Goal: Task Accomplishment & Management: Manage account settings

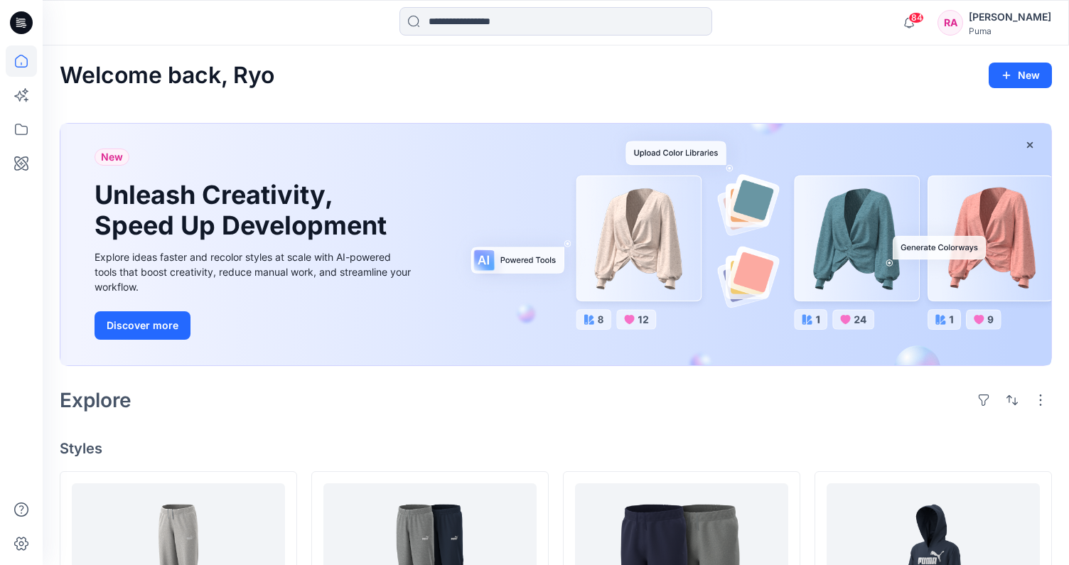
click at [29, 22] on icon at bounding box center [21, 22] width 23 height 23
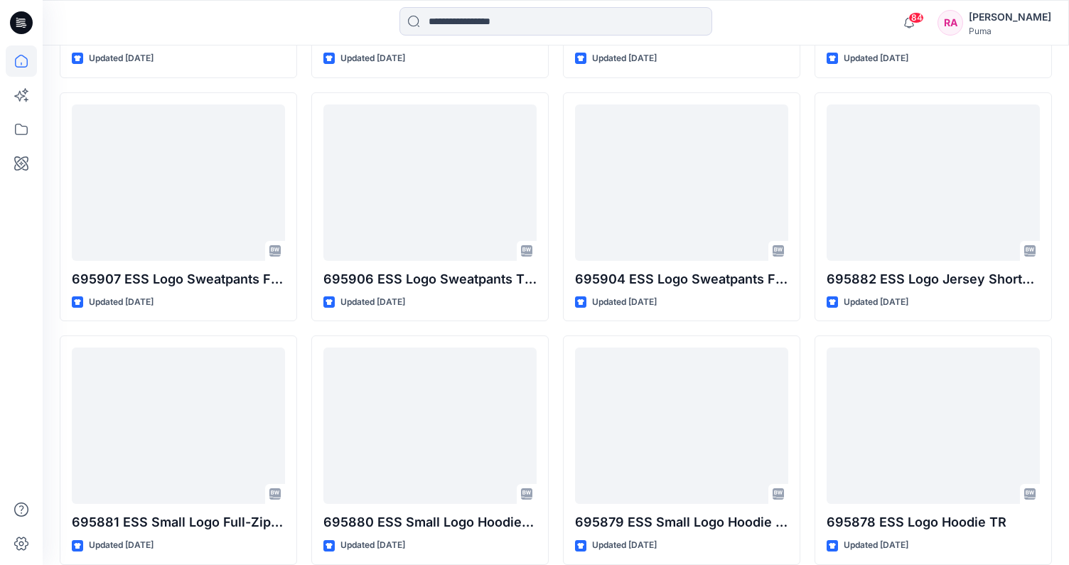
scroll to position [1421, 0]
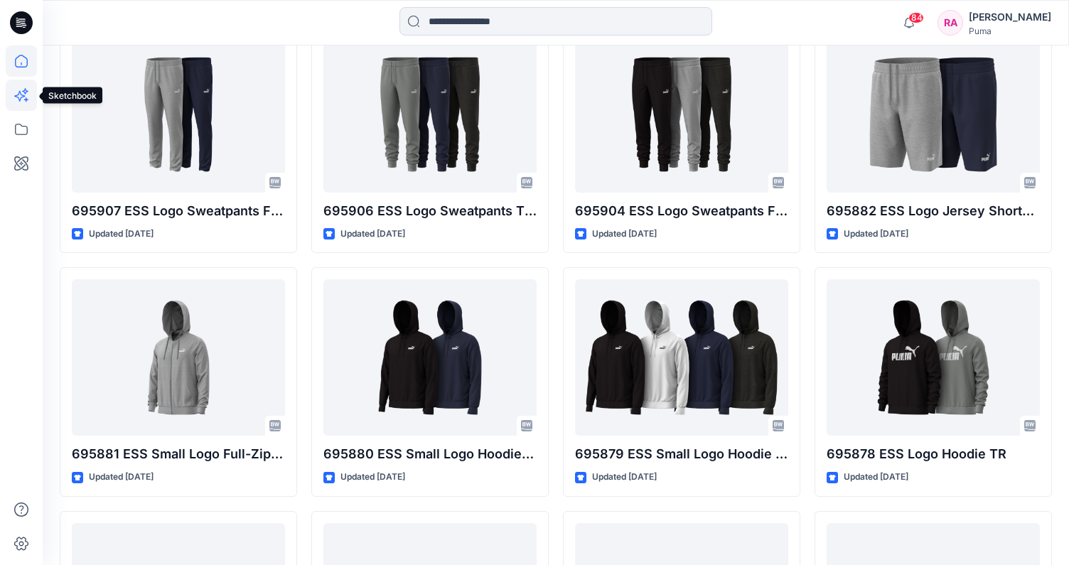
click at [16, 90] on icon at bounding box center [21, 95] width 31 height 31
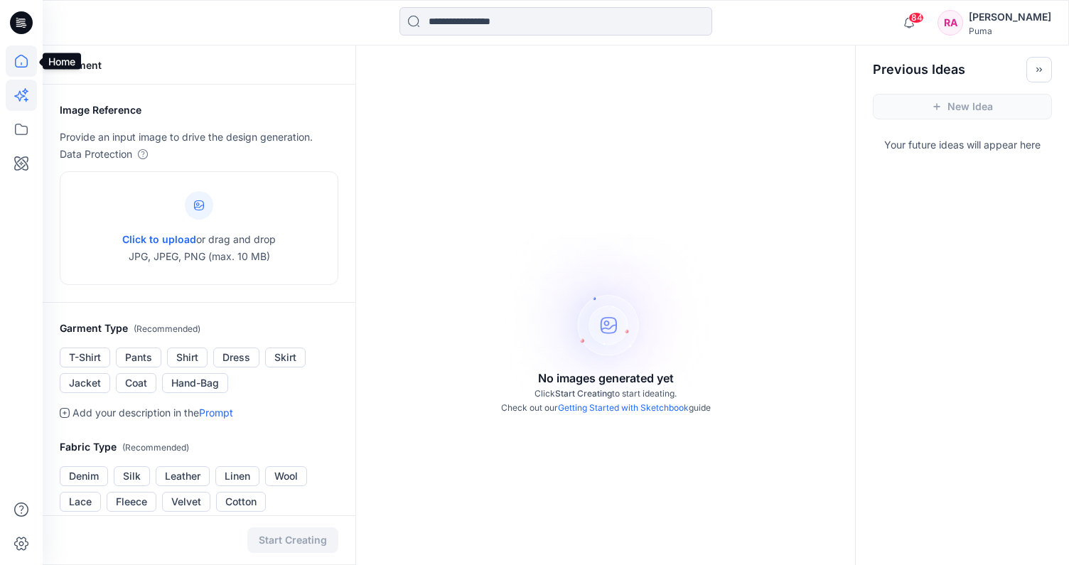
click at [18, 67] on icon at bounding box center [21, 61] width 13 height 13
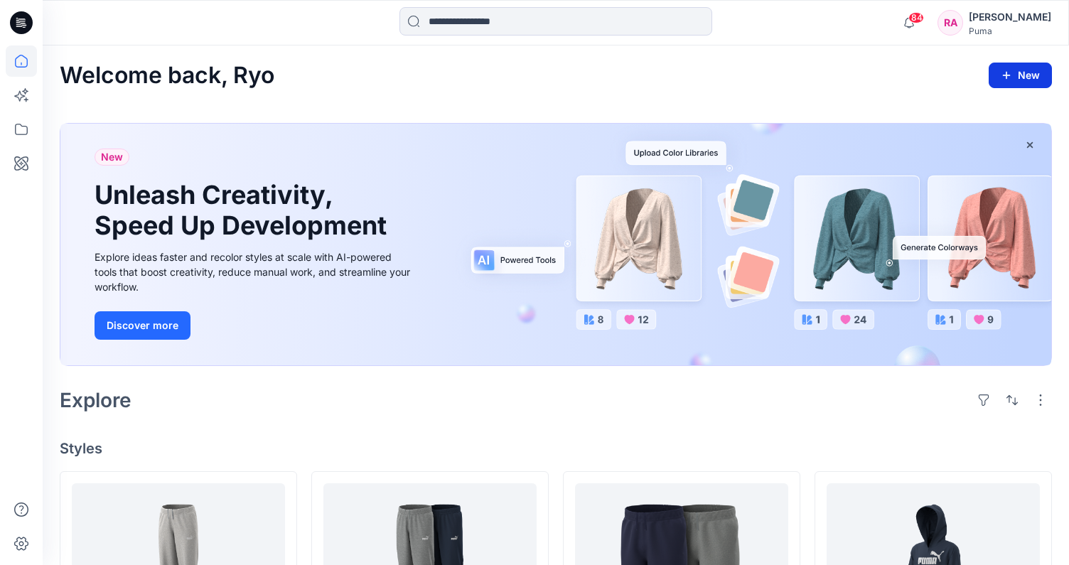
click at [998, 80] on button "New" at bounding box center [1019, 76] width 63 height 26
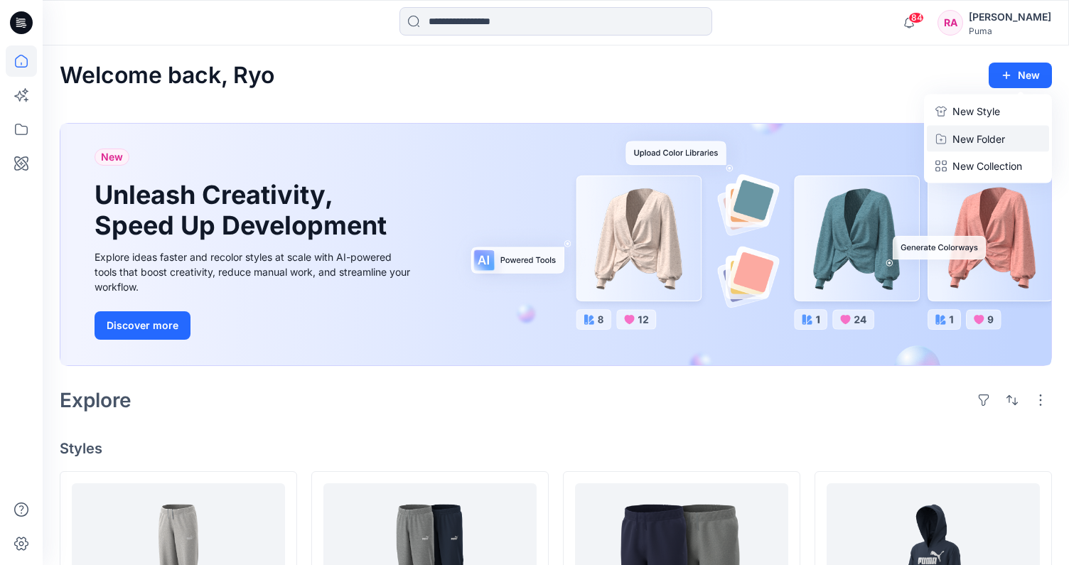
click at [977, 136] on p "New Folder" at bounding box center [978, 138] width 53 height 15
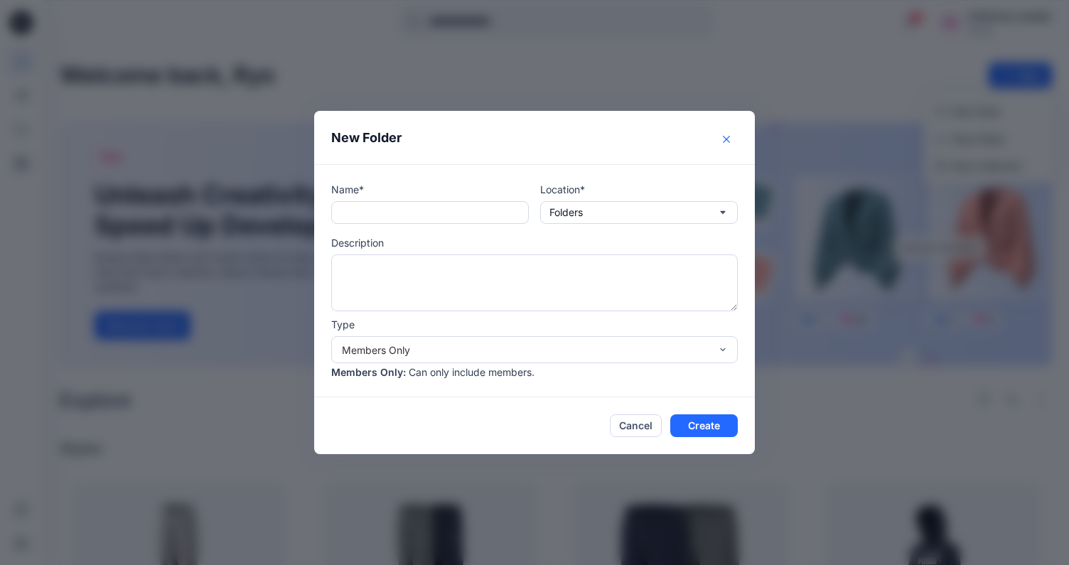
click at [726, 143] on button "Close" at bounding box center [726, 139] width 23 height 23
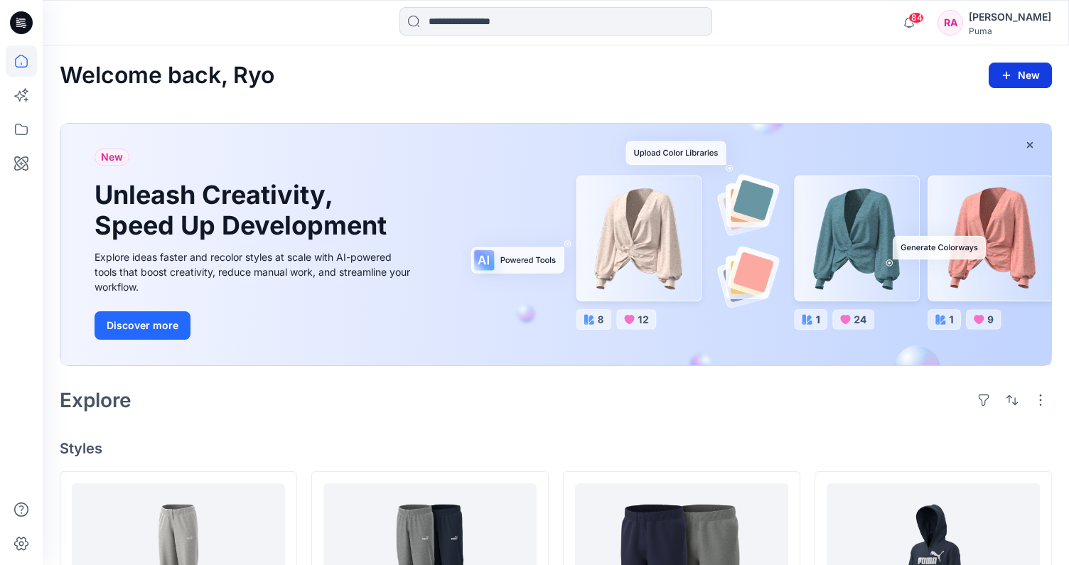
click at [996, 82] on button "New" at bounding box center [1019, 76] width 63 height 26
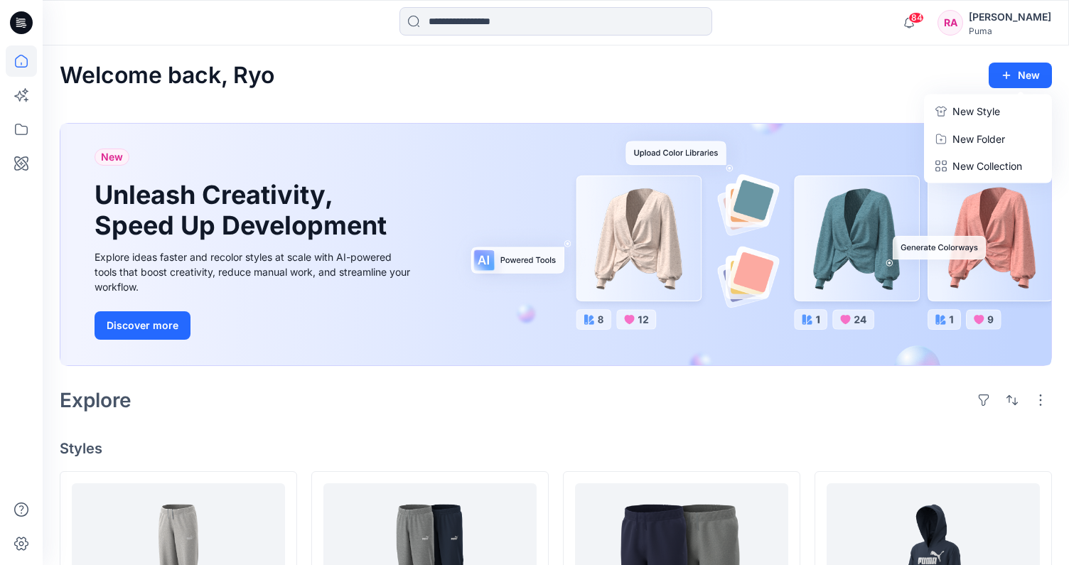
drag, startPoint x: 861, startPoint y: 80, endPoint x: 820, endPoint y: 72, distance: 41.8
click at [861, 80] on div "Welcome back, Ryo New New Style New Folder New Collection" at bounding box center [556, 76] width 992 height 26
click at [964, 170] on p "New Collection" at bounding box center [987, 166] width 70 height 17
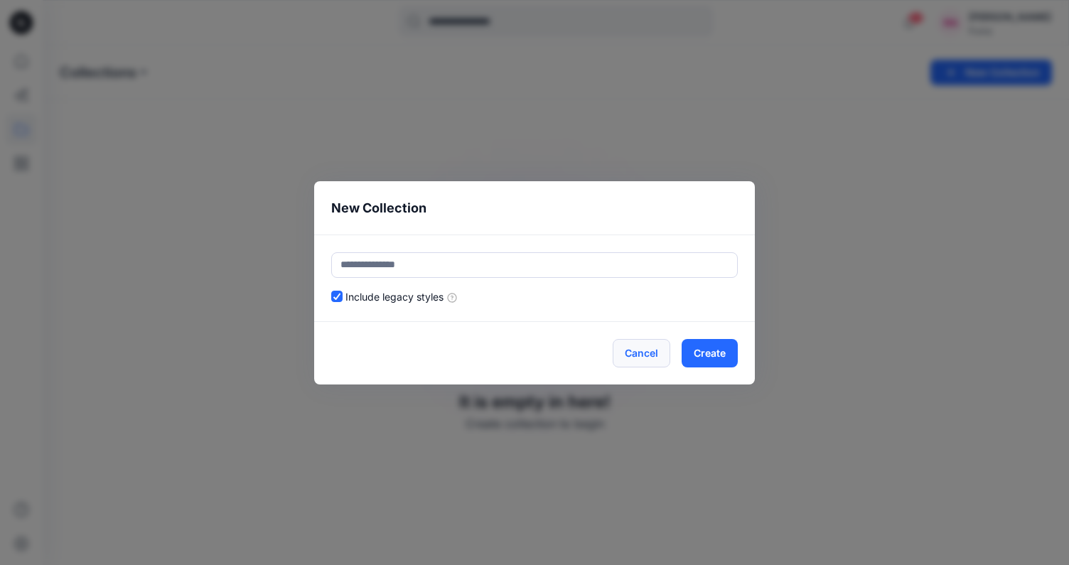
click at [655, 358] on button "Cancel" at bounding box center [642, 353] width 58 height 28
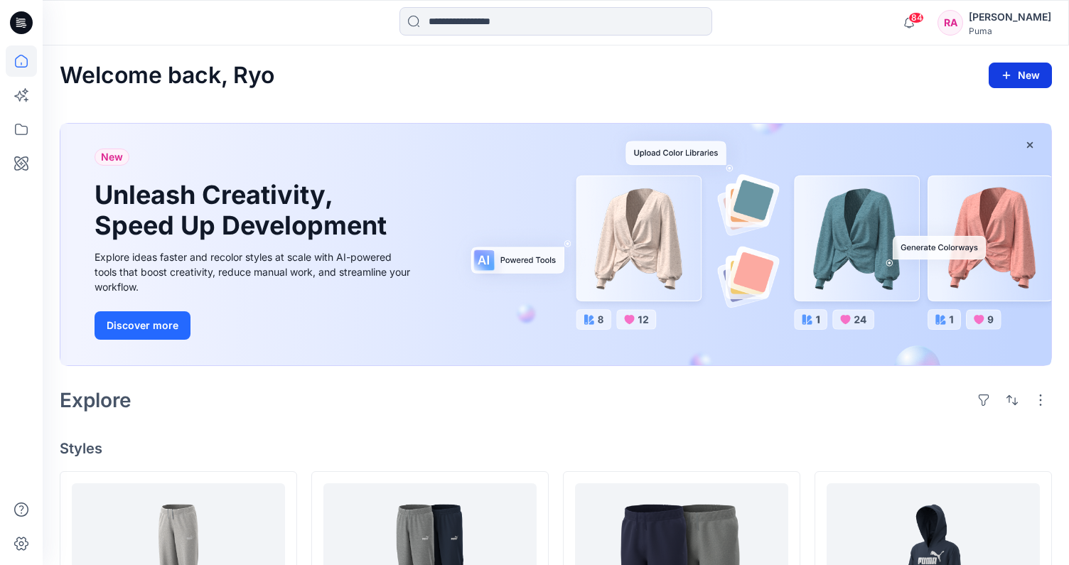
click at [1018, 84] on button "New" at bounding box center [1019, 76] width 63 height 26
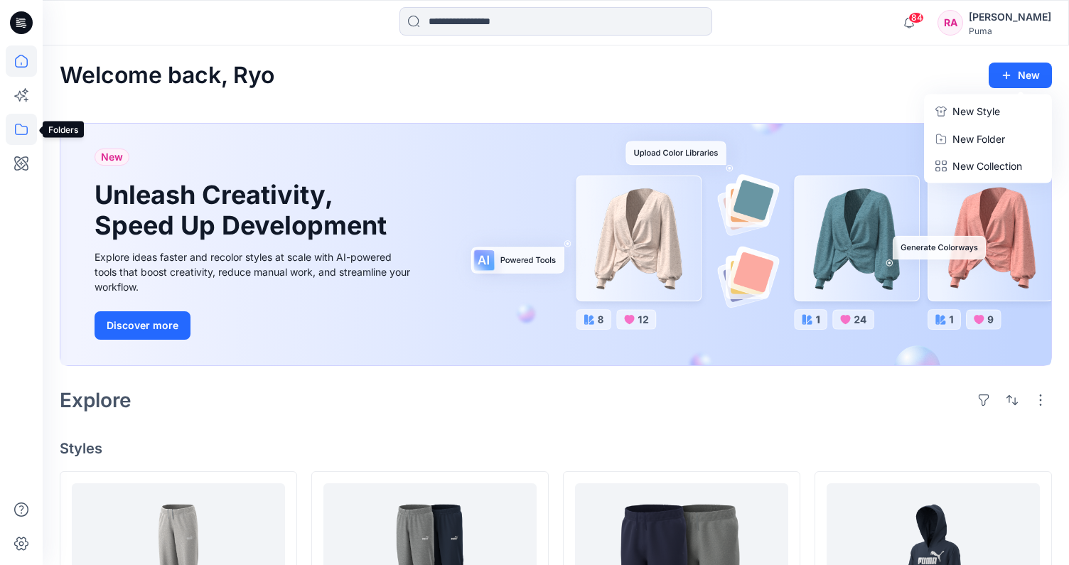
click at [19, 128] on icon at bounding box center [21, 129] width 31 height 31
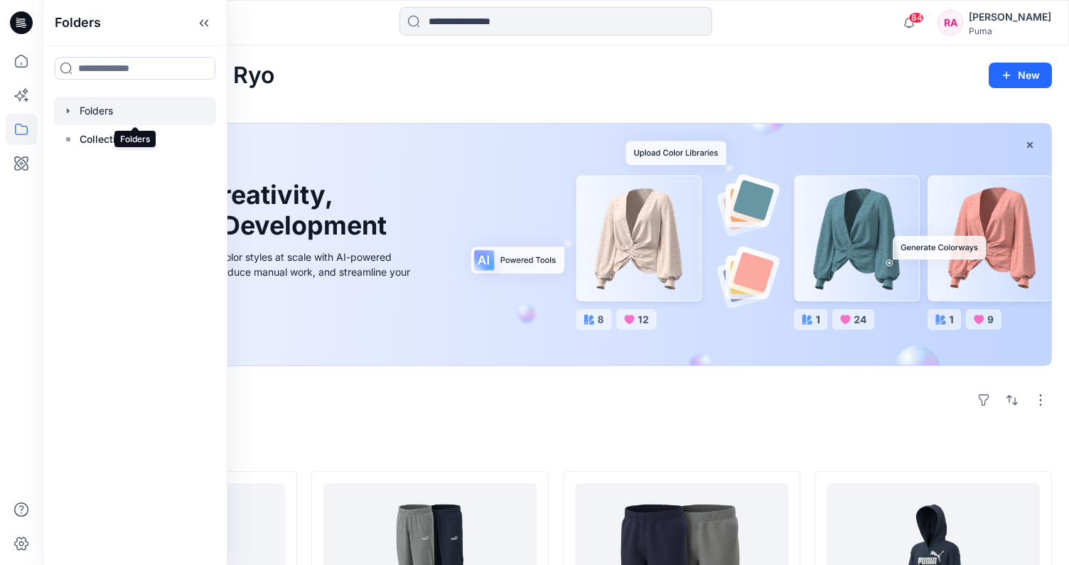
click at [120, 117] on div at bounding box center [135, 111] width 162 height 28
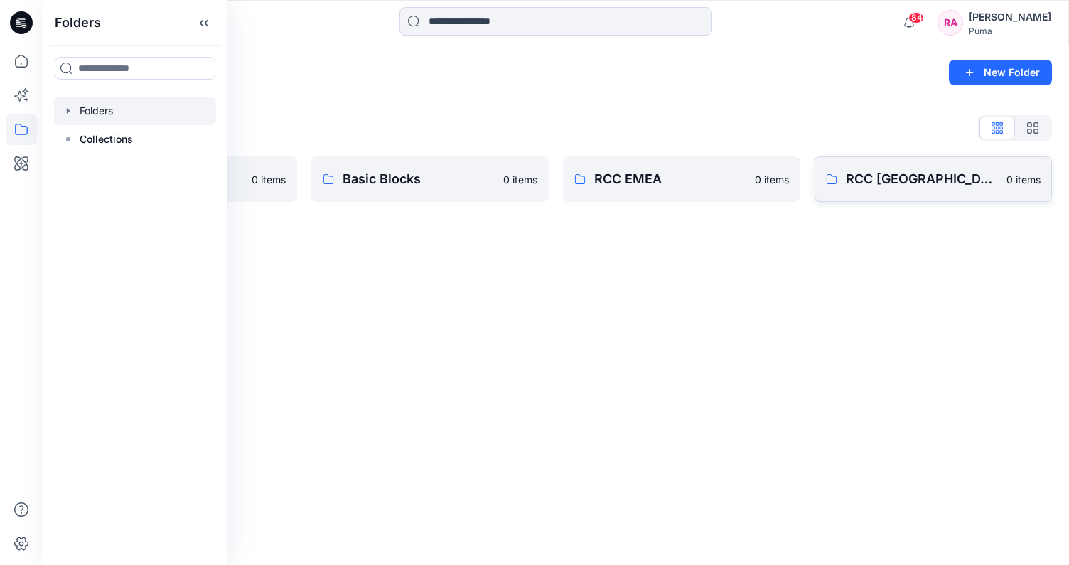
click at [847, 167] on link "RCC Japan 0 items" at bounding box center [932, 178] width 237 height 45
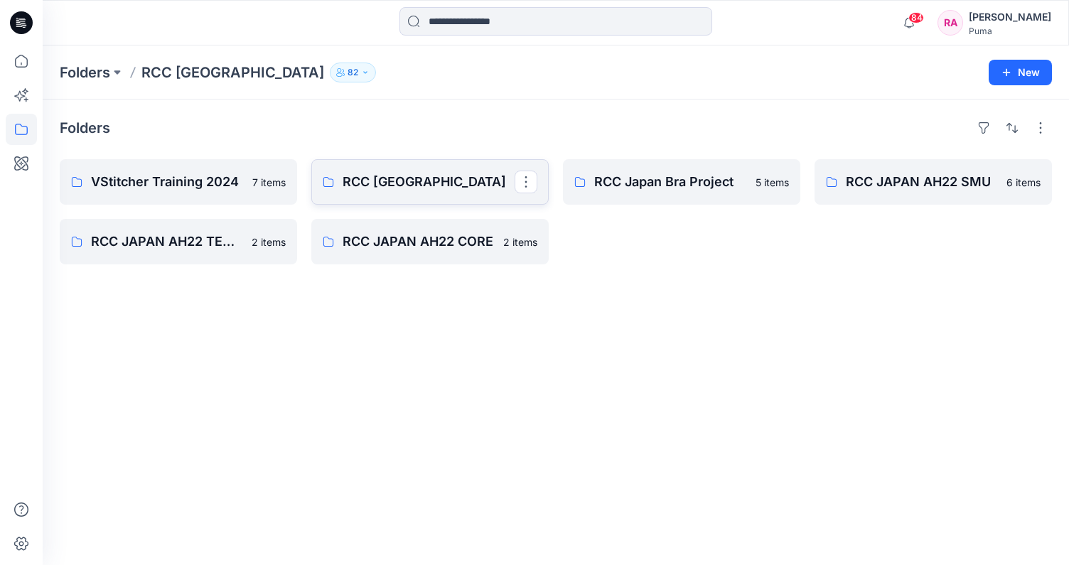
click at [451, 173] on p "RCC [GEOGRAPHIC_DATA]" at bounding box center [429, 182] width 172 height 20
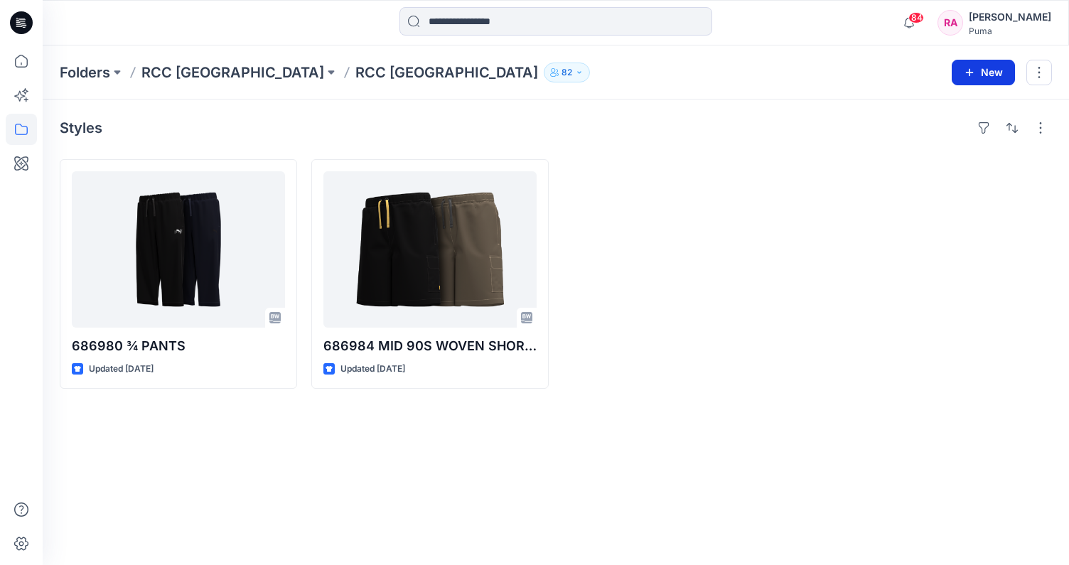
click at [981, 71] on button "New" at bounding box center [983, 73] width 63 height 26
click at [575, 70] on icon "button" at bounding box center [579, 72] width 9 height 9
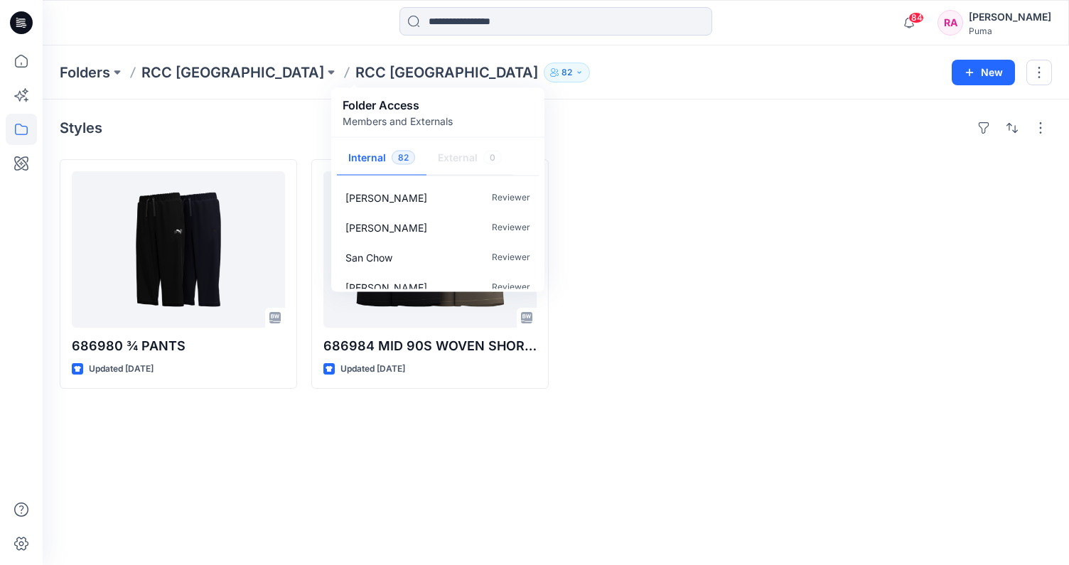
click at [739, 195] on div at bounding box center [681, 274] width 237 height 230
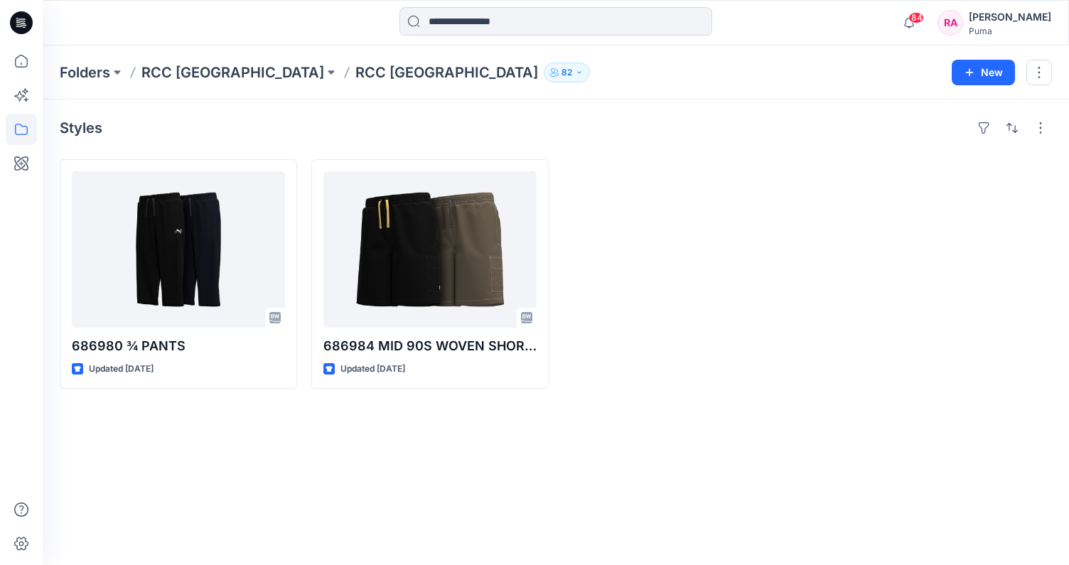
click at [355, 72] on p "RCC [GEOGRAPHIC_DATA]" at bounding box center [446, 73] width 183 height 20
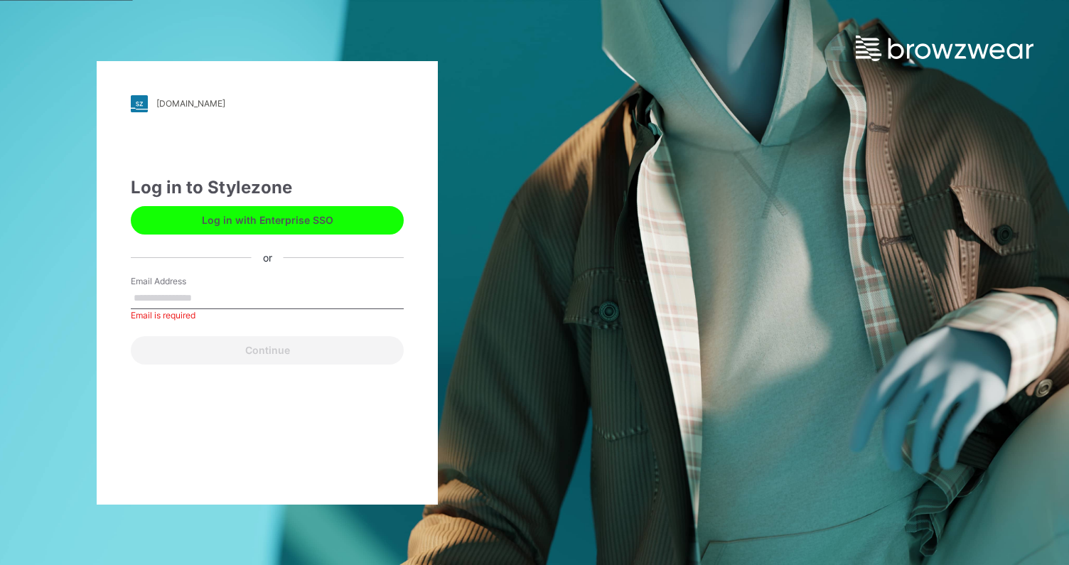
click at [208, 218] on button "Log in with Enterprise SSO" at bounding box center [267, 220] width 273 height 28
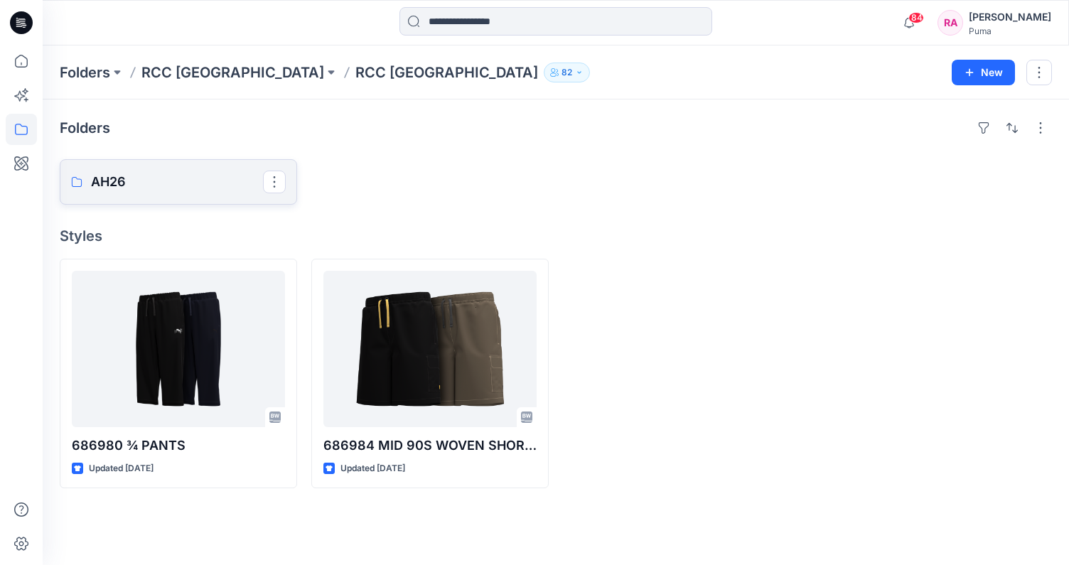
click at [94, 185] on p "AH26" at bounding box center [177, 182] width 172 height 20
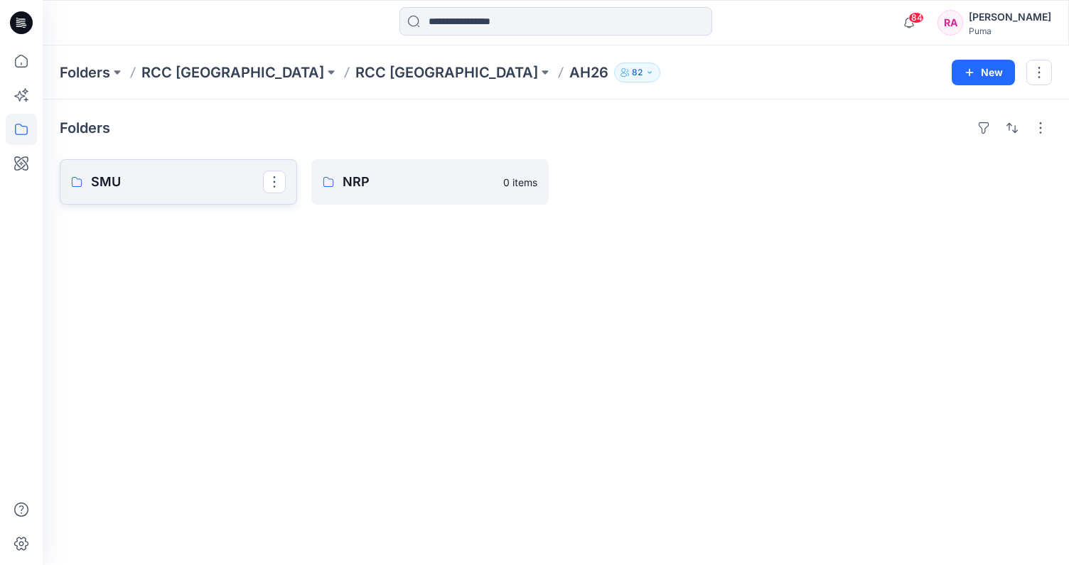
click at [211, 183] on p "SMU" at bounding box center [177, 182] width 172 height 20
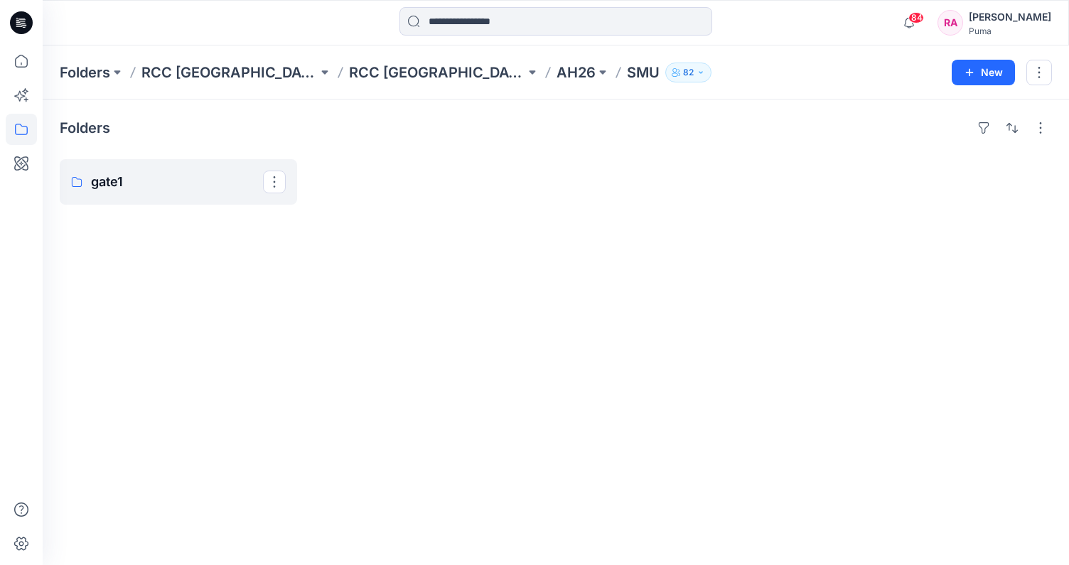
click at [211, 183] on p "gate1" at bounding box center [177, 182] width 172 height 20
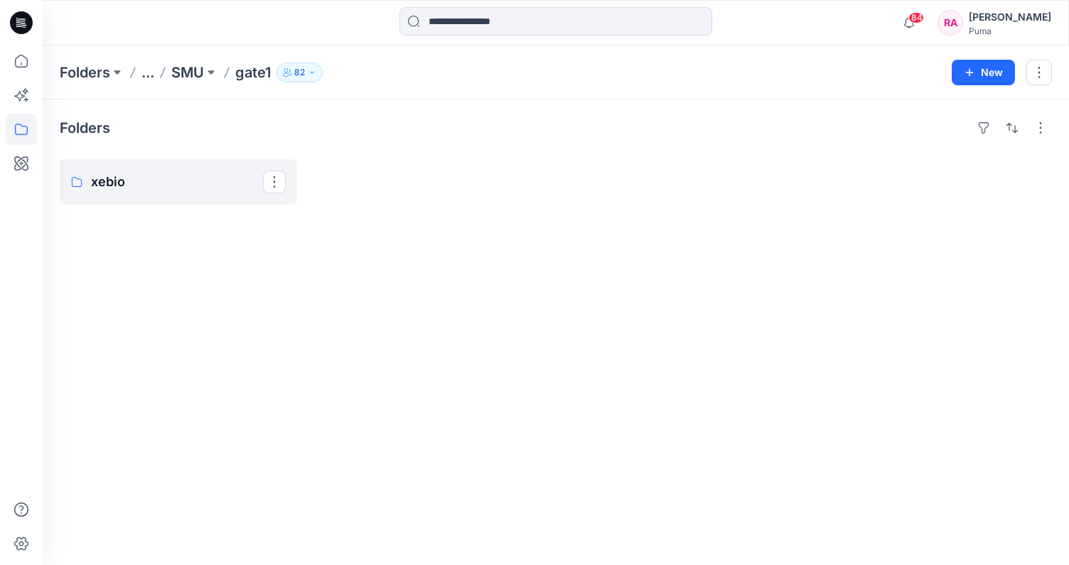
click at [211, 183] on p "xebio" at bounding box center [177, 182] width 172 height 20
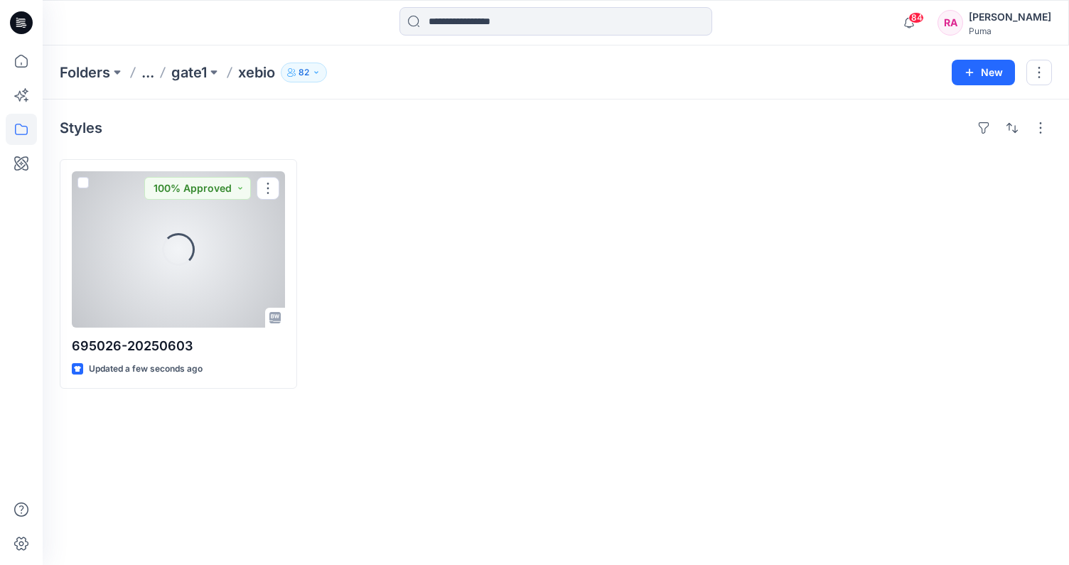
click at [174, 229] on div "Loading..." at bounding box center [178, 249] width 213 height 156
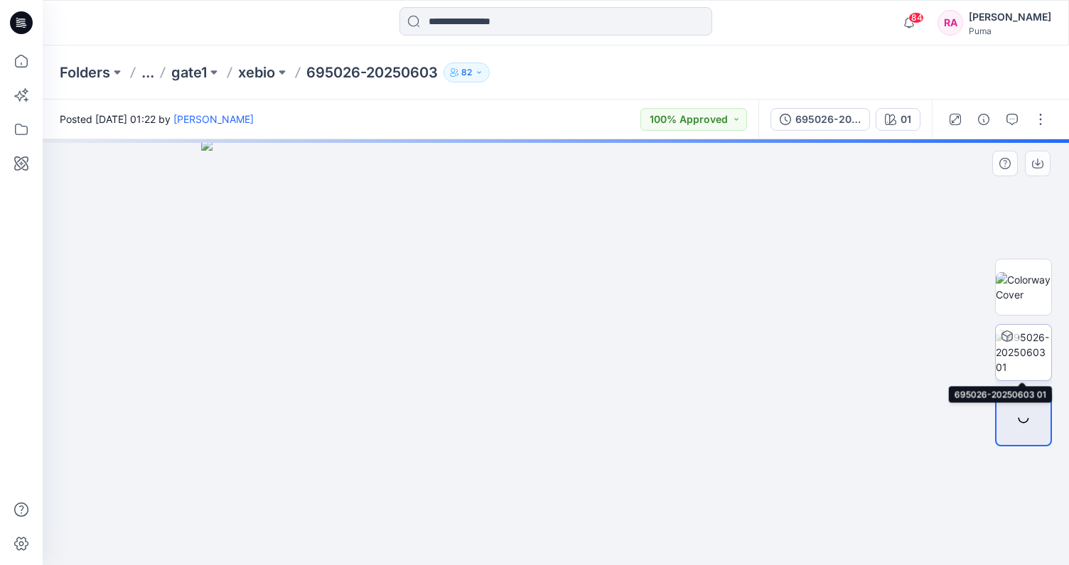
click at [1028, 338] on img at bounding box center [1023, 352] width 55 height 45
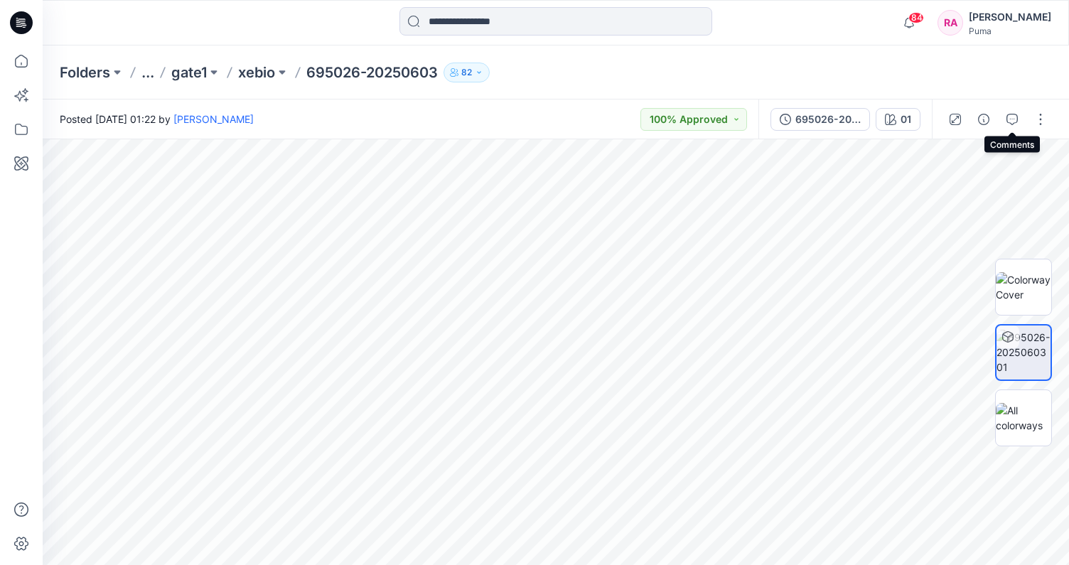
click at [1015, 118] on icon "button" at bounding box center [1011, 119] width 11 height 11
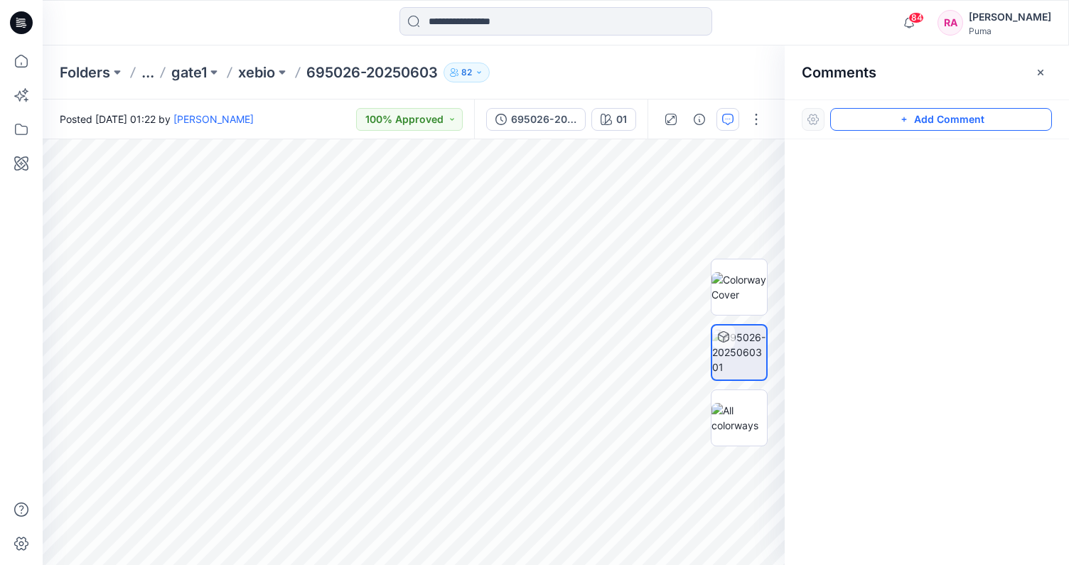
click at [929, 122] on button "Add Comment" at bounding box center [941, 119] width 222 height 23
drag, startPoint x: 809, startPoint y: 120, endPoint x: 821, endPoint y: 122, distance: 13.0
click at [809, 120] on div at bounding box center [813, 119] width 23 height 23
click at [877, 126] on button "Click on the style to leave a comment" at bounding box center [941, 119] width 222 height 23
click at [873, 210] on div at bounding box center [927, 325] width 284 height 373
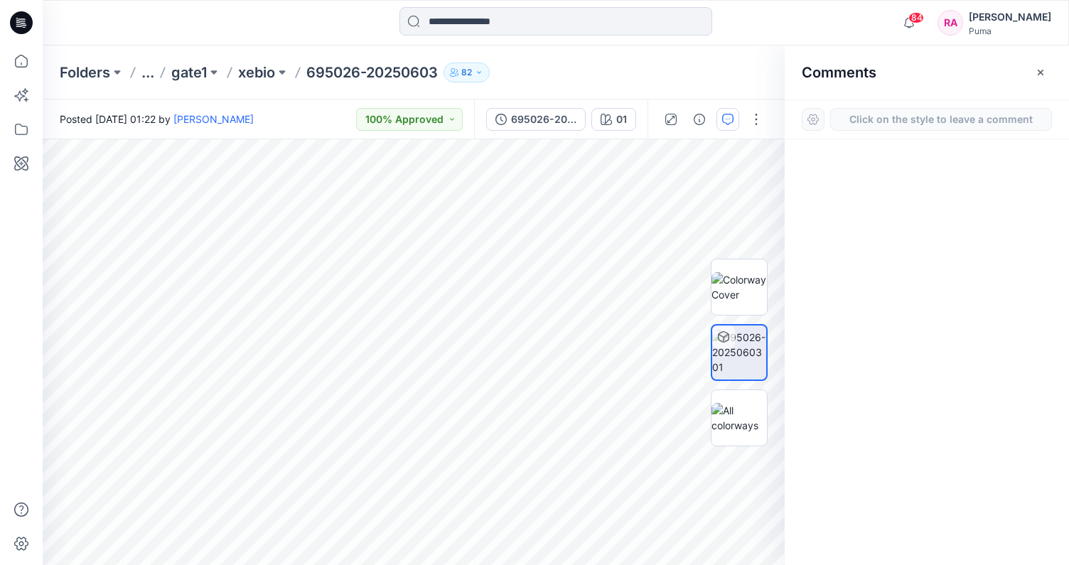
click at [871, 219] on div at bounding box center [927, 325] width 284 height 373
click at [869, 220] on div at bounding box center [927, 325] width 284 height 373
drag, startPoint x: 917, startPoint y: 166, endPoint x: 912, endPoint y: 146, distance: 20.5
click at [917, 163] on div at bounding box center [927, 325] width 284 height 373
click at [920, 116] on button "Click on the style to leave a comment" at bounding box center [941, 119] width 222 height 23
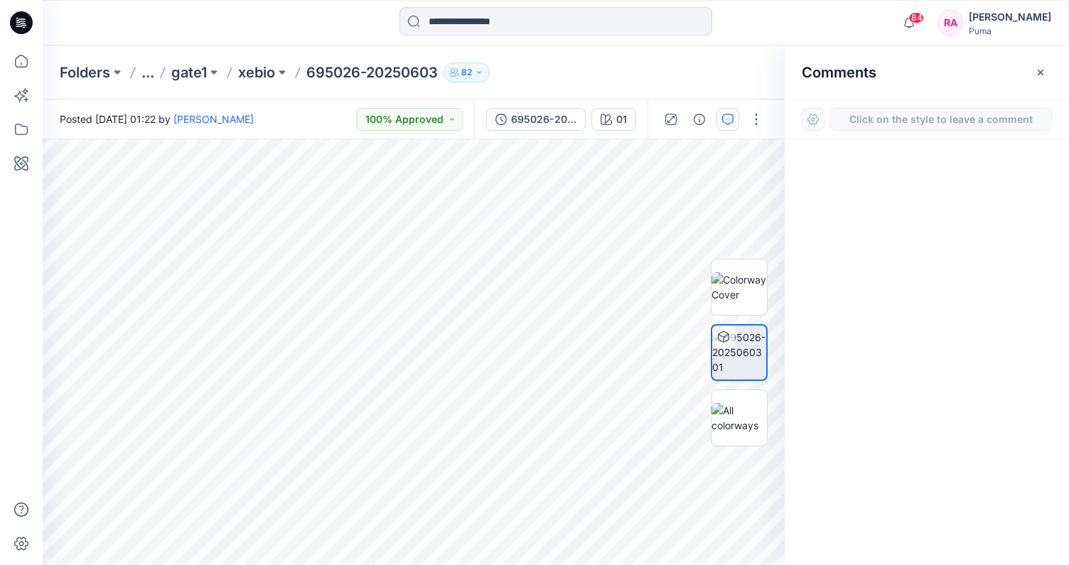
click at [920, 116] on button "Click on the style to leave a comment" at bounding box center [941, 119] width 222 height 23
click at [722, 279] on img at bounding box center [738, 287] width 55 height 30
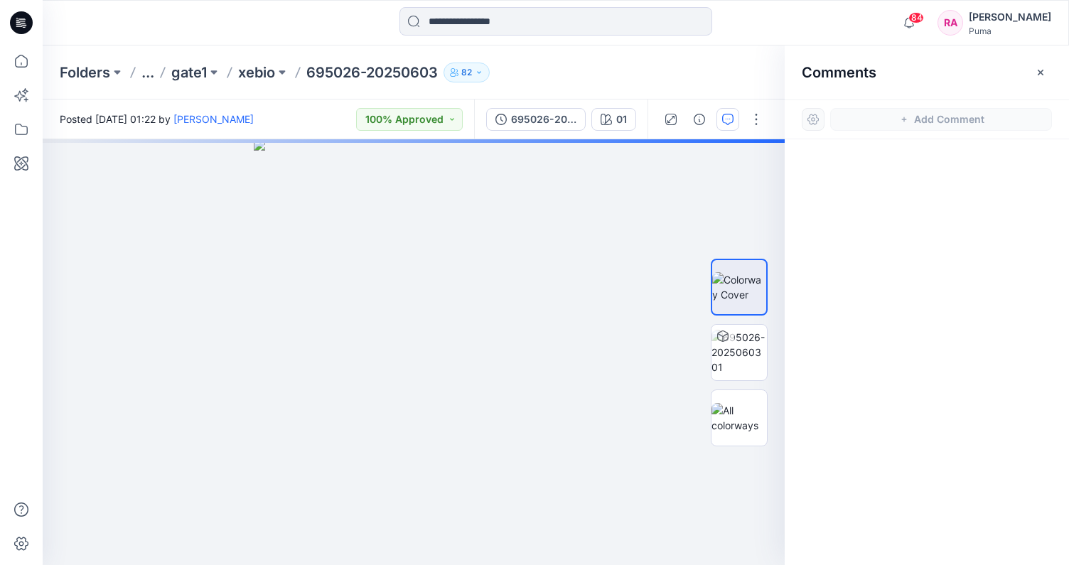
drag, startPoint x: 979, startPoint y: 214, endPoint x: 934, endPoint y: 151, distance: 77.1
click at [968, 194] on div at bounding box center [927, 325] width 284 height 373
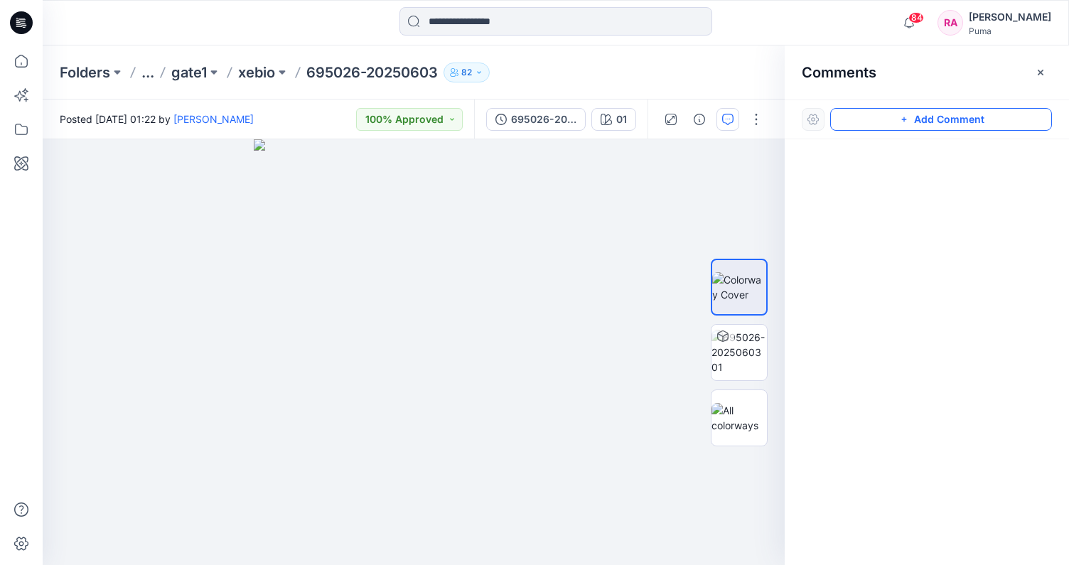
click at [937, 114] on button "Add Comment" at bounding box center [941, 119] width 222 height 23
click at [908, 119] on button "Click on the style to leave a comment" at bounding box center [941, 119] width 222 height 23
click at [894, 203] on div at bounding box center [927, 325] width 284 height 373
click at [414, 119] on button "100% Approved" at bounding box center [409, 119] width 107 height 23
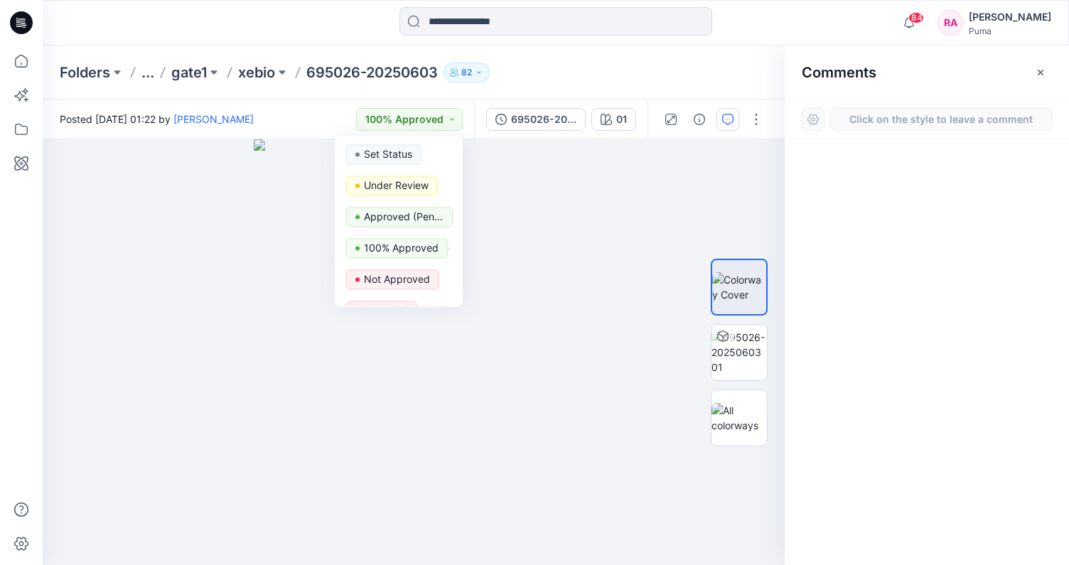
click at [884, 210] on div at bounding box center [927, 325] width 284 height 373
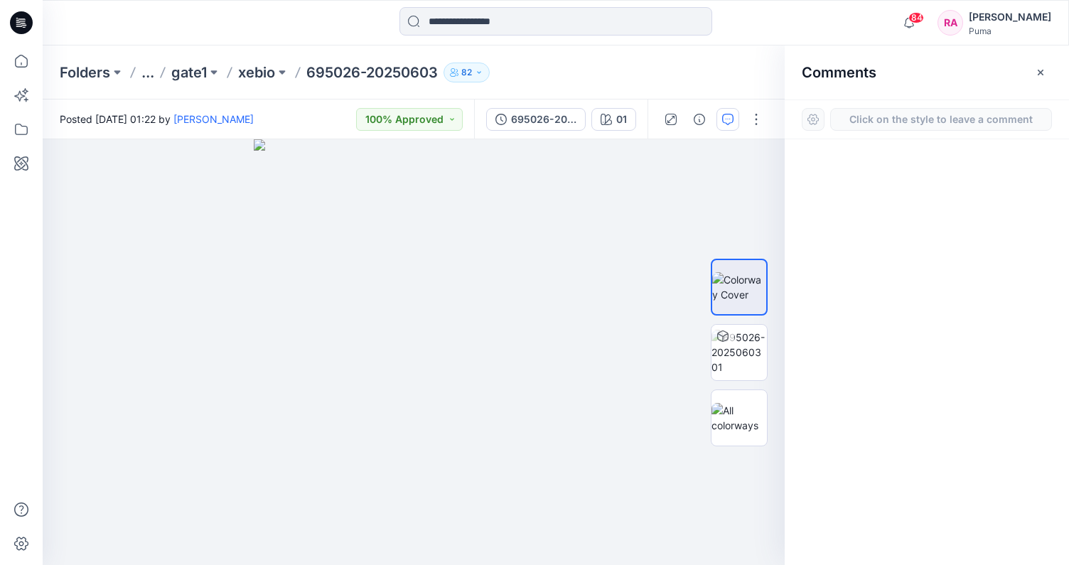
drag, startPoint x: 934, startPoint y: 116, endPoint x: 922, endPoint y: 116, distance: 11.4
click at [933, 116] on button "Click on the style to leave a comment" at bounding box center [941, 119] width 222 height 23
click at [452, 118] on button "100% Approved" at bounding box center [409, 119] width 107 height 23
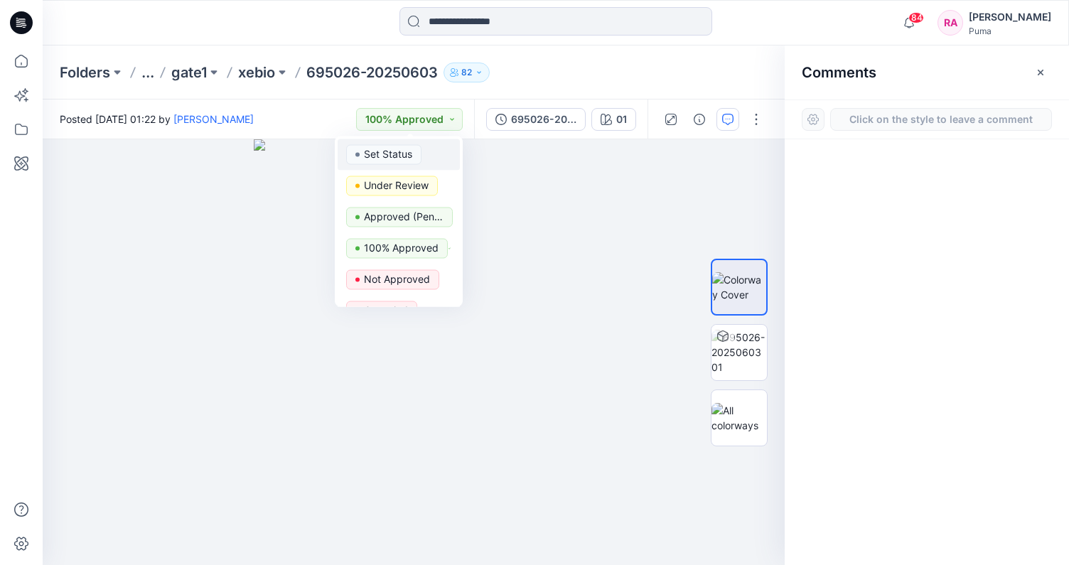
click at [408, 157] on p "Set Status" at bounding box center [388, 154] width 48 height 18
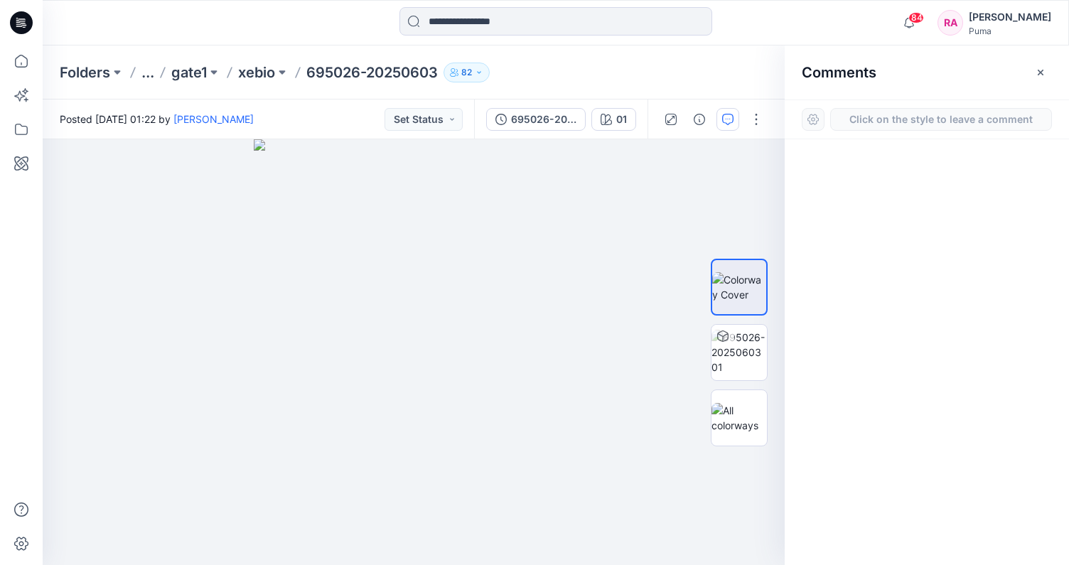
click at [1003, 123] on button "Click on the style to leave a comment" at bounding box center [941, 119] width 222 height 23
click at [951, 168] on div at bounding box center [927, 325] width 284 height 373
click at [950, 167] on div at bounding box center [927, 325] width 284 height 373
click at [942, 119] on button "Click on the style to leave a comment" at bounding box center [941, 119] width 222 height 23
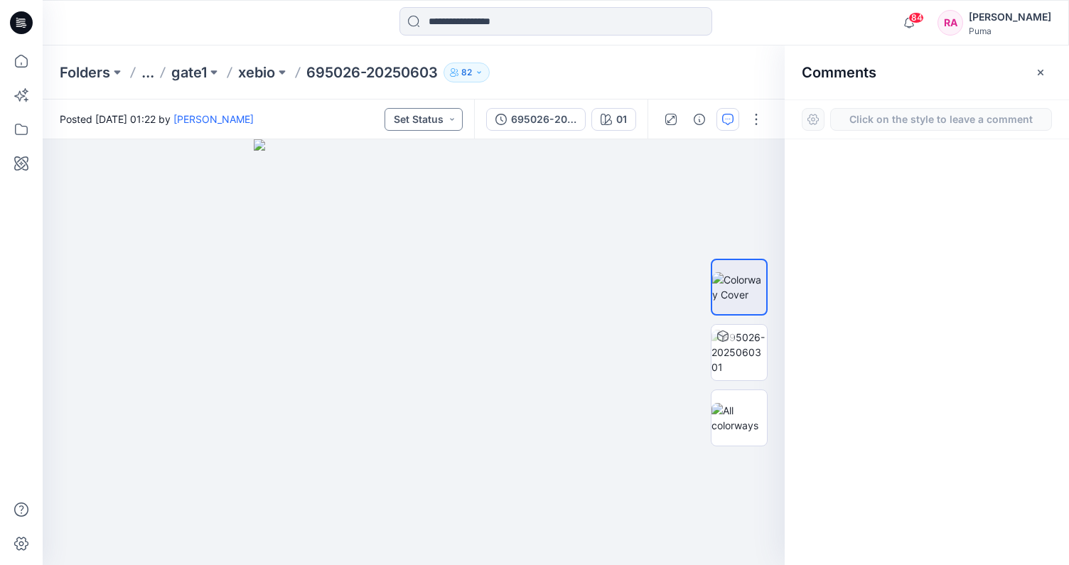
click at [424, 118] on button "Set Status" at bounding box center [423, 119] width 78 height 23
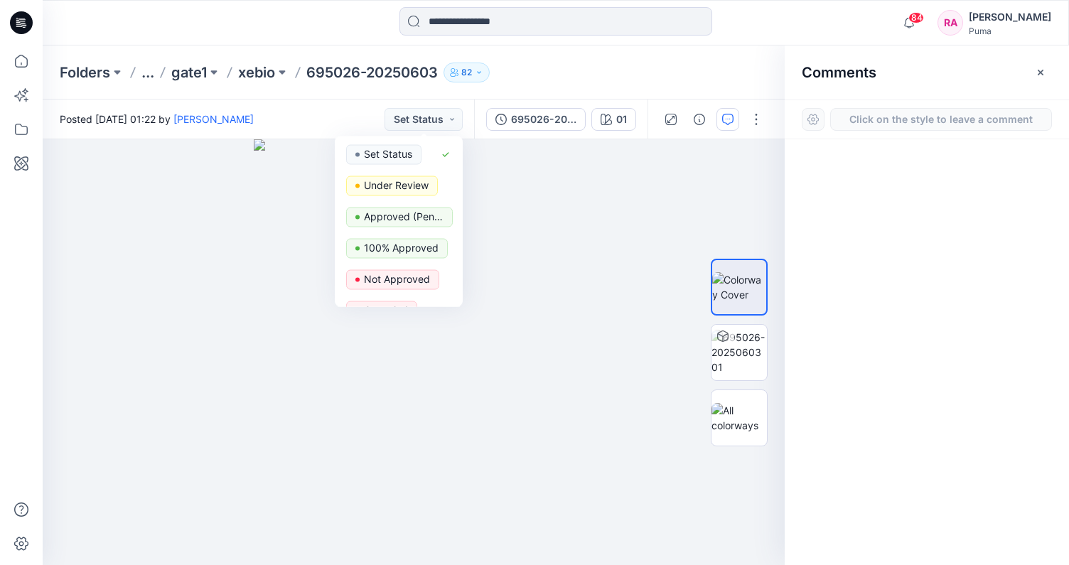
drag, startPoint x: 841, startPoint y: 199, endPoint x: 856, endPoint y: 166, distance: 36.9
click at [841, 198] on div at bounding box center [927, 325] width 284 height 373
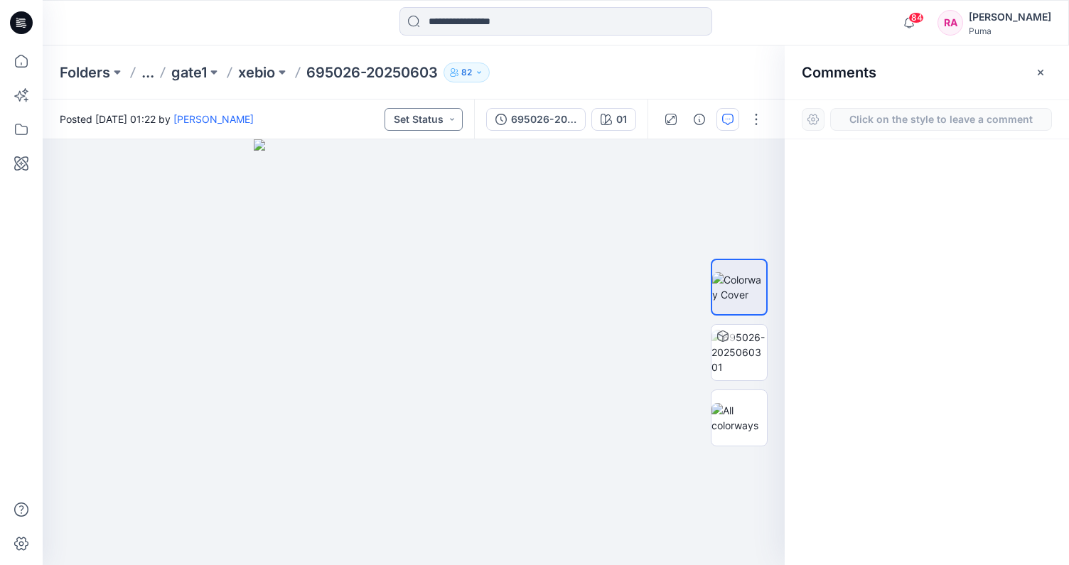
click at [451, 111] on button "Set Status" at bounding box center [423, 119] width 78 height 23
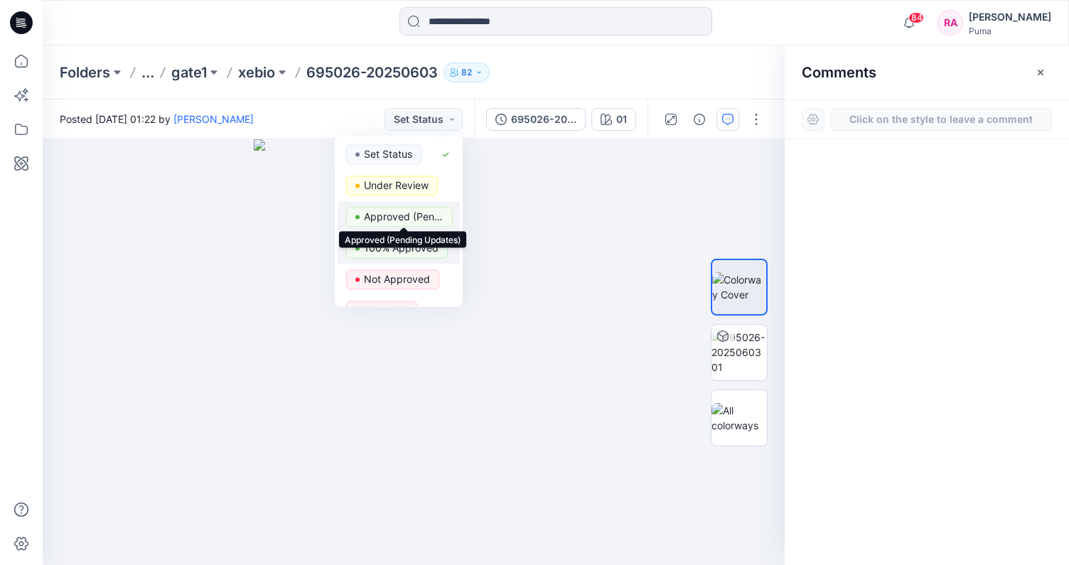
drag, startPoint x: 413, startPoint y: 225, endPoint x: 421, endPoint y: 224, distance: 7.9
click at [413, 225] on p "Approved (Pending Updates)" at bounding box center [404, 217] width 80 height 18
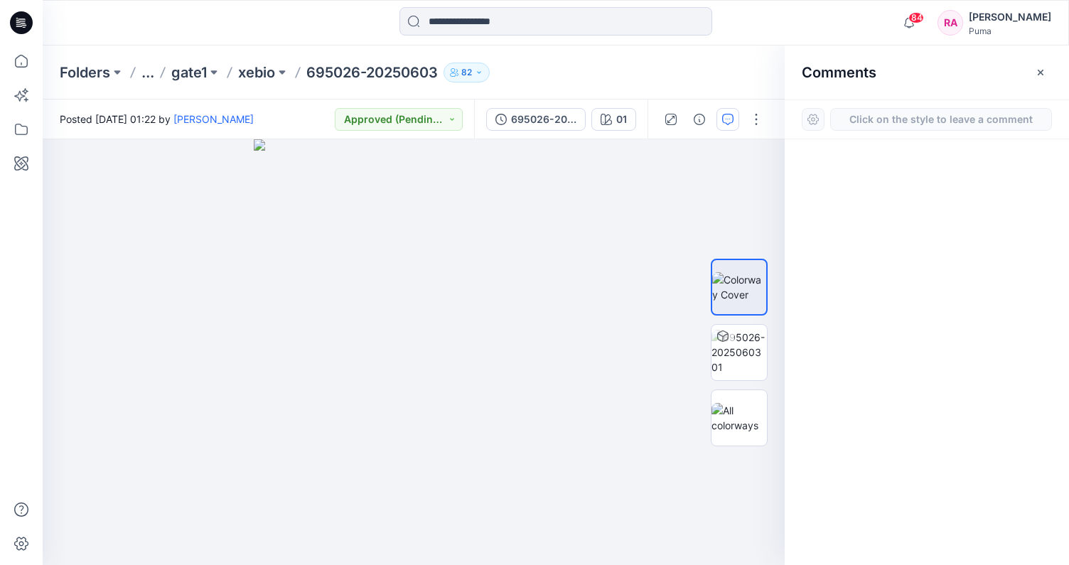
click at [878, 124] on button "Click on the style to leave a comment" at bounding box center [941, 119] width 222 height 23
click at [878, 123] on button "Click on the style to leave a comment" at bounding box center [941, 119] width 222 height 23
click at [809, 119] on div at bounding box center [813, 119] width 23 height 23
click at [746, 354] on img at bounding box center [738, 352] width 55 height 45
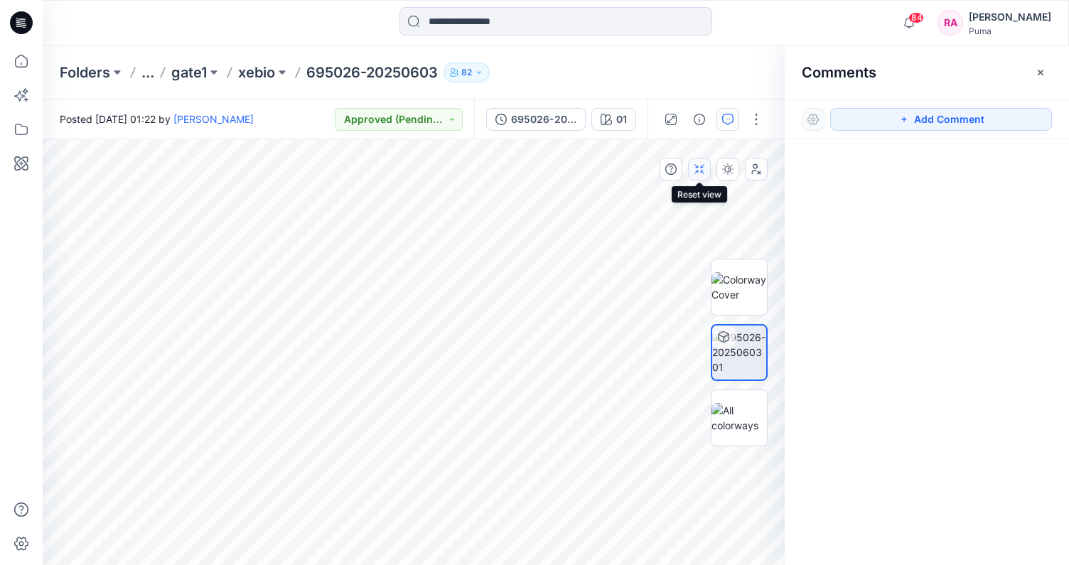
click at [704, 167] on icon "button" at bounding box center [699, 168] width 11 height 11
click at [988, 121] on button "Add Comment" at bounding box center [941, 119] width 222 height 23
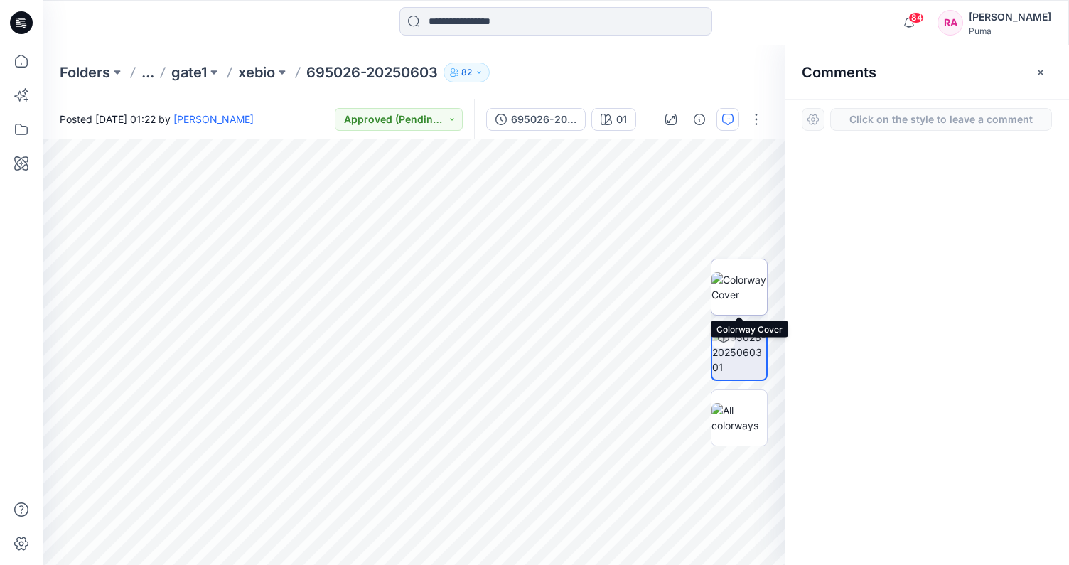
click at [720, 276] on img at bounding box center [738, 287] width 55 height 30
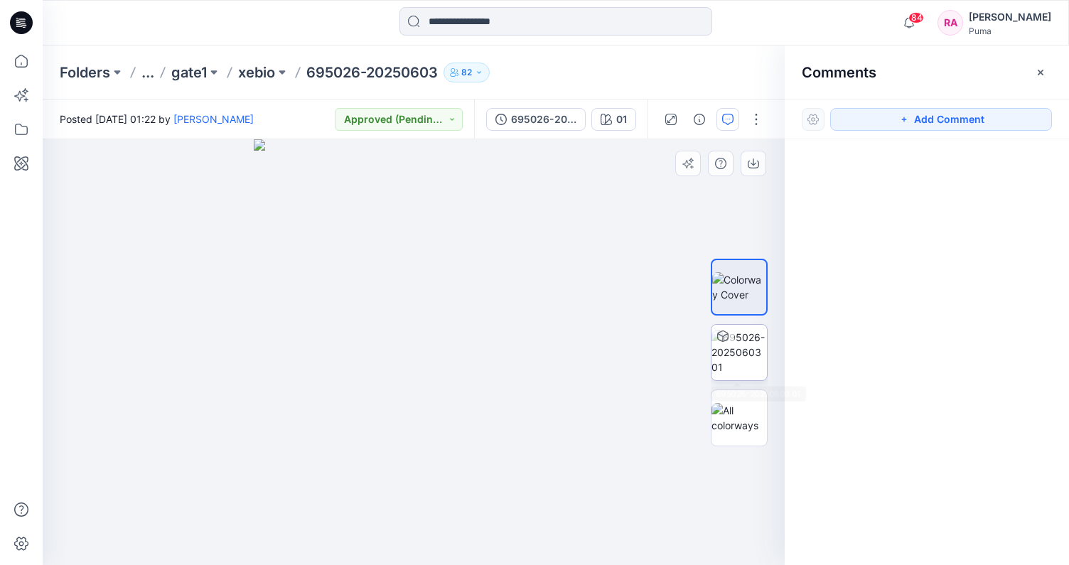
click at [730, 340] on div at bounding box center [722, 336] width 23 height 23
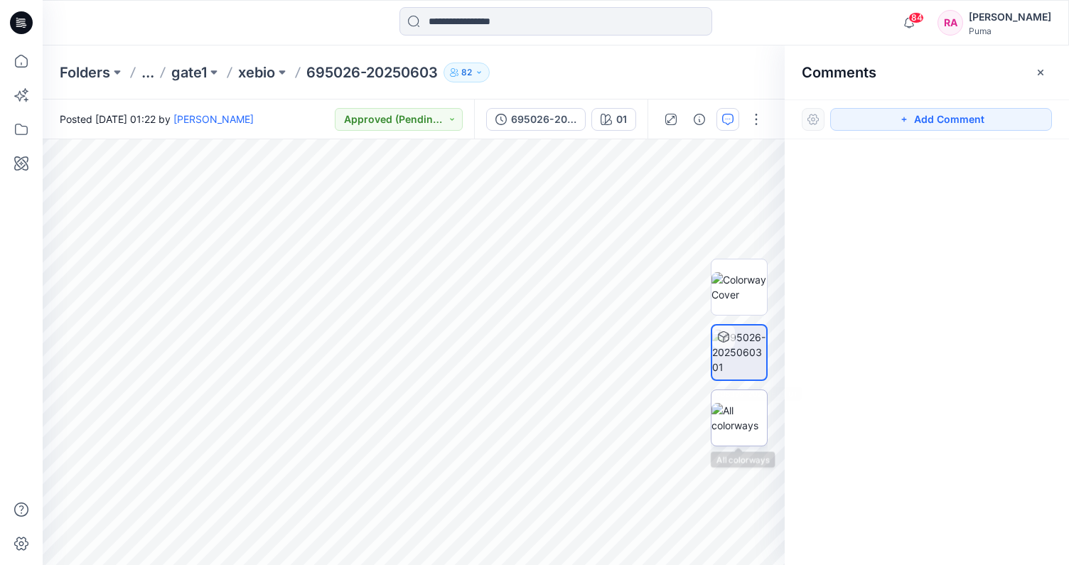
click at [749, 398] on div at bounding box center [739, 417] width 57 height 57
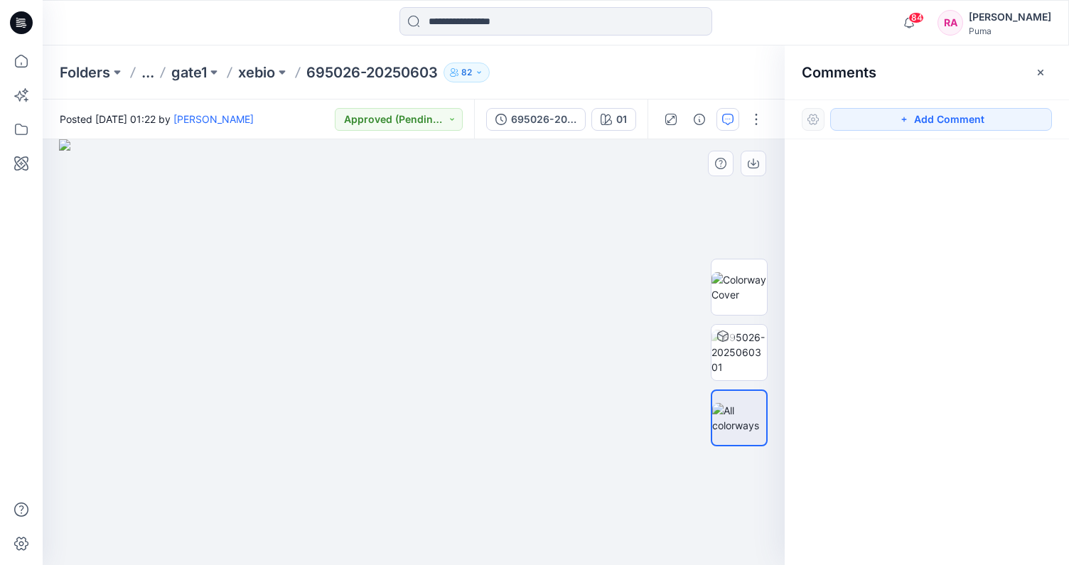
drag, startPoint x: 551, startPoint y: 317, endPoint x: 530, endPoint y: 309, distance: 22.0
click at [549, 316] on img at bounding box center [413, 352] width 709 height 426
click at [726, 340] on icon at bounding box center [722, 335] width 11 height 11
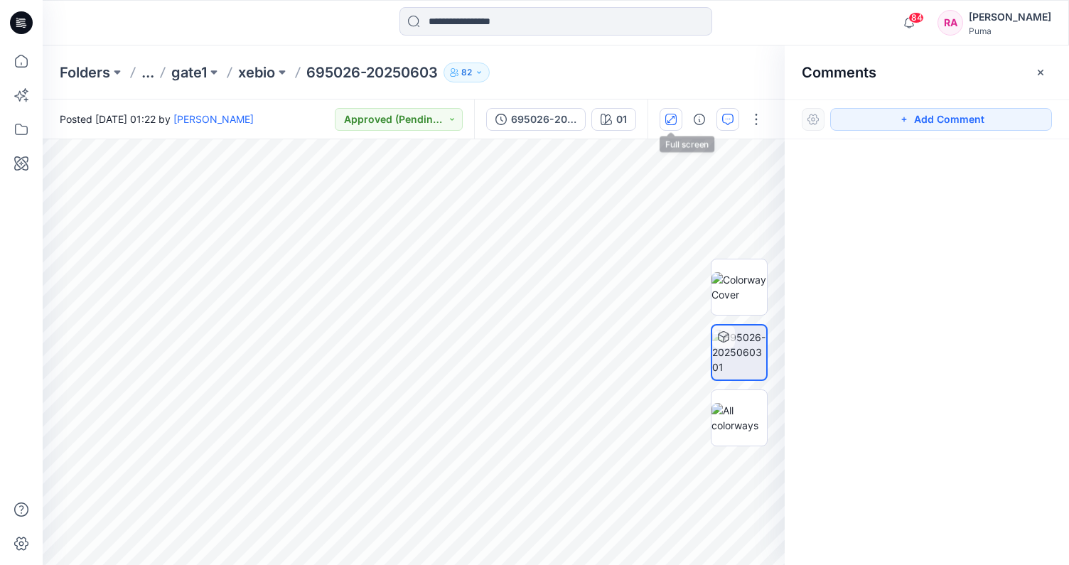
click at [681, 119] on button "button" at bounding box center [670, 119] width 23 height 23
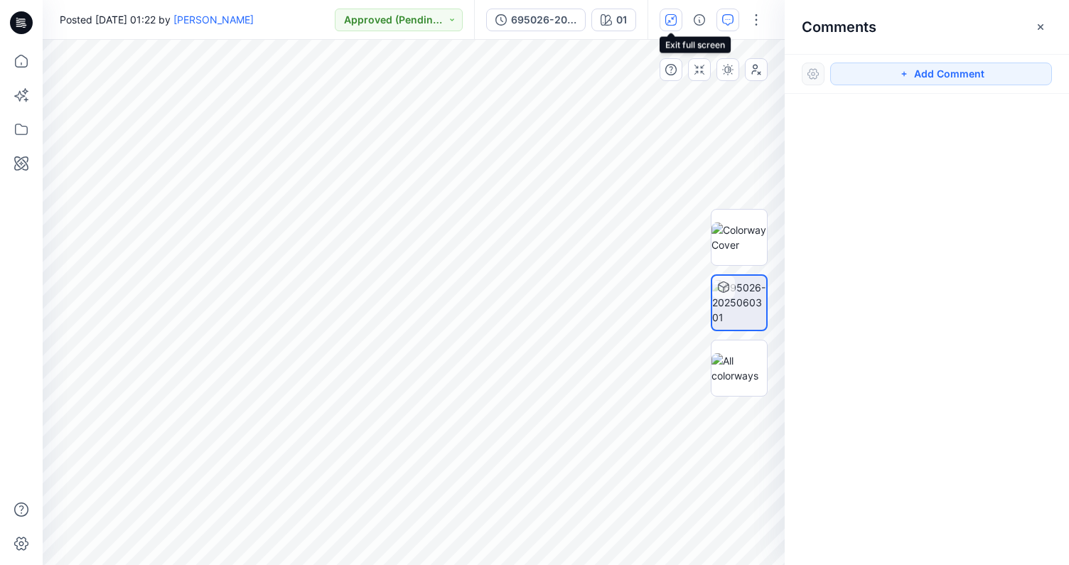
click at [670, 16] on icon "button" at bounding box center [670, 19] width 11 height 11
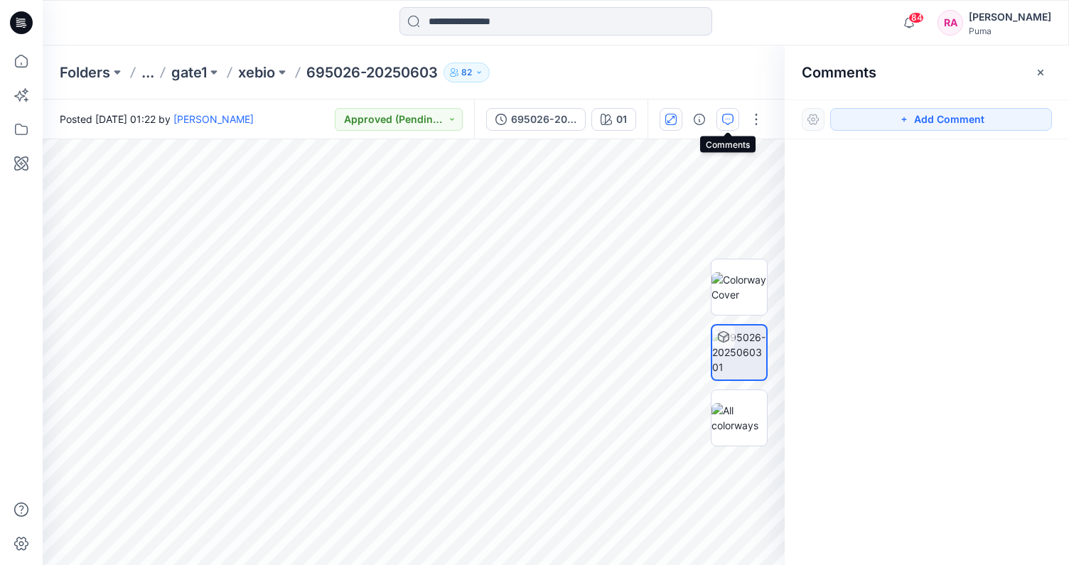
click at [731, 121] on icon "button" at bounding box center [727, 119] width 11 height 11
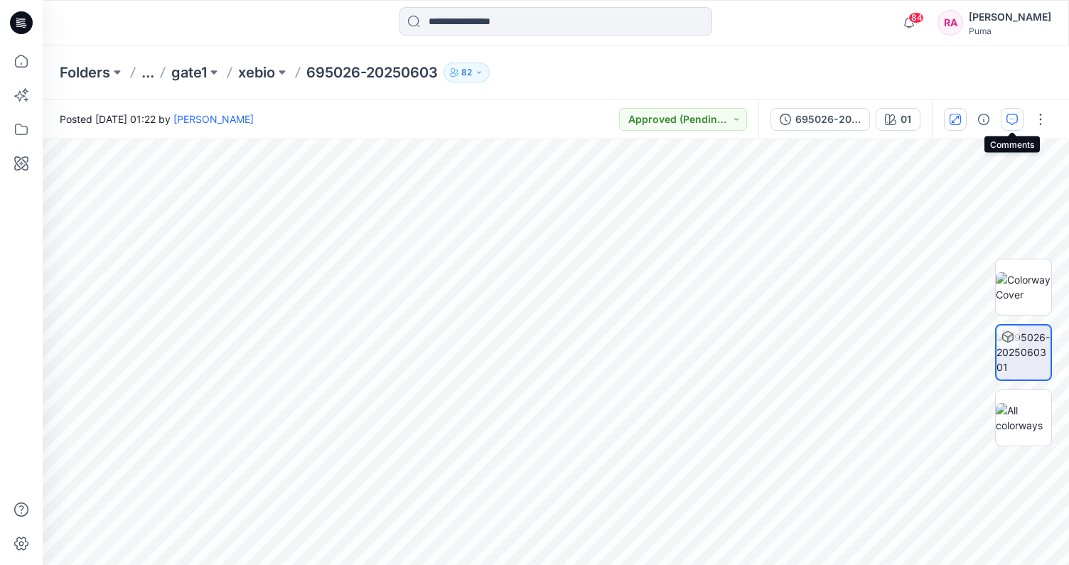
click at [1008, 116] on icon "button" at bounding box center [1011, 119] width 11 height 11
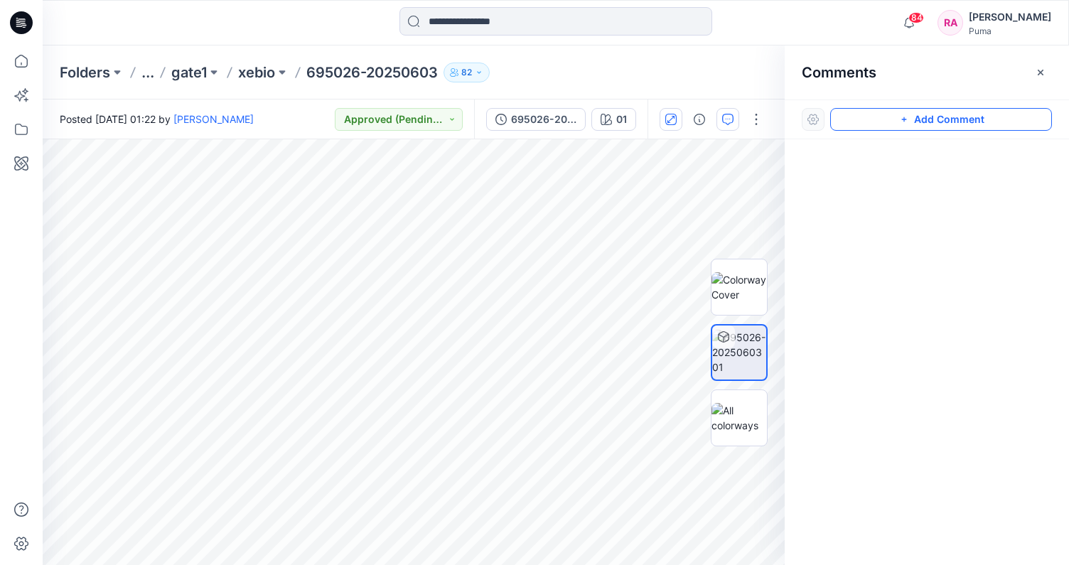
click at [965, 123] on button "Add Comment" at bounding box center [941, 119] width 222 height 23
click at [403, 75] on p "695026-20250603" at bounding box center [371, 73] width 131 height 20
click at [1033, 74] on button "button" at bounding box center [1040, 72] width 23 height 23
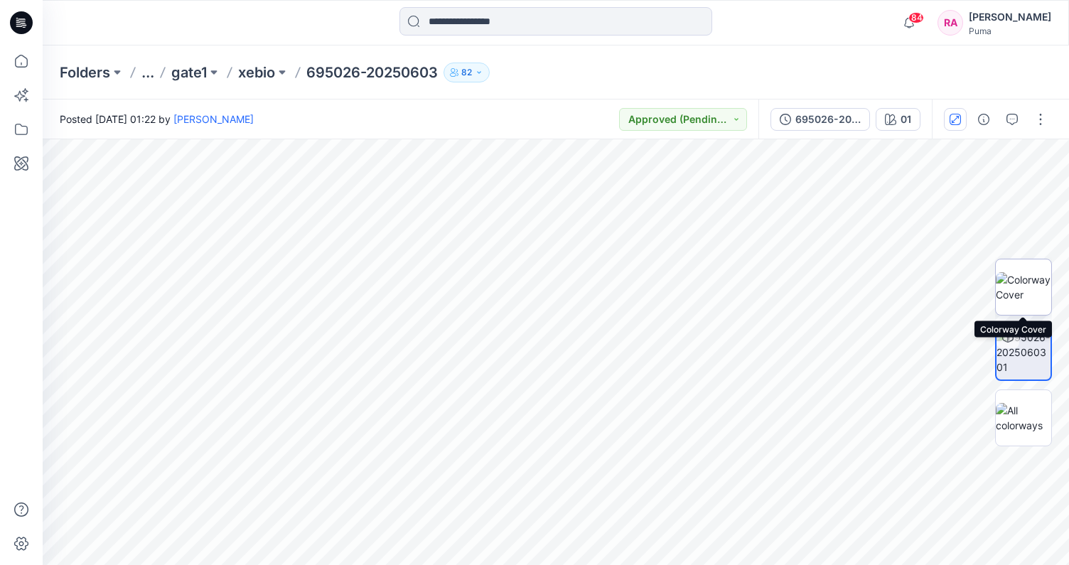
click at [1032, 287] on img at bounding box center [1023, 287] width 55 height 30
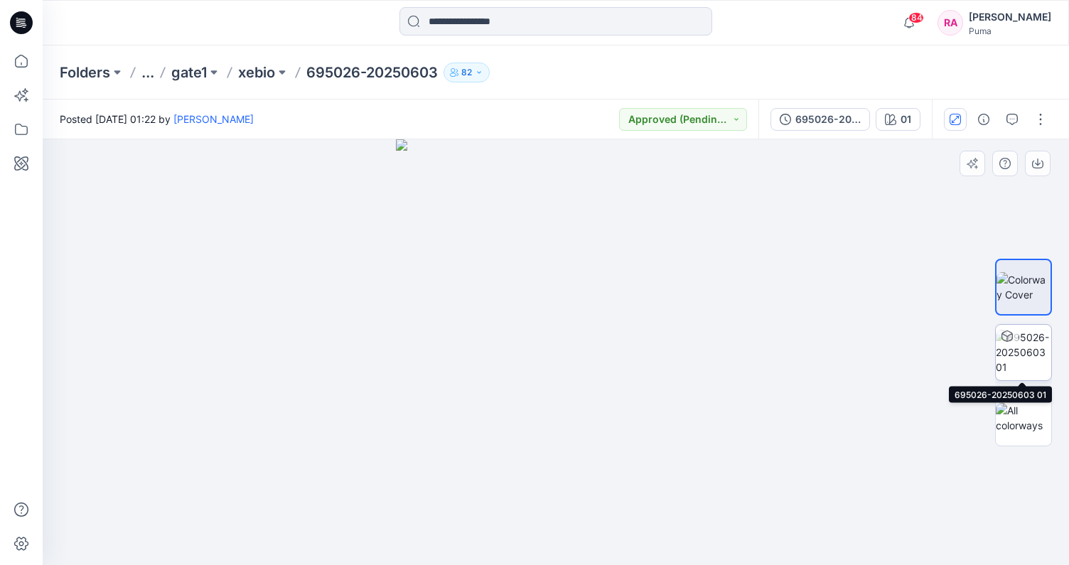
click at [1019, 340] on img at bounding box center [1023, 352] width 55 height 45
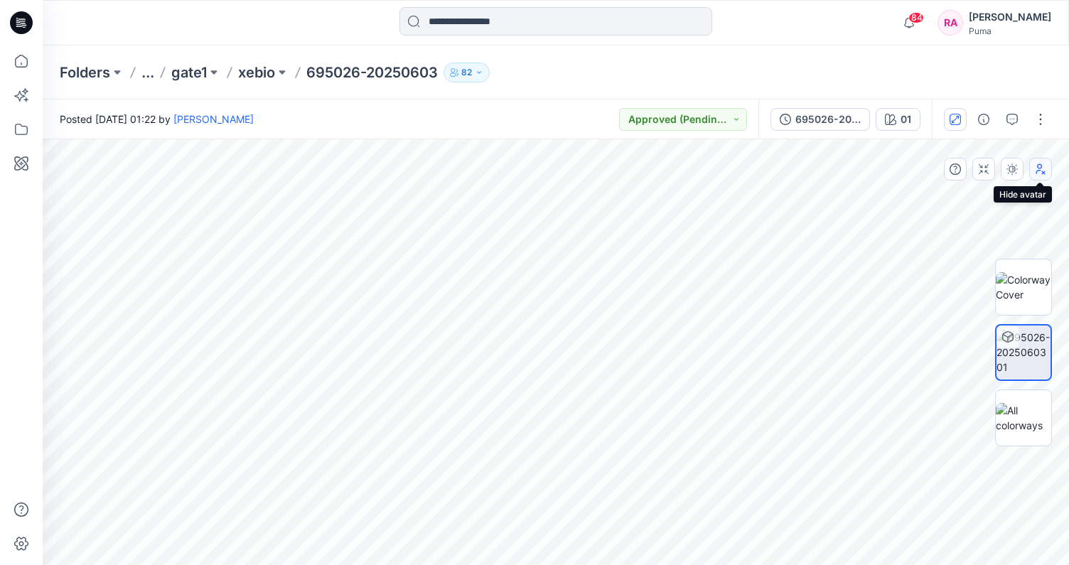
click at [1035, 170] on icon "button" at bounding box center [1040, 168] width 11 height 11
click at [1035, 169] on icon "button" at bounding box center [1040, 168] width 11 height 11
click at [1018, 168] on button "button" at bounding box center [1012, 169] width 23 height 23
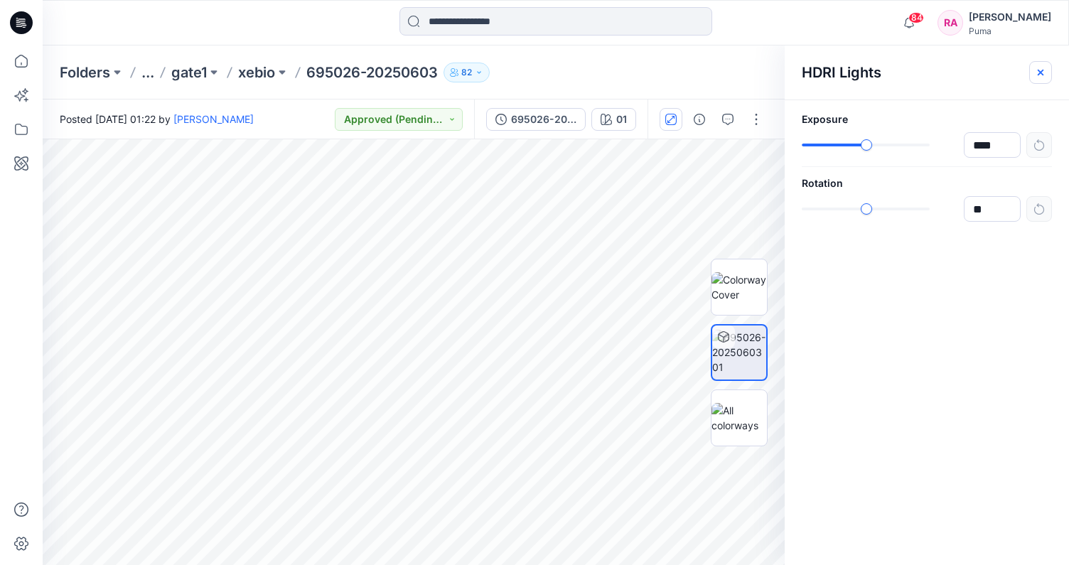
click at [1035, 71] on icon "button" at bounding box center [1040, 72] width 11 height 11
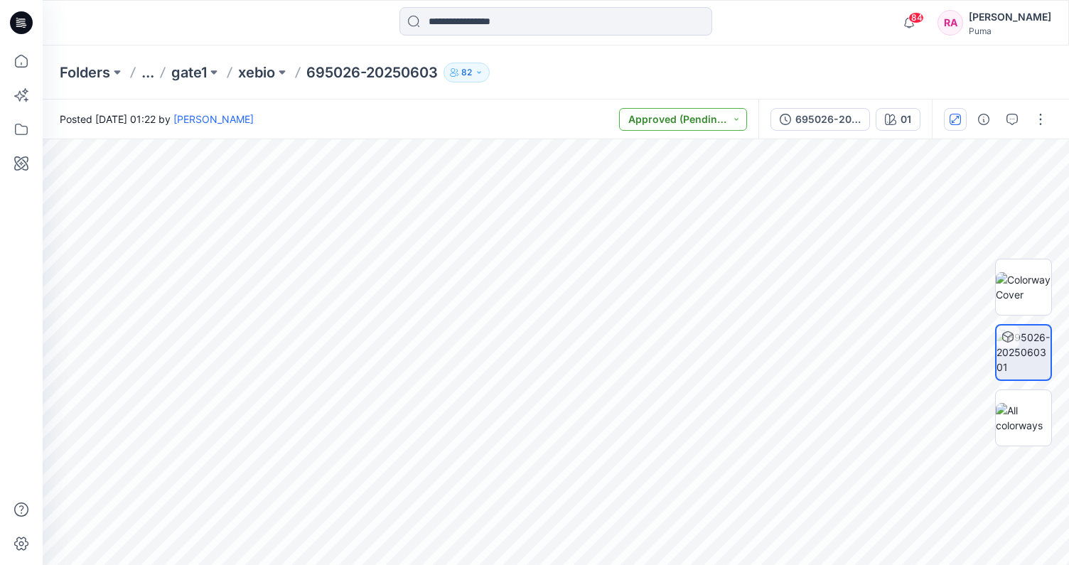
click at [718, 126] on button "Approved (Pending Updates)" at bounding box center [683, 119] width 128 height 23
click at [1033, 417] on img at bounding box center [1023, 418] width 55 height 30
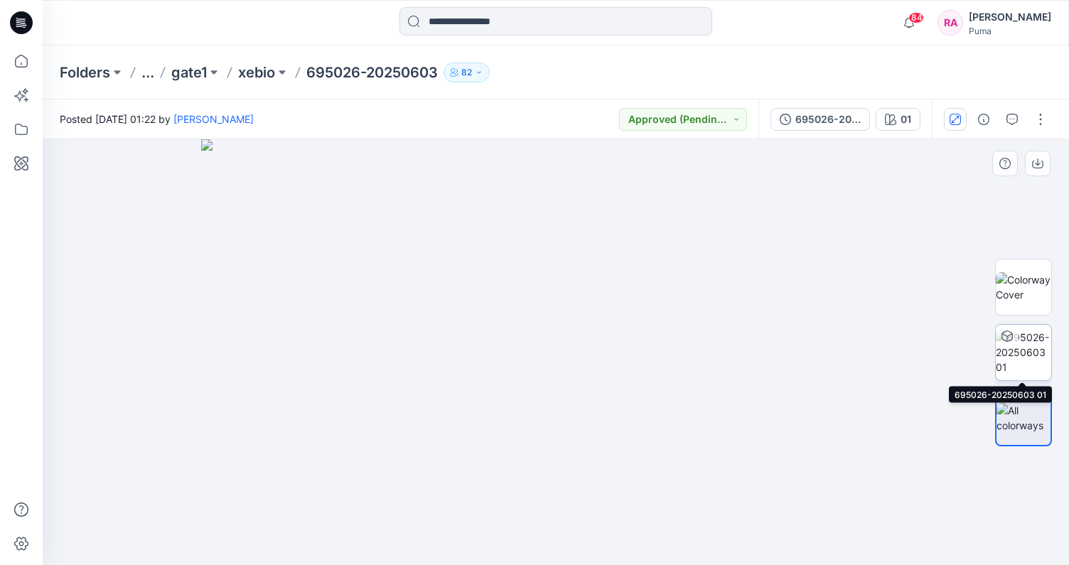
click at [1005, 332] on icon at bounding box center [1006, 335] width 11 height 11
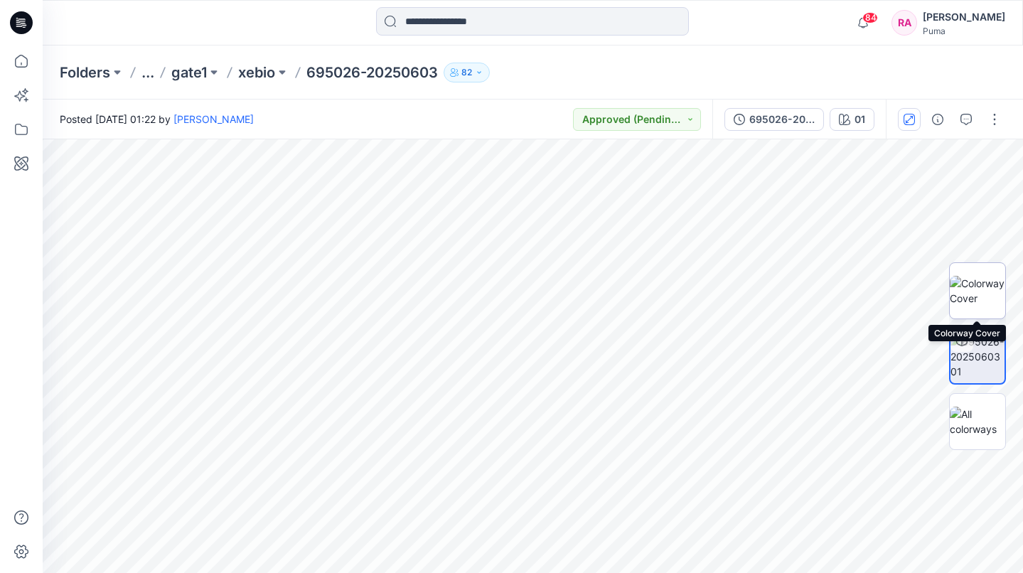
click at [981, 287] on img at bounding box center [976, 291] width 55 height 30
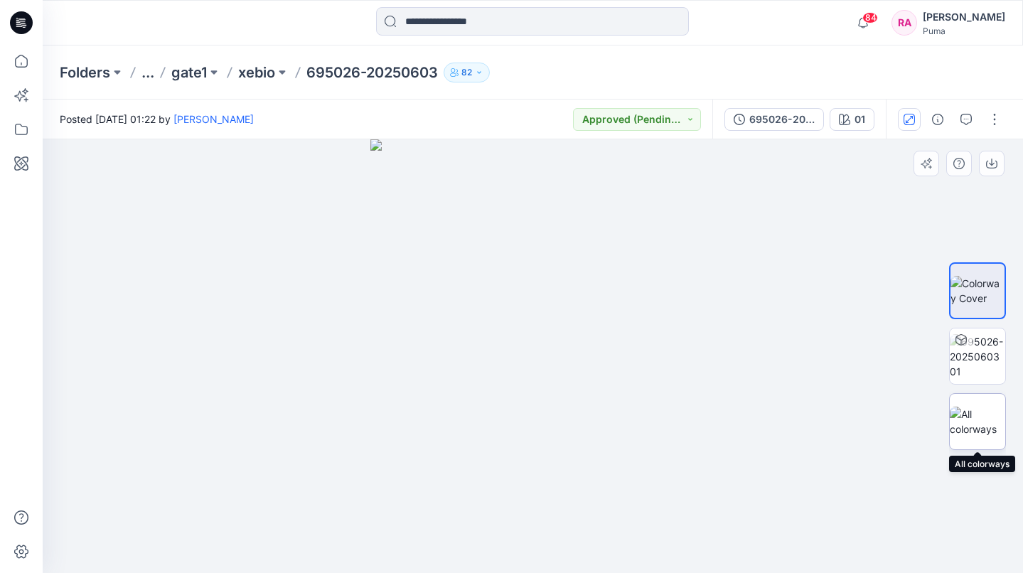
click at [966, 414] on img at bounding box center [976, 421] width 55 height 30
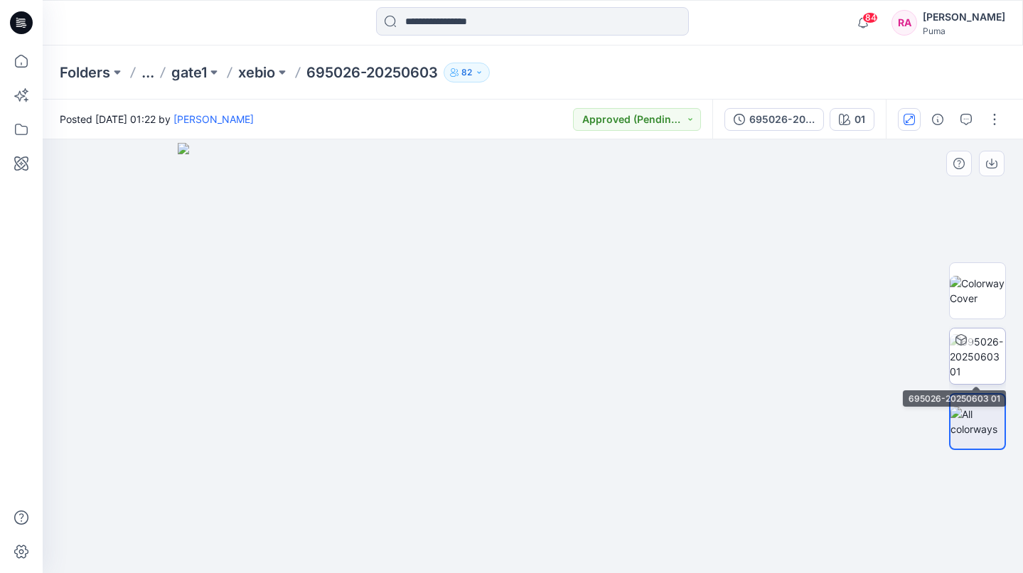
click at [994, 365] on img at bounding box center [976, 356] width 55 height 45
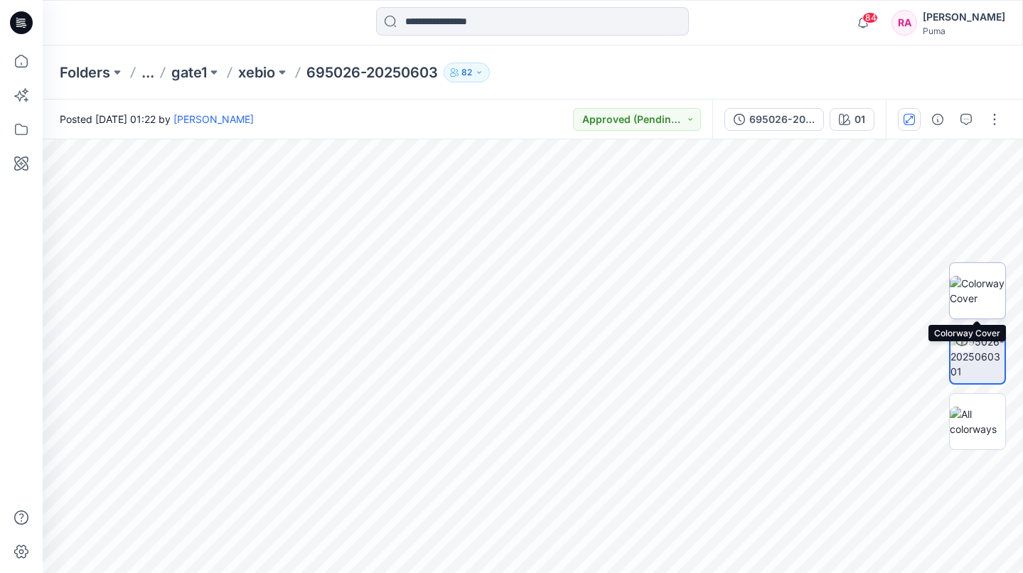
click at [988, 306] on img at bounding box center [976, 291] width 55 height 30
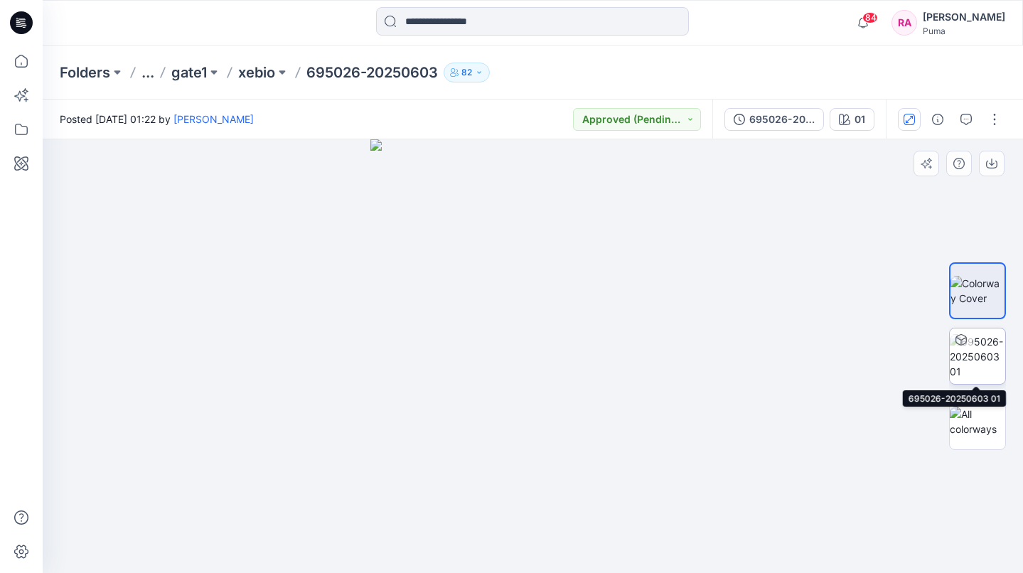
click at [975, 377] on img at bounding box center [976, 356] width 55 height 45
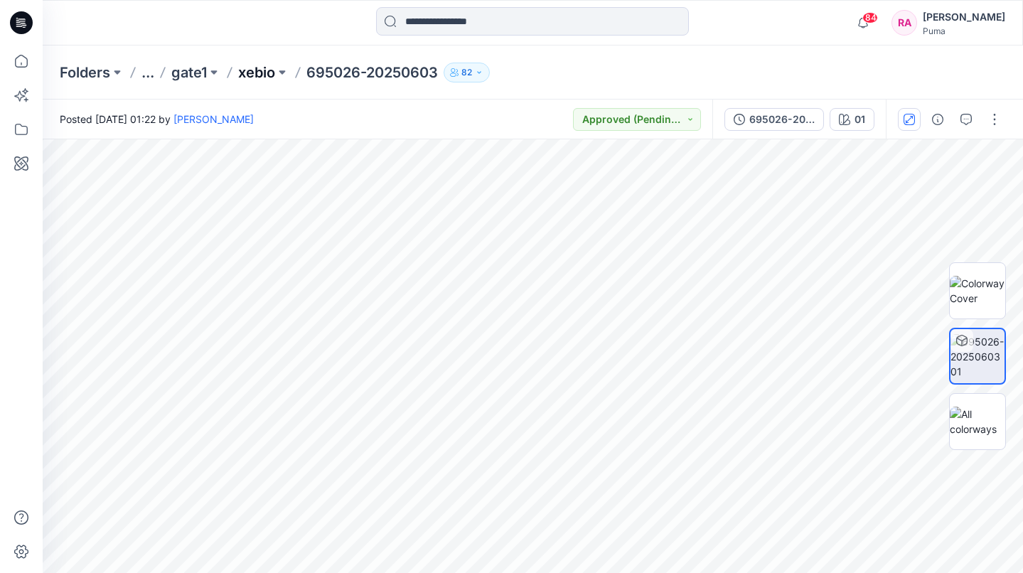
click at [269, 72] on p "xebio" at bounding box center [256, 73] width 37 height 20
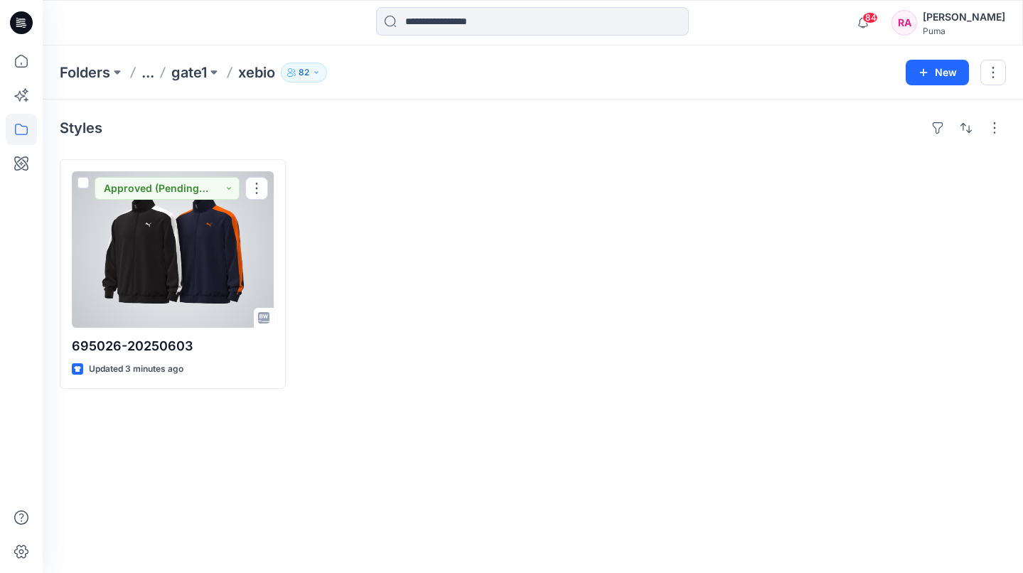
click at [217, 240] on div at bounding box center [173, 249] width 202 height 156
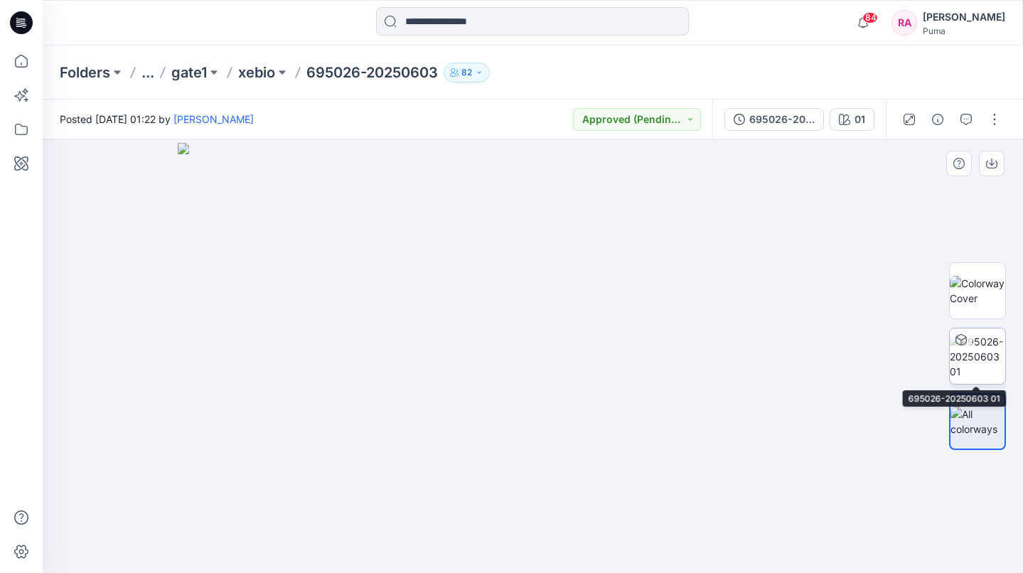
click at [986, 347] on img at bounding box center [976, 356] width 55 height 45
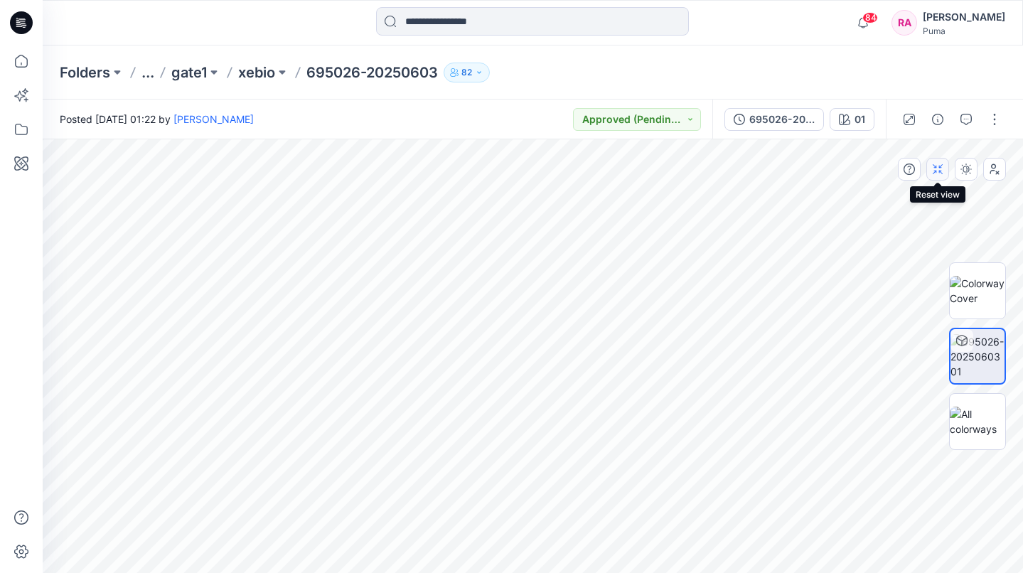
click at [937, 168] on icon "button" at bounding box center [937, 168] width 11 height 11
click at [960, 113] on button "button" at bounding box center [965, 119] width 23 height 23
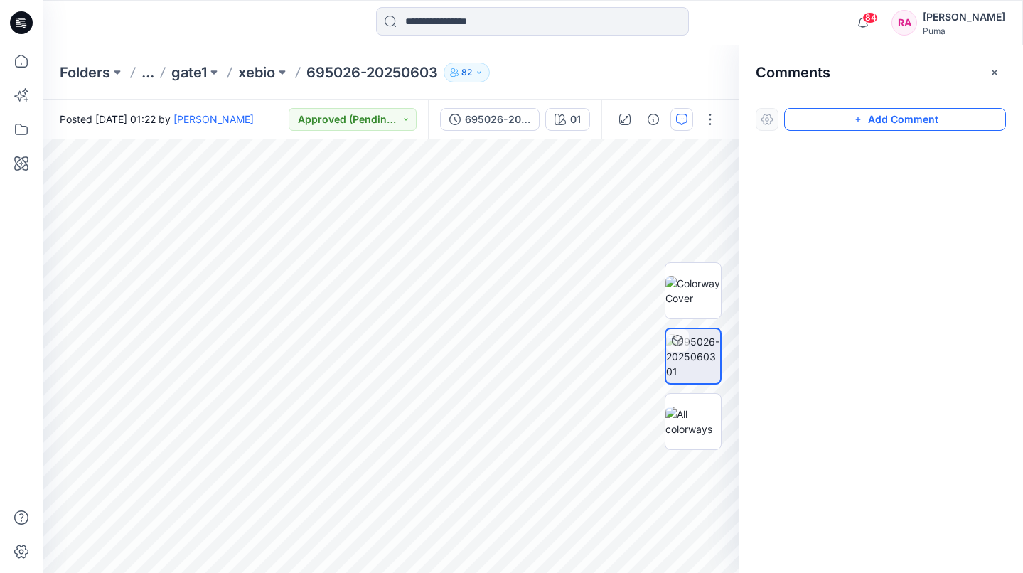
drag, startPoint x: 925, startPoint y: 117, endPoint x: 873, endPoint y: 119, distance: 52.0
click at [924, 116] on button "Add Comment" at bounding box center [895, 119] width 222 height 23
click at [428, 279] on div "01 All Materials By Piece Select All artwork AW-005600-0028 fabric A_sub_CK-101…" at bounding box center [391, 355] width 696 height 433
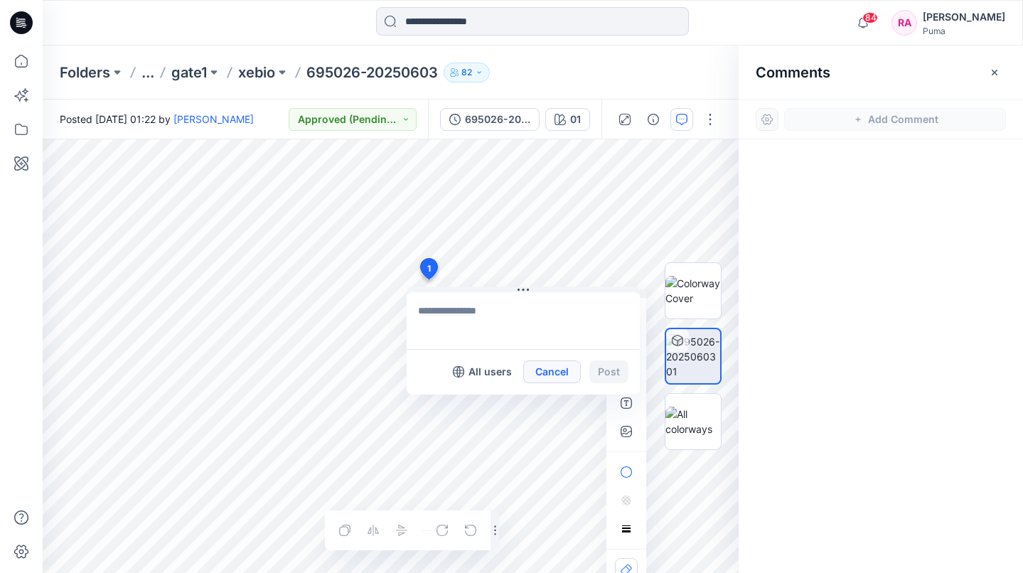
click at [539, 367] on button "Cancel" at bounding box center [552, 371] width 58 height 23
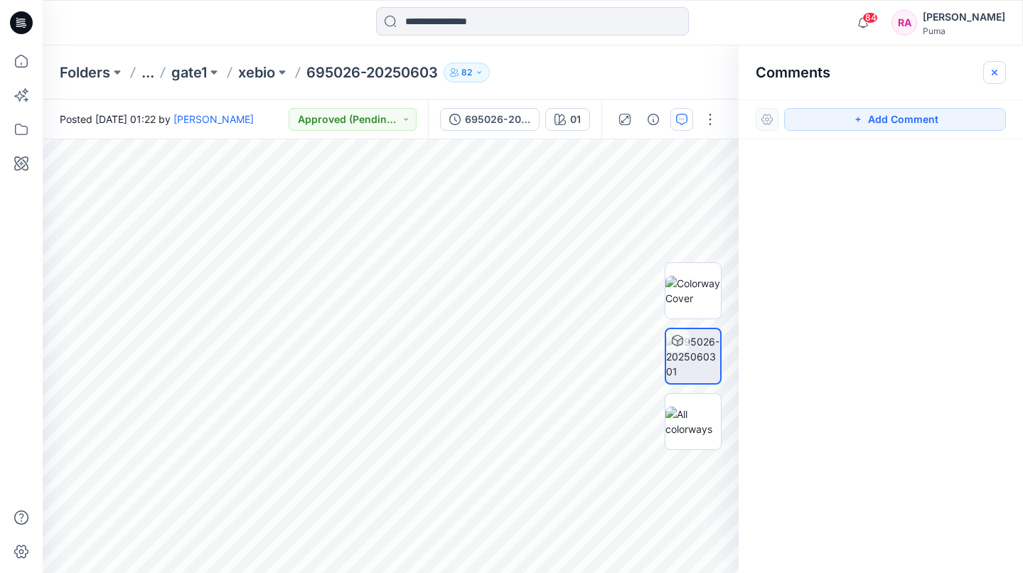
click at [1000, 72] on button "button" at bounding box center [994, 72] width 23 height 23
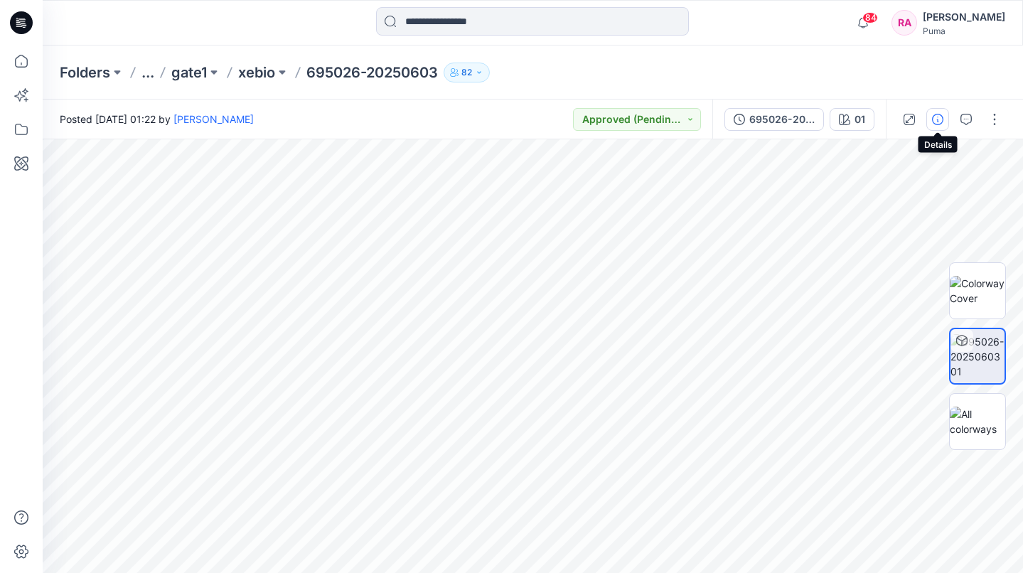
click at [942, 114] on icon "button" at bounding box center [937, 119] width 11 height 11
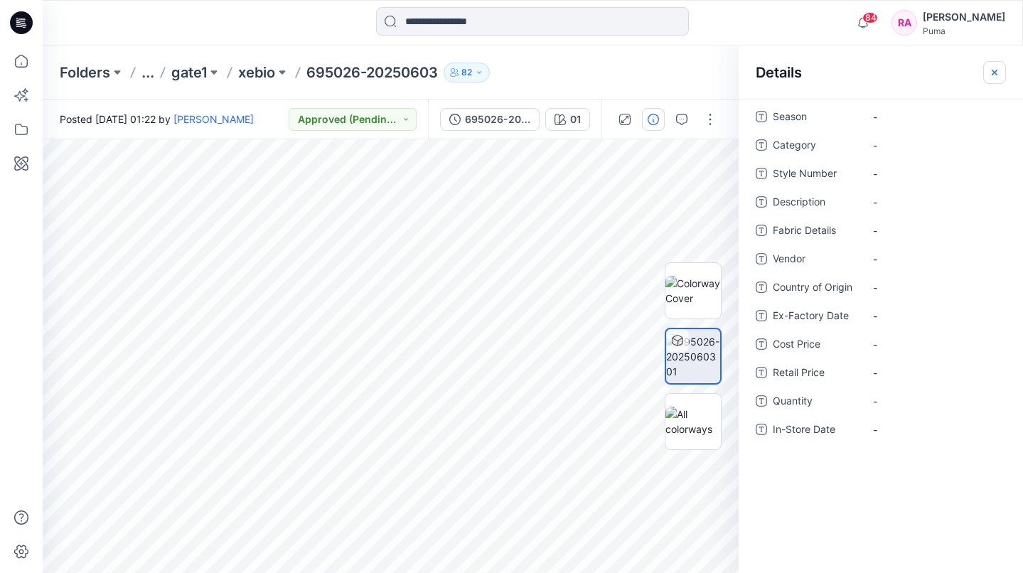
click at [993, 72] on icon "button" at bounding box center [993, 72] width 5 height 5
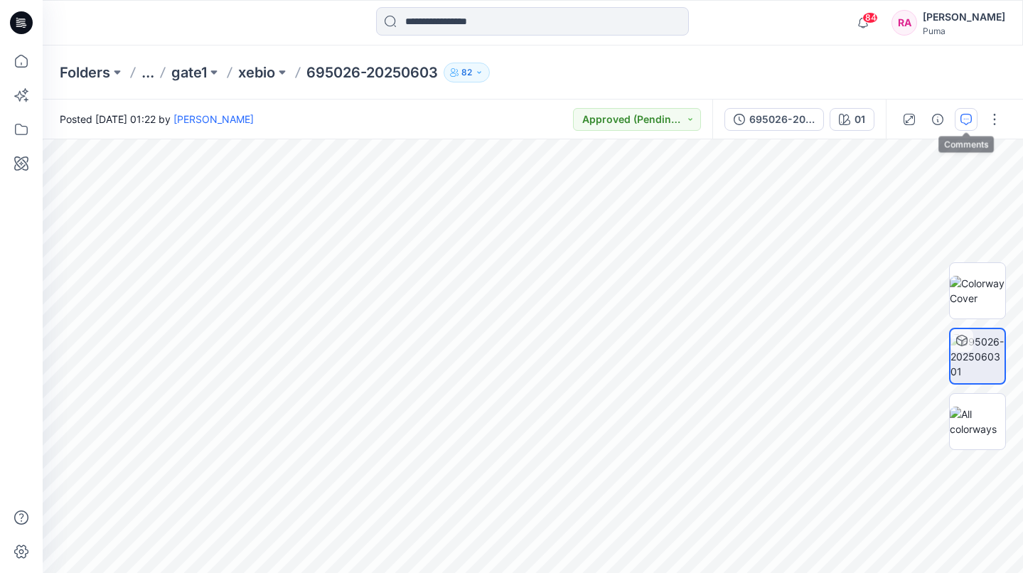
click at [963, 114] on icon "button" at bounding box center [965, 119] width 11 height 11
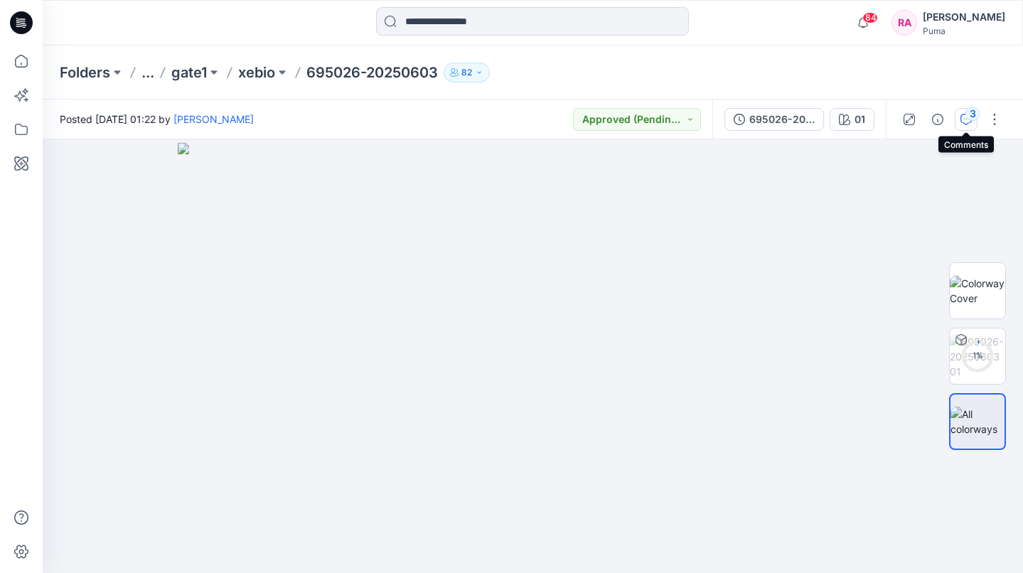
click at [966, 122] on icon "button" at bounding box center [965, 119] width 11 height 11
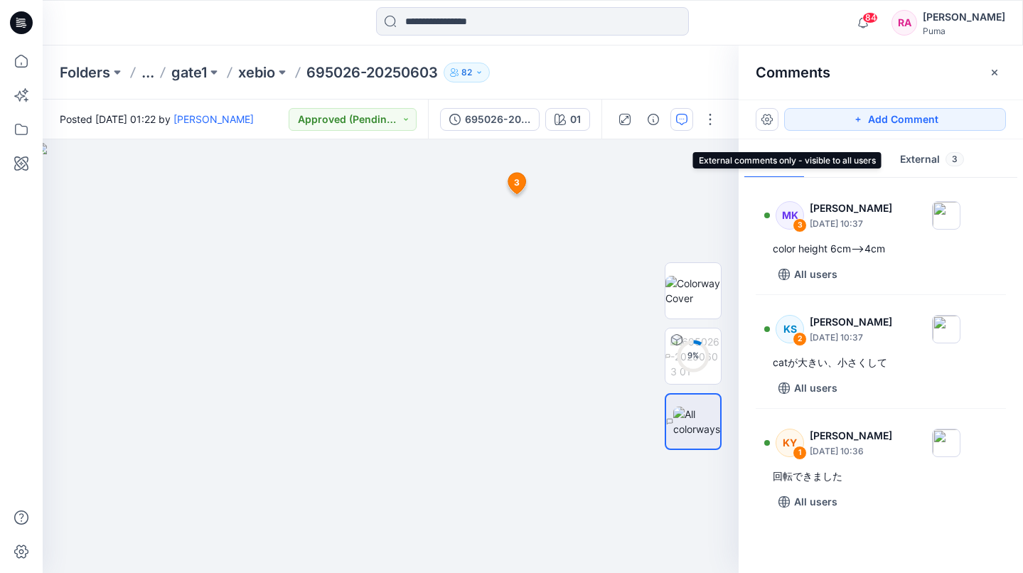
click at [934, 162] on button "External 3" at bounding box center [931, 160] width 87 height 36
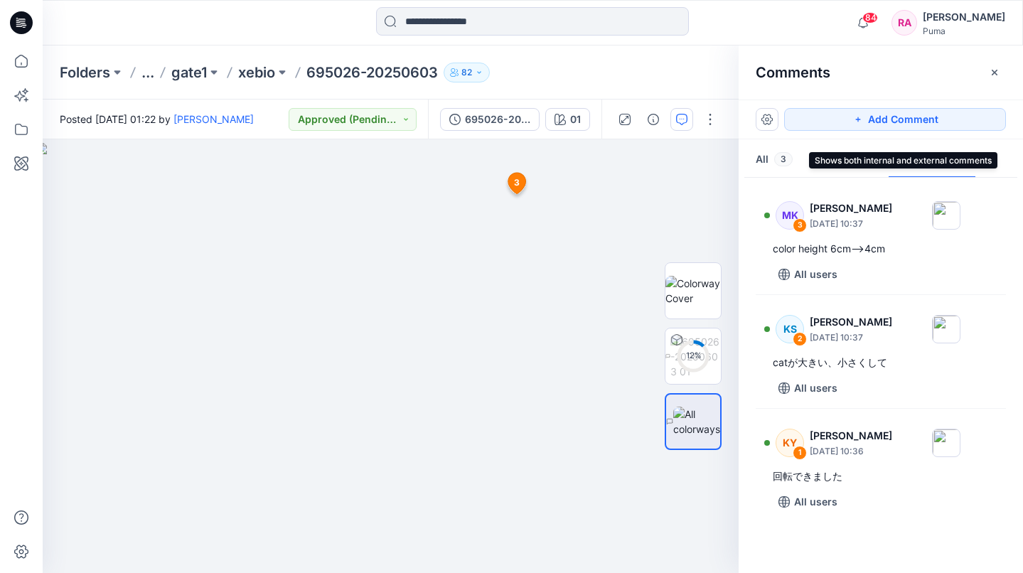
click at [775, 163] on span "3" at bounding box center [783, 159] width 18 height 14
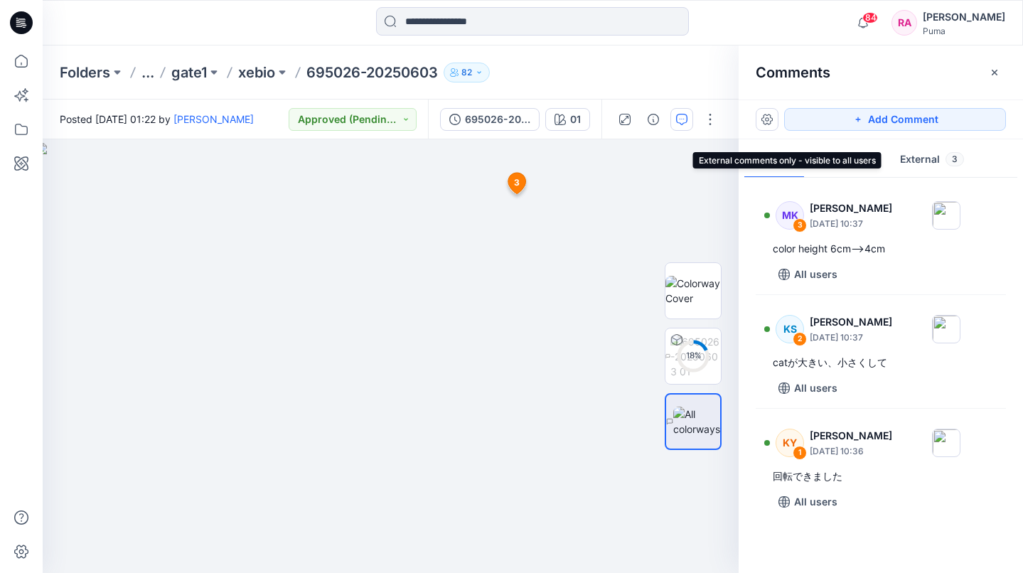
click at [938, 163] on button "External 3" at bounding box center [931, 160] width 87 height 36
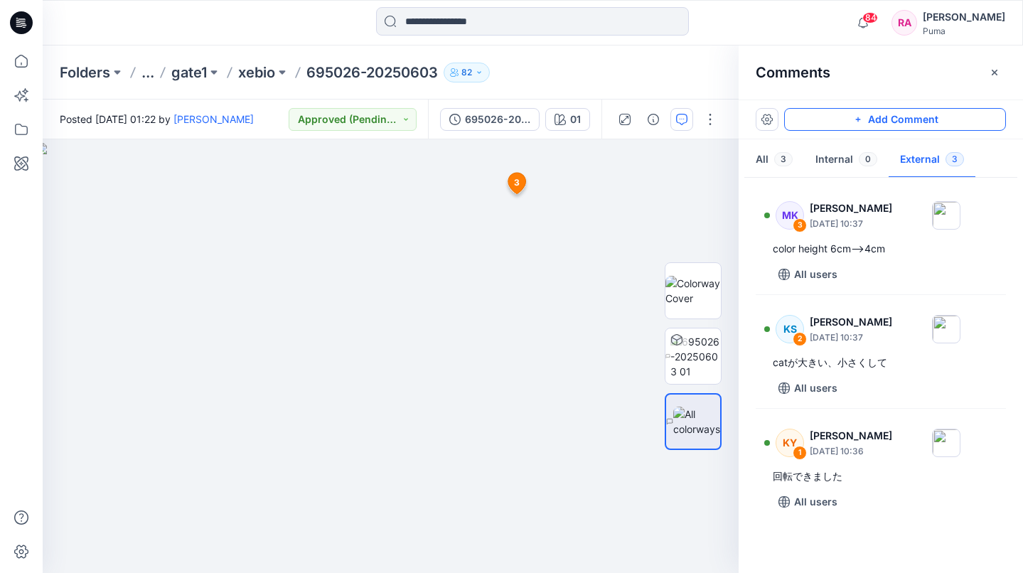
click at [923, 124] on button "Add Comment" at bounding box center [895, 119] width 222 height 23
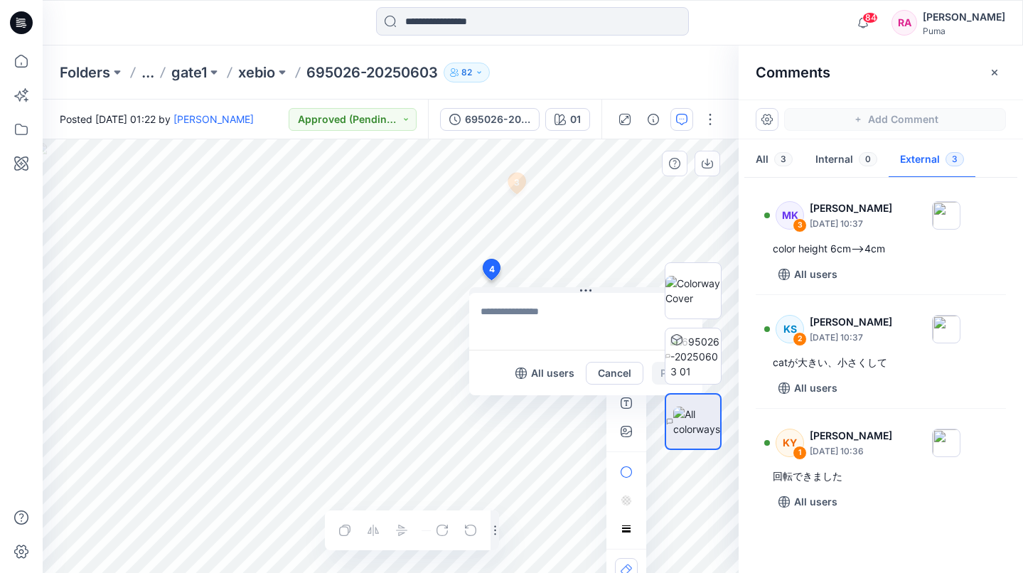
click at [490, 280] on div "4 All users Cancel Post 3 MK Mami Kotsu September 12, 2025 10:37 color height 6…" at bounding box center [391, 355] width 696 height 433
type textarea "**"
click at [659, 372] on div at bounding box center [692, 356] width 91 height 259
click at [656, 370] on div at bounding box center [692, 356] width 91 height 259
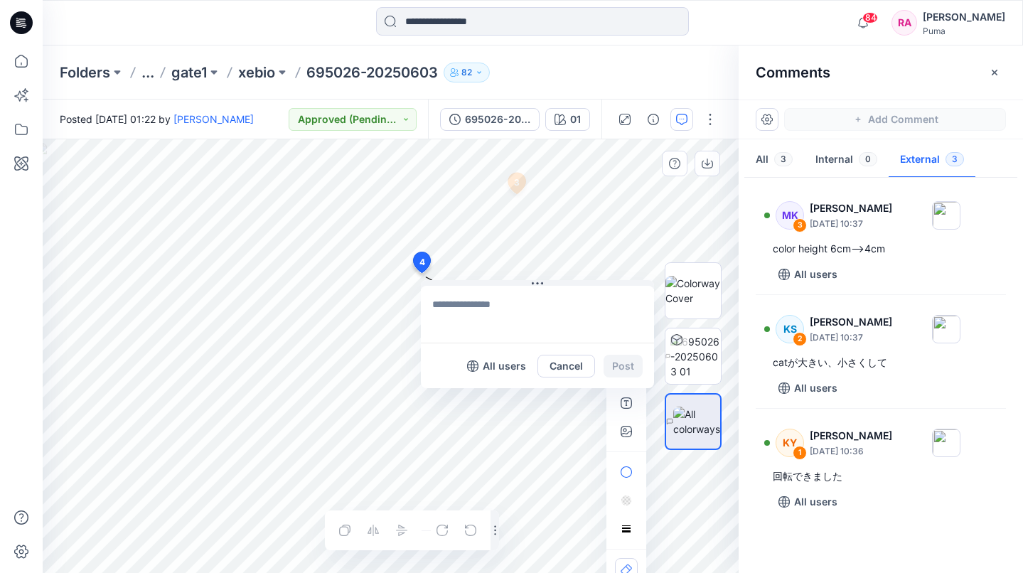
drag, startPoint x: 492, startPoint y: 266, endPoint x: 421, endPoint y: 262, distance: 71.9
type textarea "**"
click at [611, 365] on button "Post" at bounding box center [601, 366] width 39 height 23
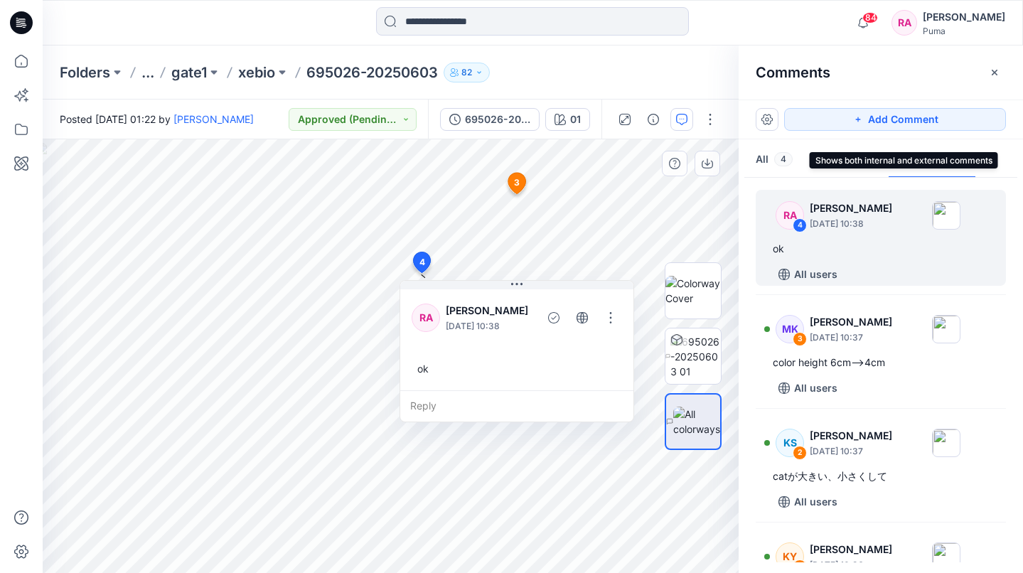
click at [773, 149] on button "All 4" at bounding box center [774, 160] width 60 height 36
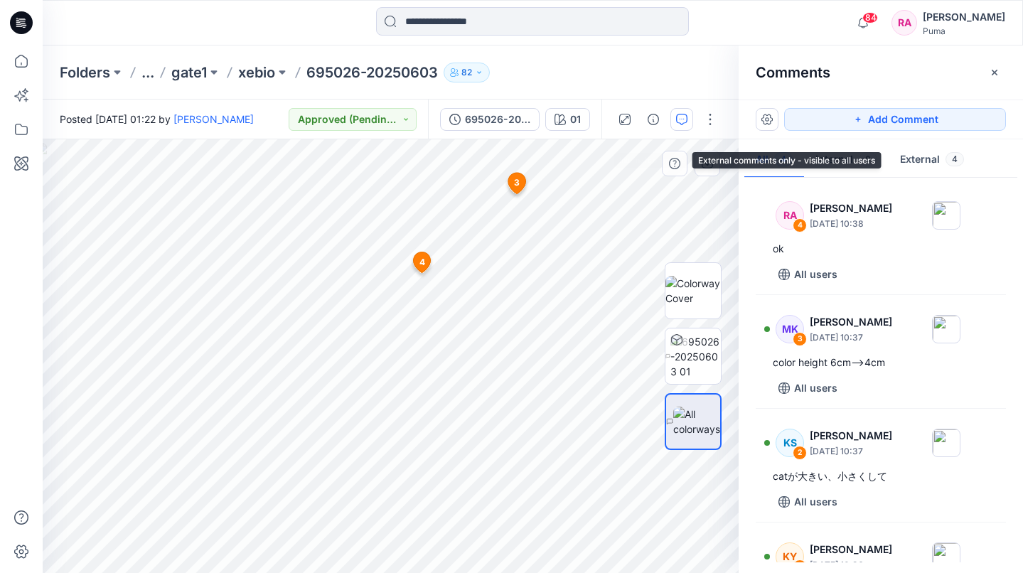
click at [950, 158] on span "4" at bounding box center [954, 159] width 18 height 14
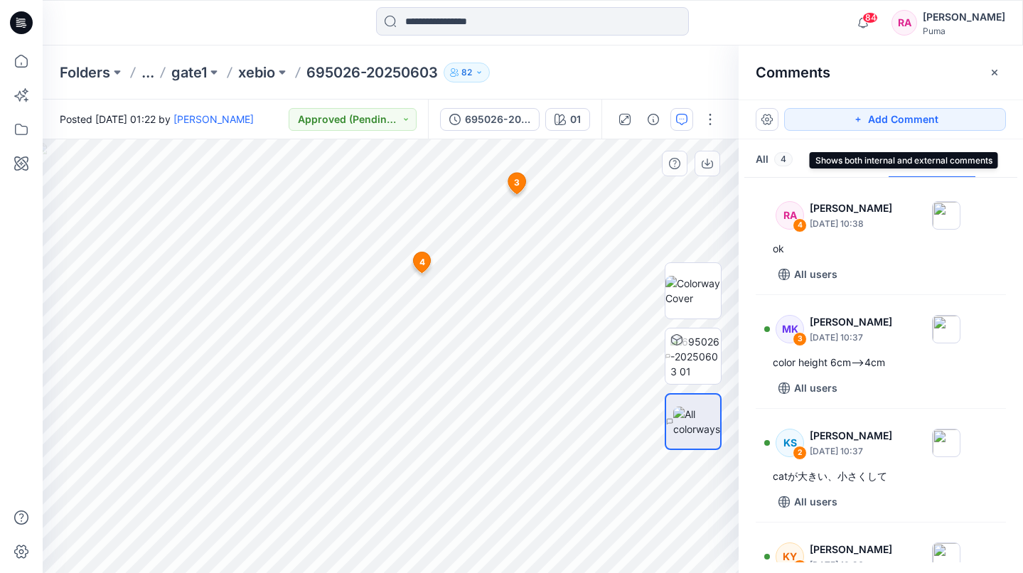
click at [776, 161] on span "4" at bounding box center [783, 159] width 18 height 14
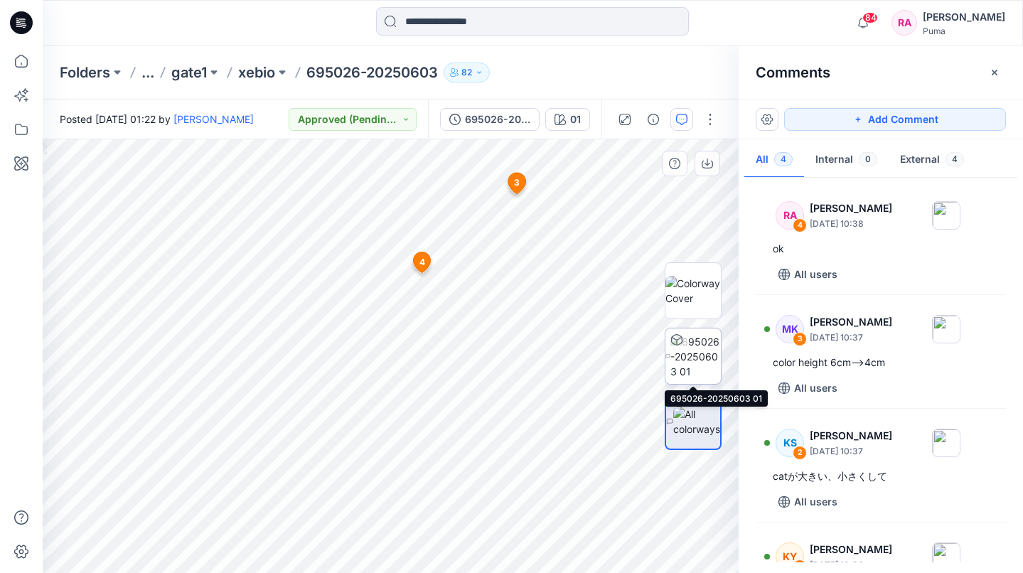
click at [696, 352] on img at bounding box center [695, 356] width 50 height 45
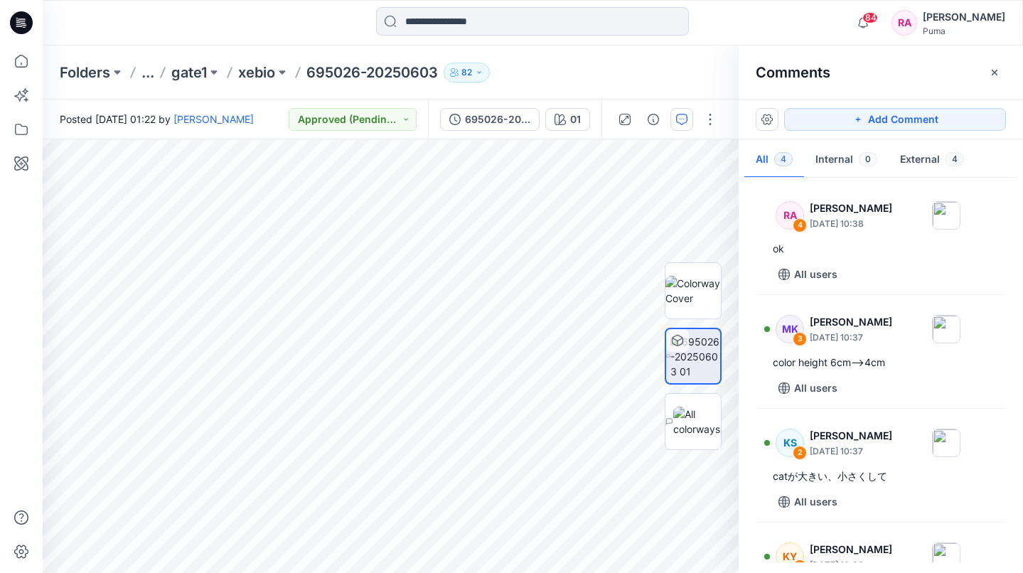
click at [561, 65] on div "Folders ... gate1 xebio 695026-20250603 82 Posted Friday, September 12, 2025 01…" at bounding box center [533, 308] width 980 height 527
click at [579, 130] on div "695026-20250603 01" at bounding box center [514, 119] width 173 height 40
click at [578, 125] on div "01" at bounding box center [575, 120] width 11 height 16
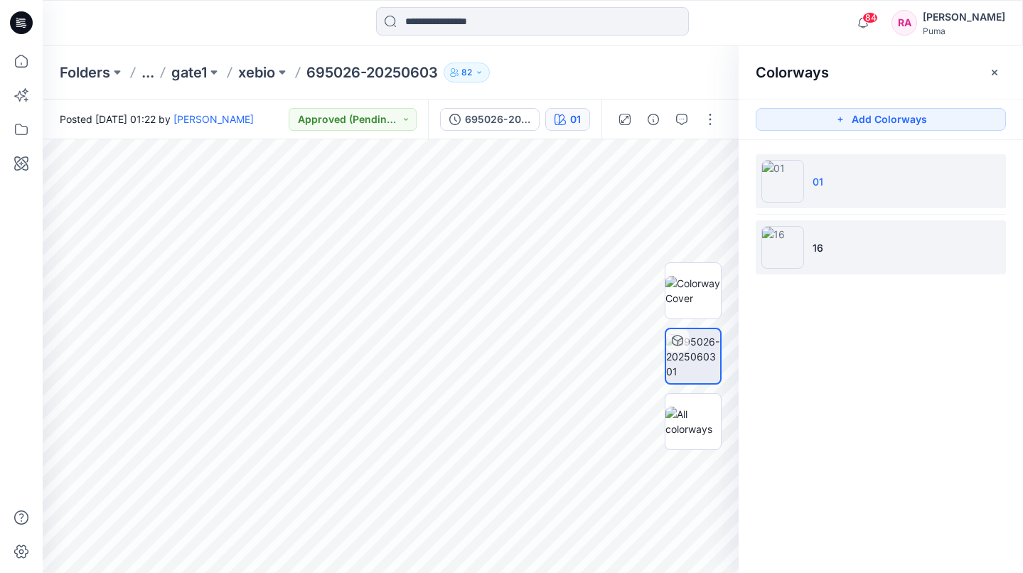
click at [890, 239] on li "16" at bounding box center [880, 247] width 250 height 54
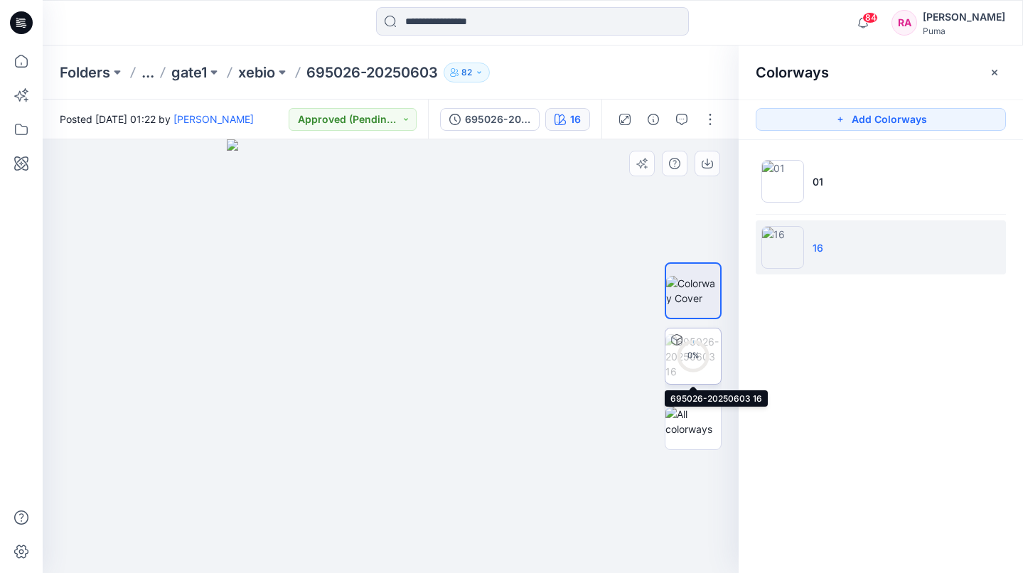
click at [696, 357] on div "0 %" at bounding box center [693, 356] width 34 height 12
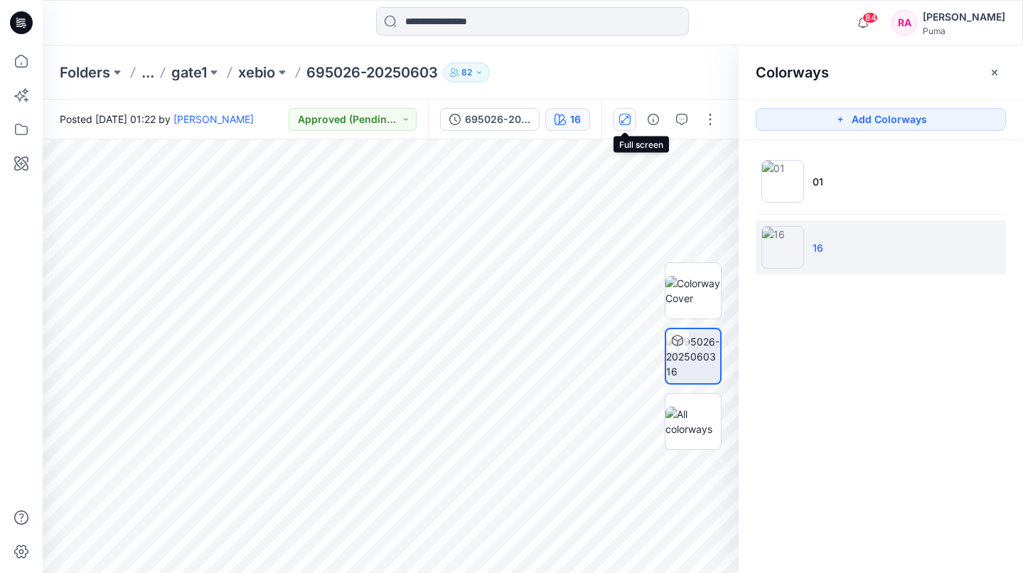
click at [628, 122] on icon "button" at bounding box center [624, 119] width 11 height 11
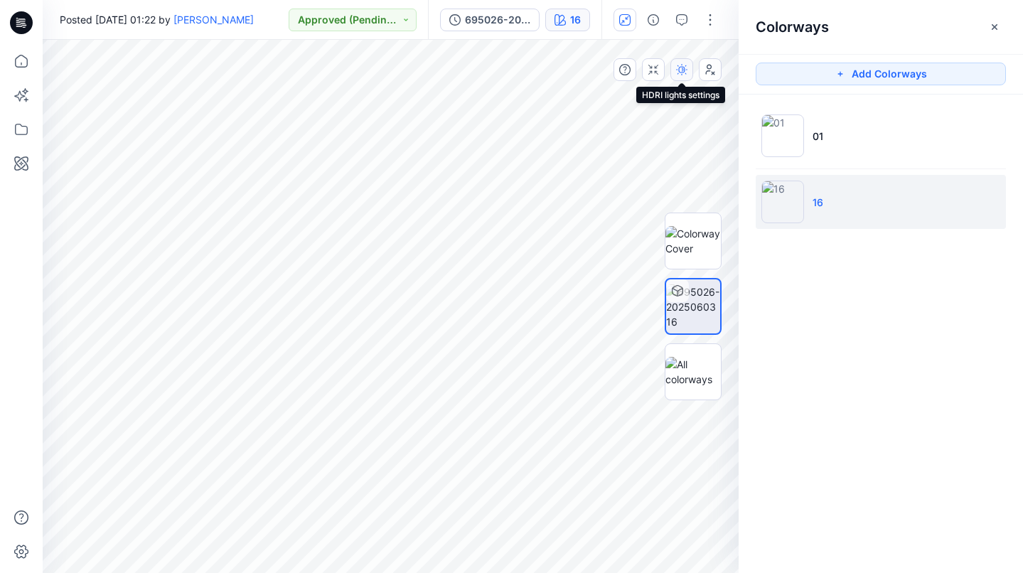
click at [684, 72] on icon "button" at bounding box center [681, 69] width 11 height 11
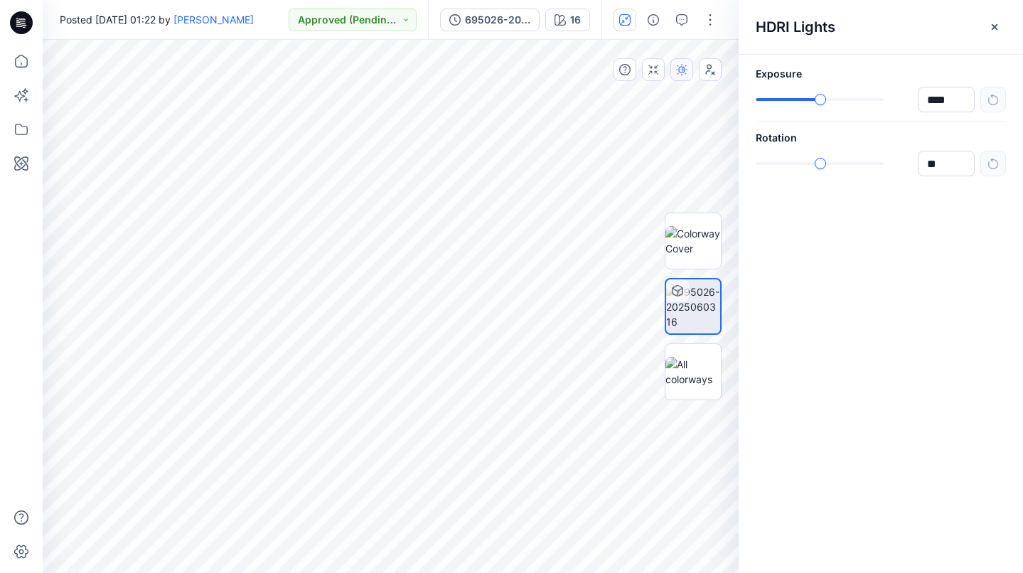
click at [684, 72] on icon "button" at bounding box center [681, 69] width 11 height 11
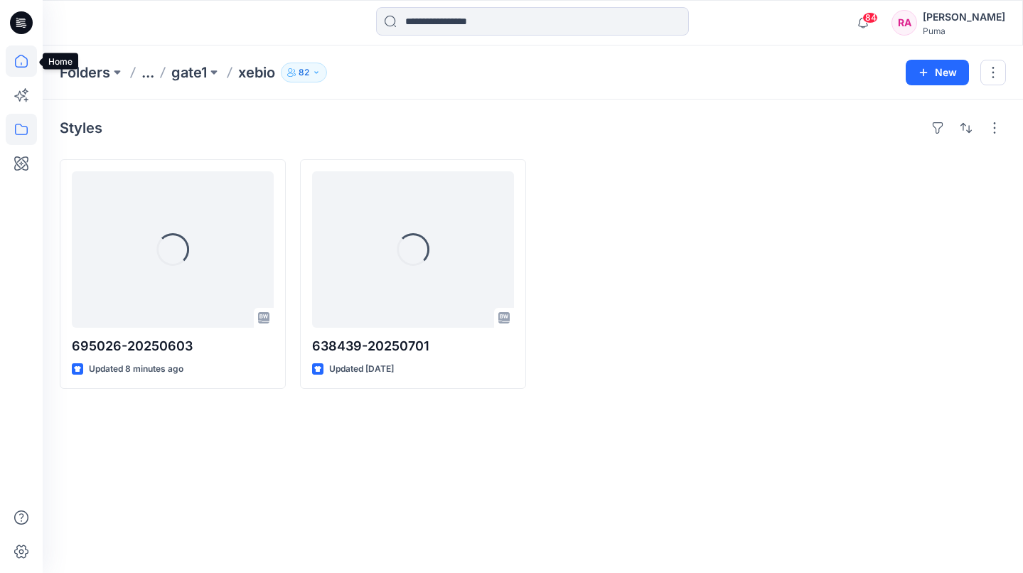
click at [21, 55] on icon at bounding box center [21, 61] width 13 height 13
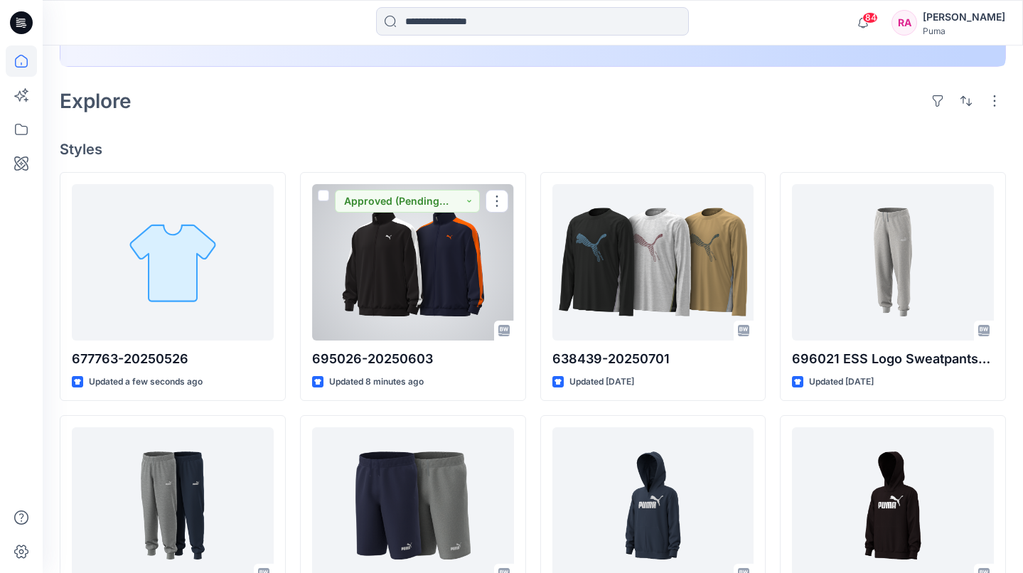
scroll to position [298, 0]
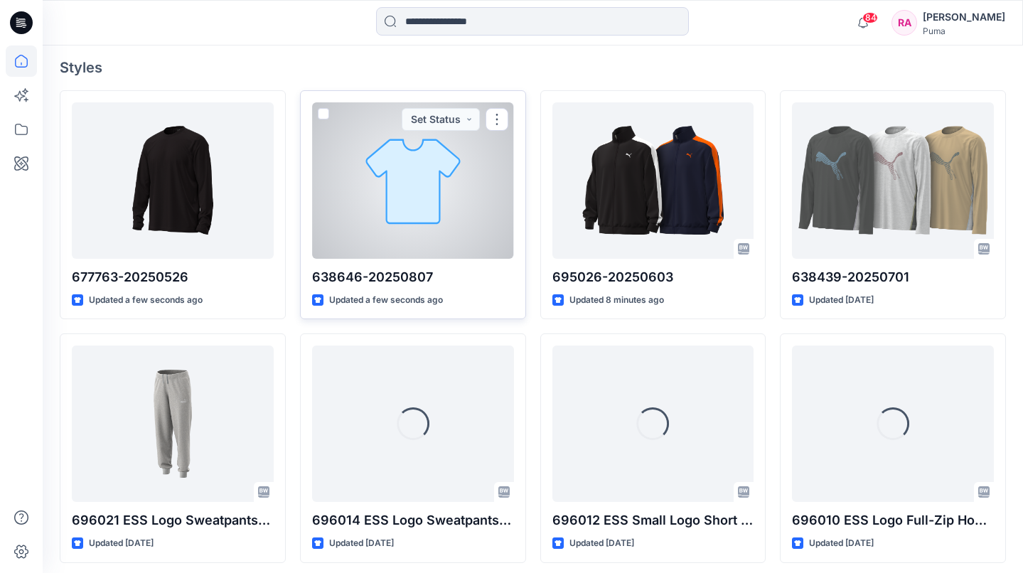
scroll to position [380, 0]
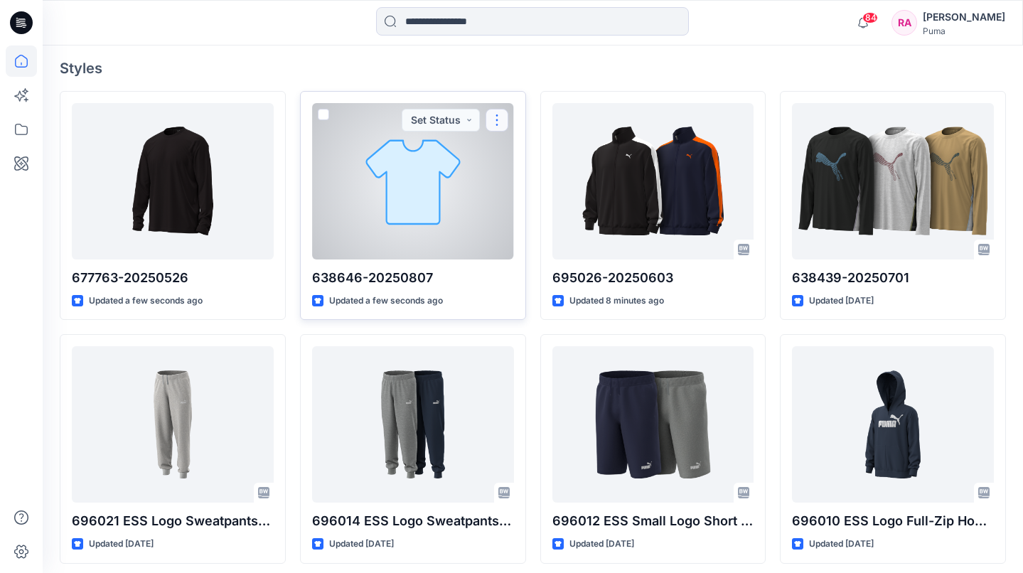
click at [502, 124] on button "button" at bounding box center [496, 120] width 23 height 23
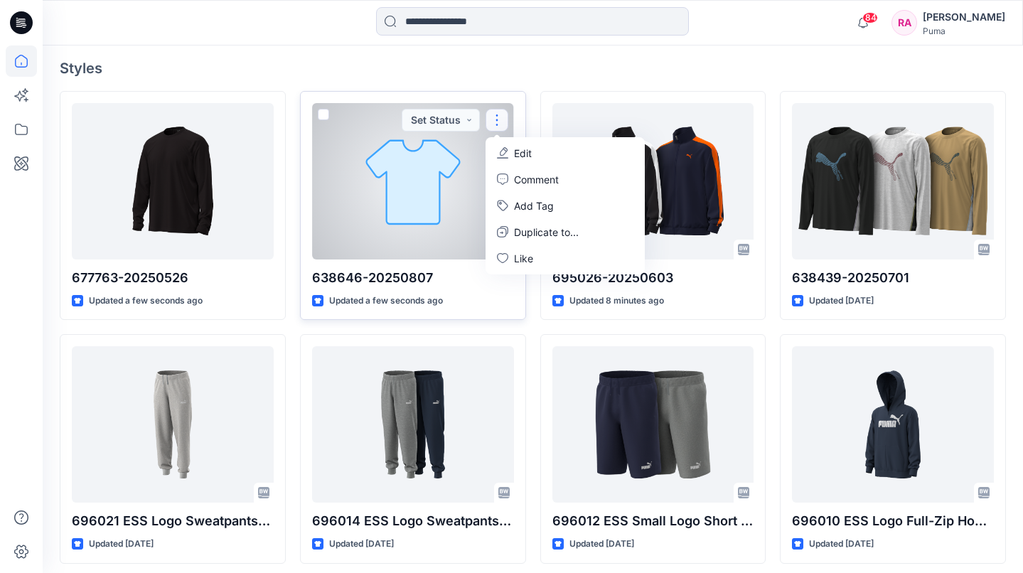
click at [388, 168] on div at bounding box center [413, 181] width 202 height 156
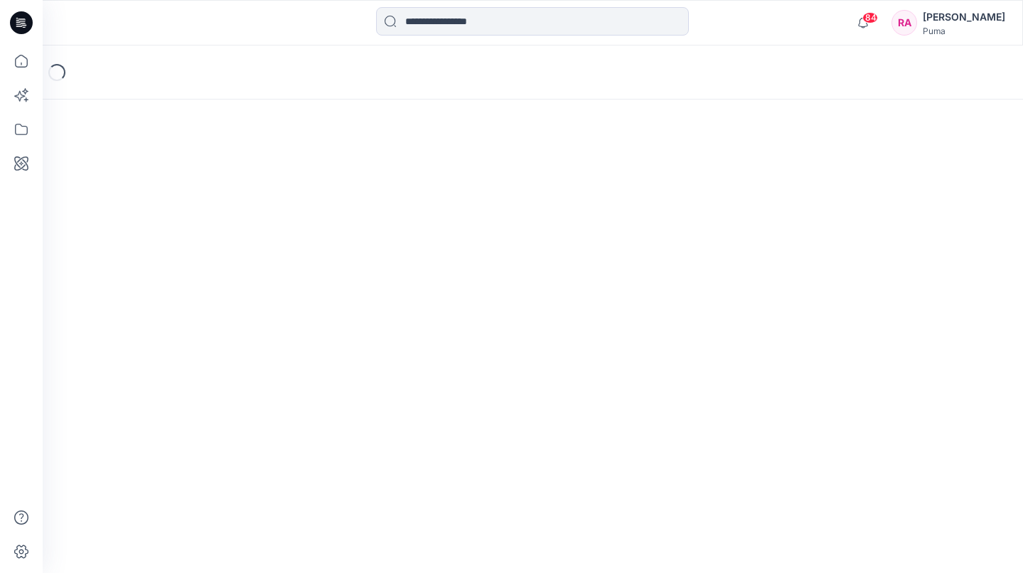
click at [388, 168] on div "Loading..." at bounding box center [533, 308] width 980 height 527
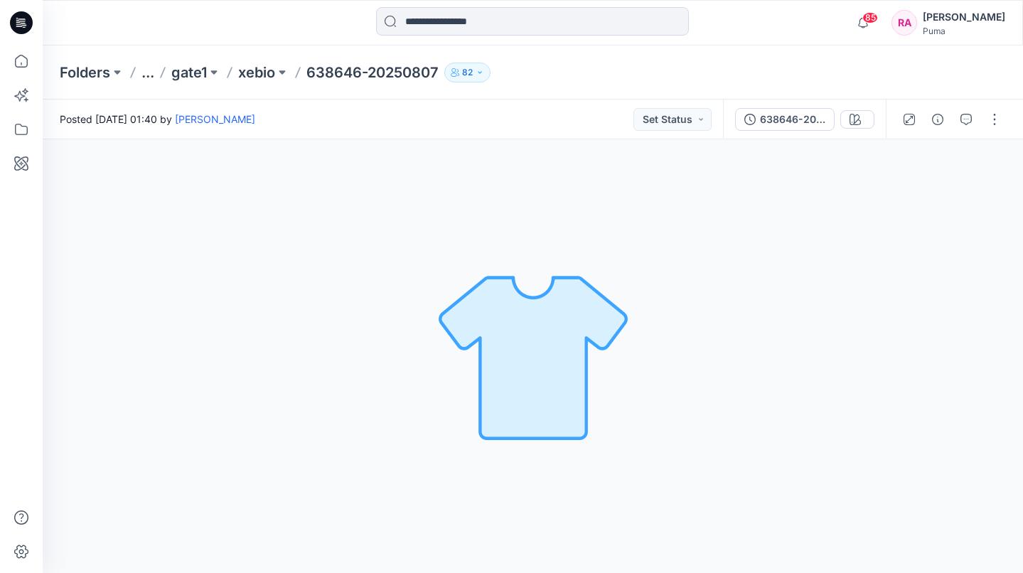
scroll to position [380, 0]
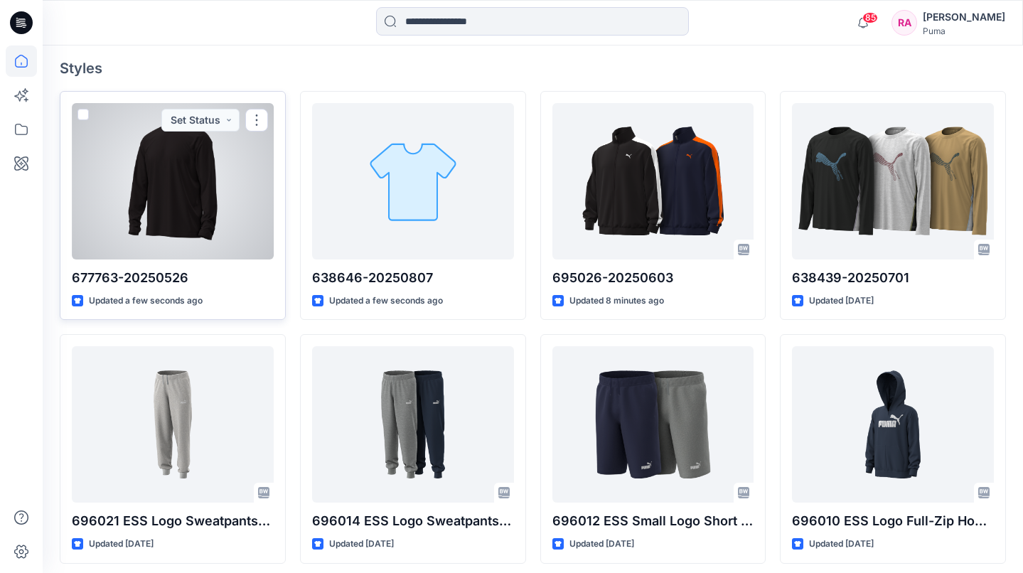
click at [176, 168] on div at bounding box center [173, 181] width 202 height 156
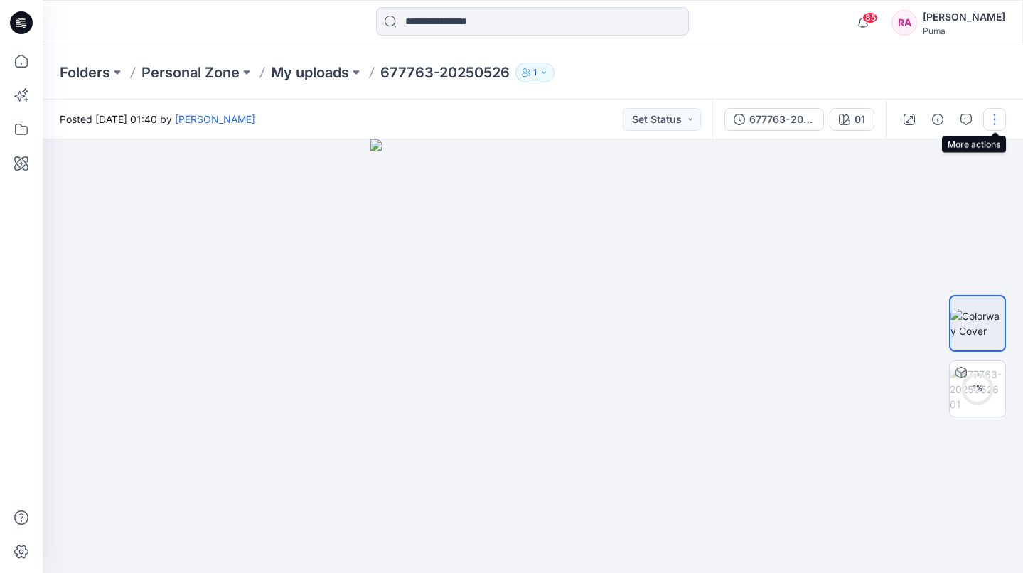
click at [998, 122] on button "button" at bounding box center [994, 119] width 23 height 23
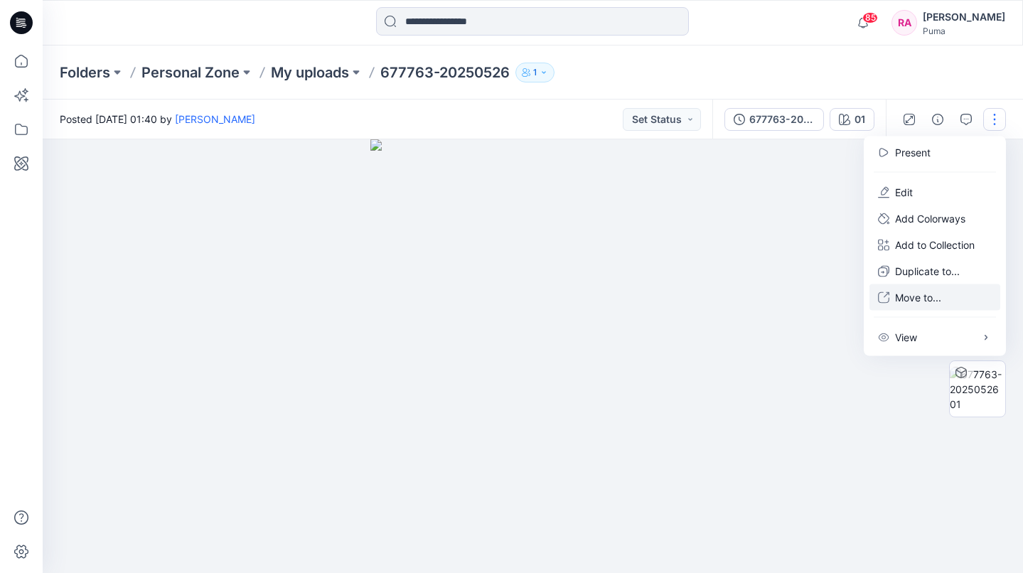
click at [935, 296] on p "Move to..." at bounding box center [918, 297] width 46 height 15
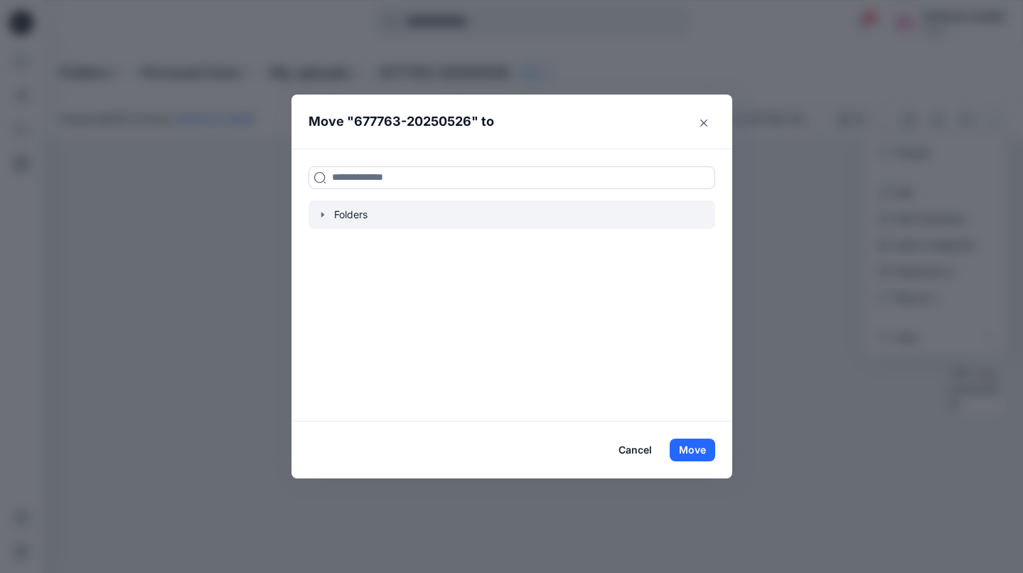
drag, startPoint x: 409, startPoint y: 227, endPoint x: 397, endPoint y: 216, distance: 16.6
click at [408, 225] on div at bounding box center [511, 214] width 406 height 28
click at [378, 217] on div at bounding box center [511, 214] width 406 height 28
click at [323, 215] on icon "button" at bounding box center [322, 214] width 11 height 11
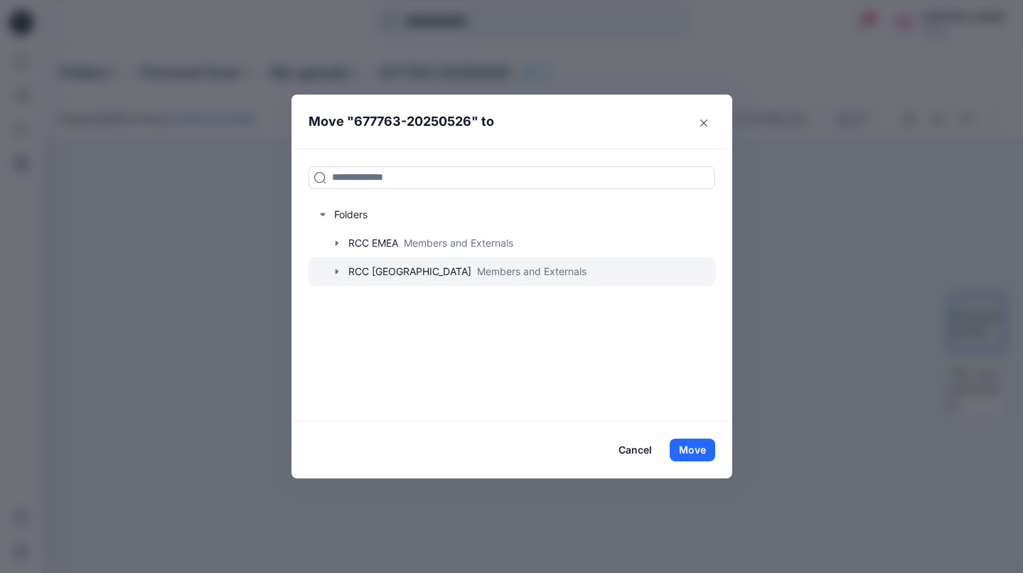
click at [343, 269] on div at bounding box center [511, 271] width 406 height 28
click at [336, 274] on icon "button" at bounding box center [336, 271] width 11 height 11
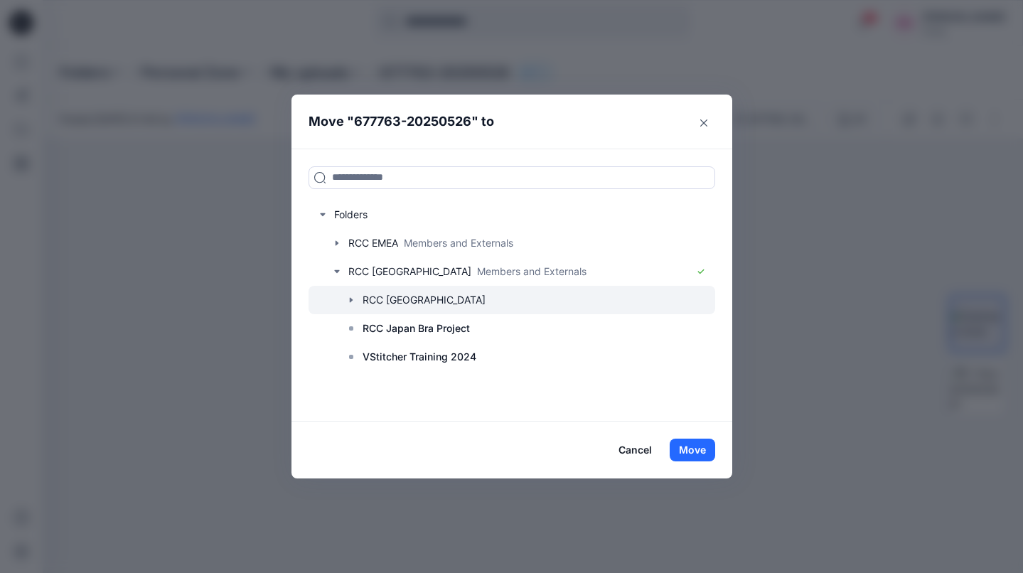
click at [350, 295] on icon "button" at bounding box center [350, 299] width 11 height 11
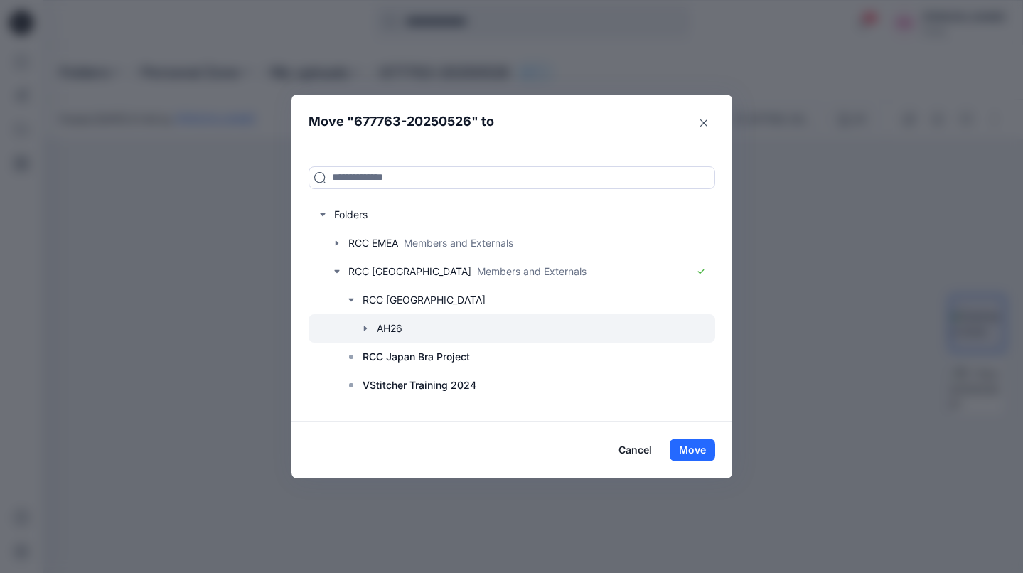
click at [364, 326] on icon "button" at bounding box center [364, 327] width 3 height 5
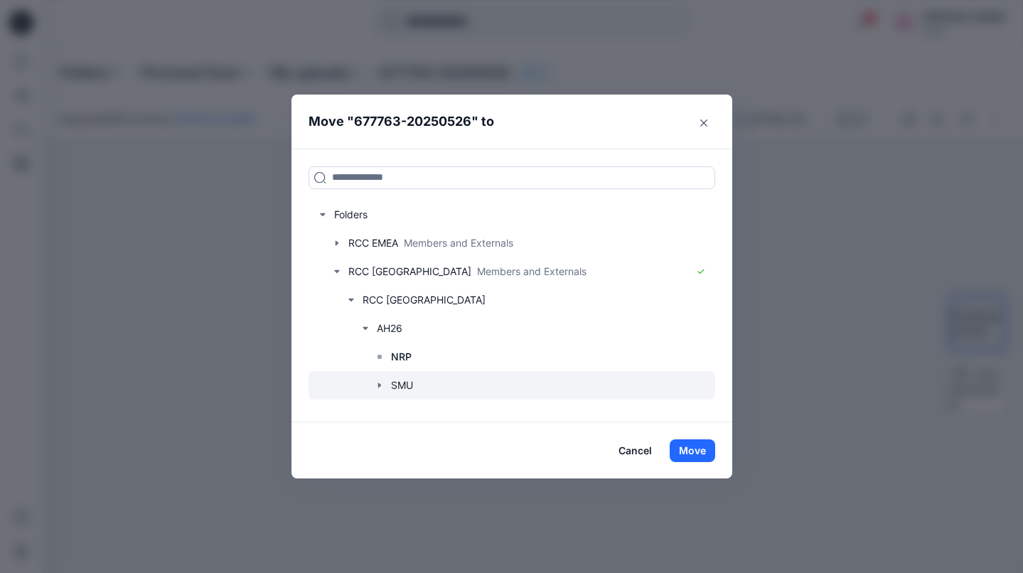
click at [382, 383] on icon "button" at bounding box center [379, 384] width 11 height 11
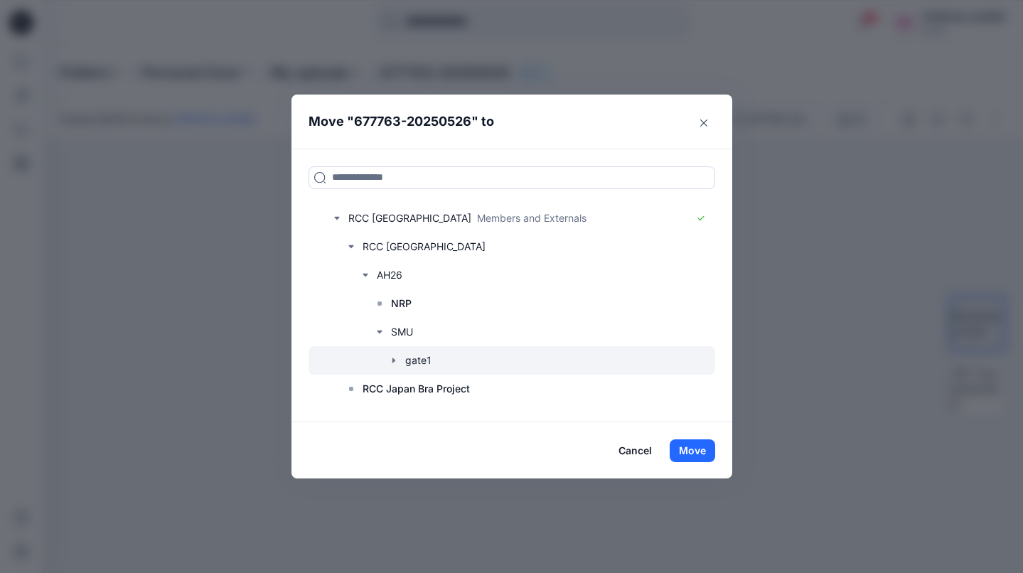
scroll to position [80, 0]
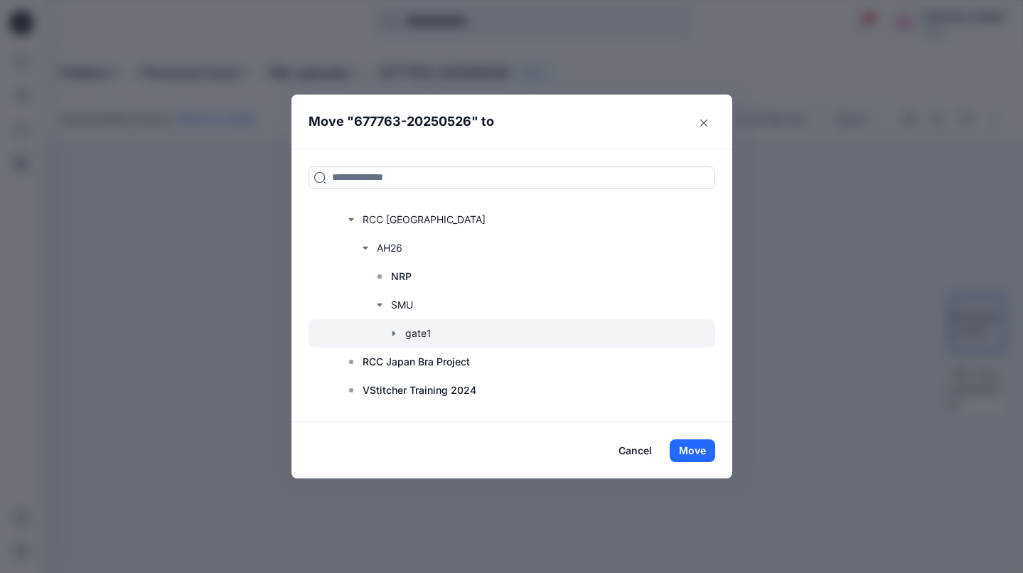
click at [422, 335] on div at bounding box center [511, 333] width 406 height 28
click at [397, 333] on icon "button" at bounding box center [393, 333] width 11 height 11
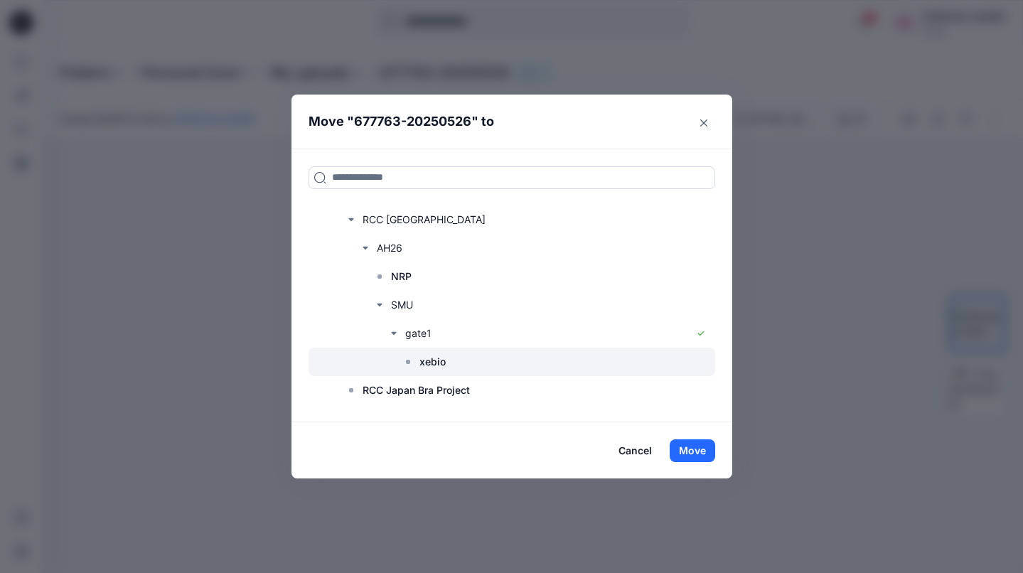
click at [429, 365] on p "xebio" at bounding box center [432, 361] width 26 height 17
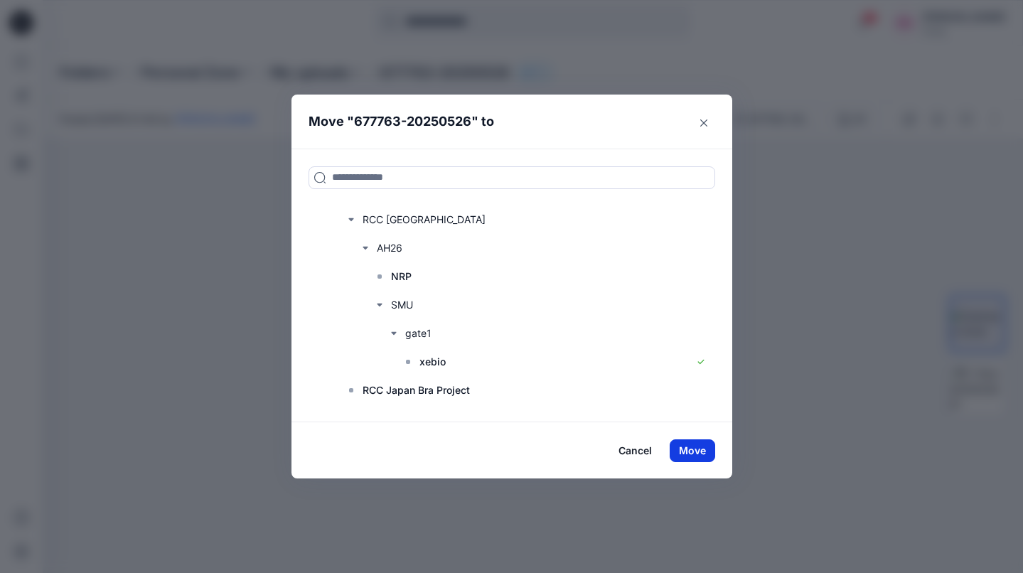
click at [687, 453] on button "Move" at bounding box center [691, 450] width 45 height 23
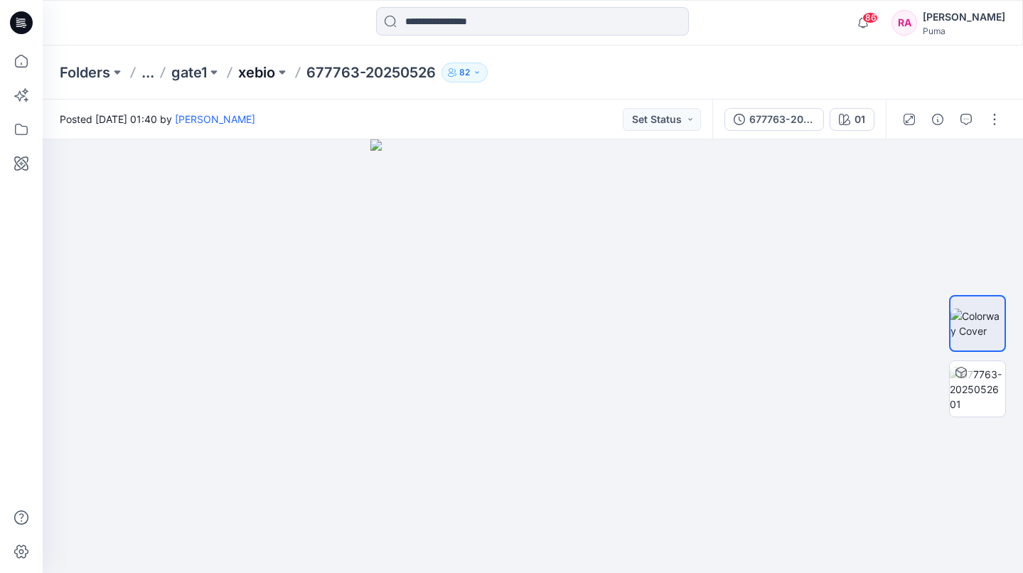
click at [259, 75] on p "xebio" at bounding box center [256, 73] width 37 height 20
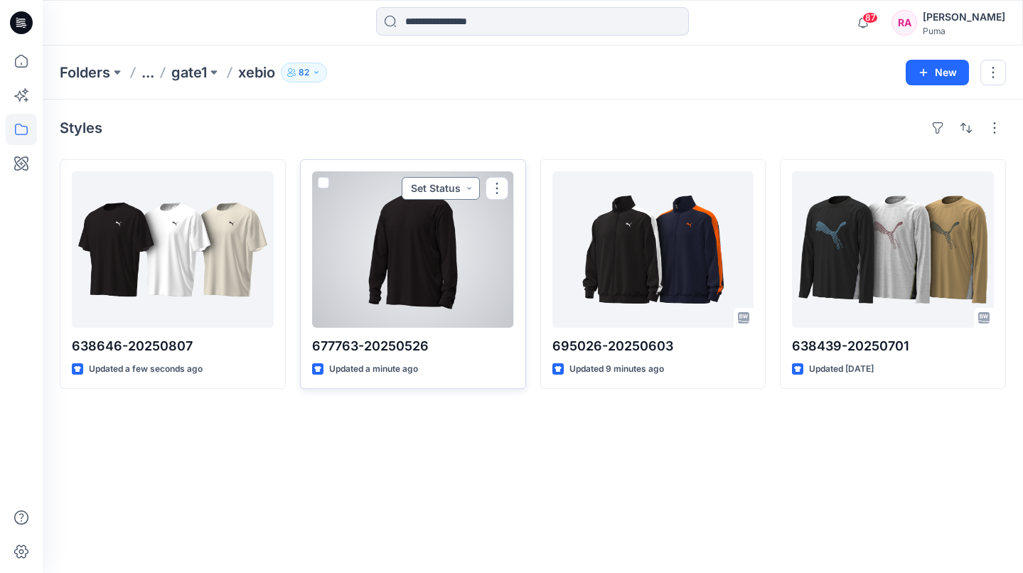
click at [463, 190] on button "Set Status" at bounding box center [441, 188] width 78 height 23
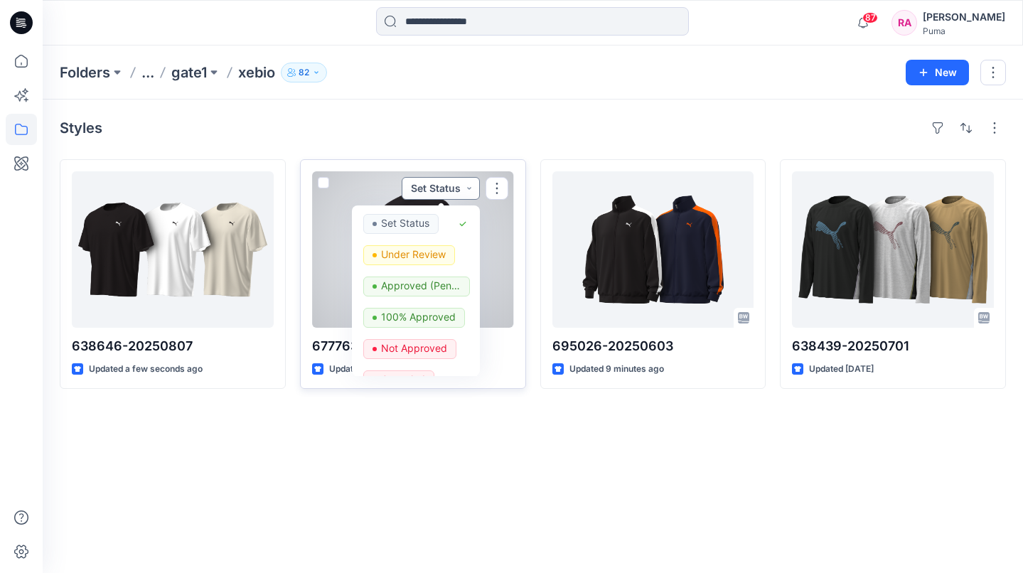
click at [463, 190] on button "Set Status" at bounding box center [441, 188] width 78 height 23
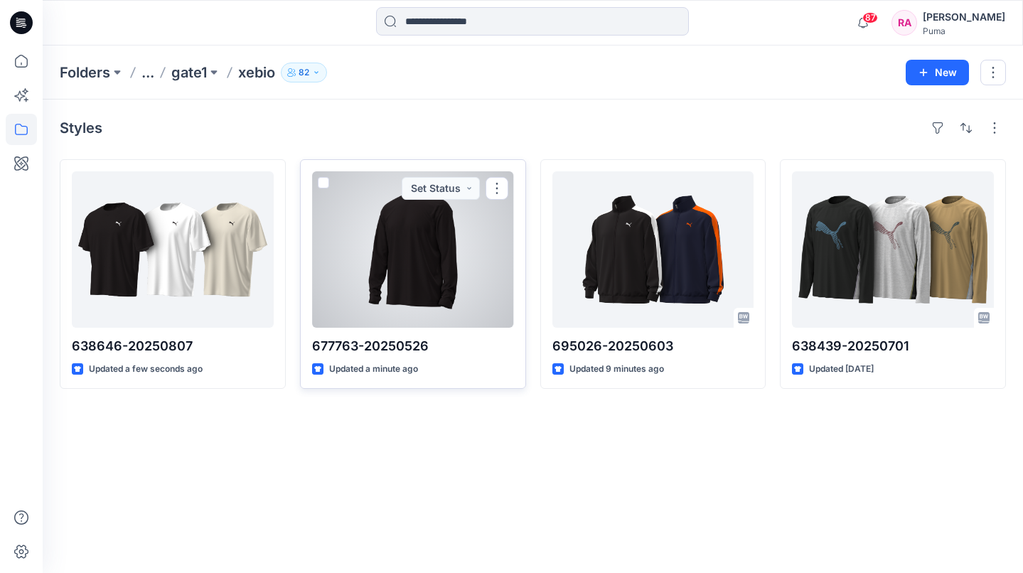
click at [438, 262] on div at bounding box center [413, 249] width 202 height 156
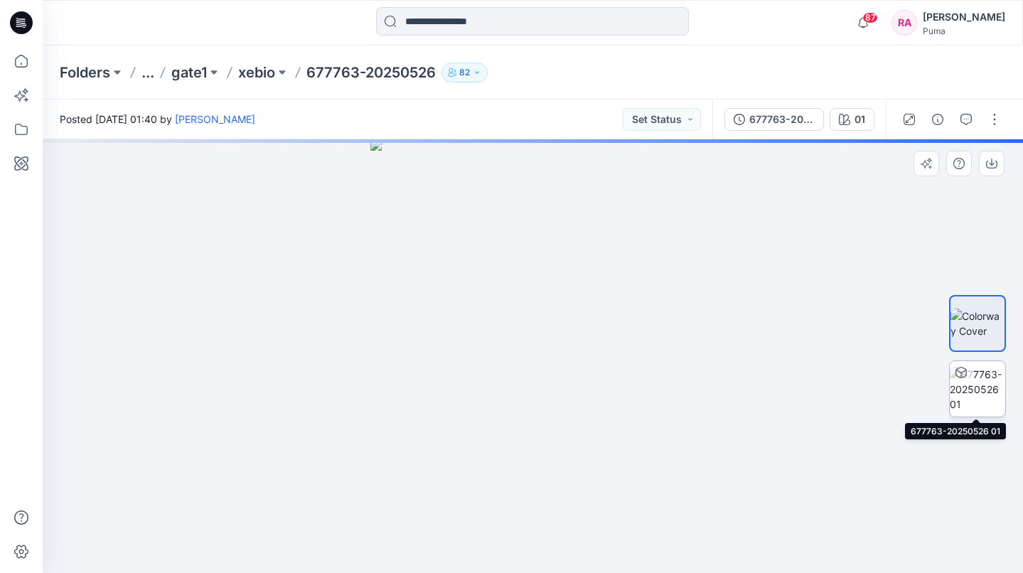
click at [981, 389] on img at bounding box center [976, 389] width 55 height 45
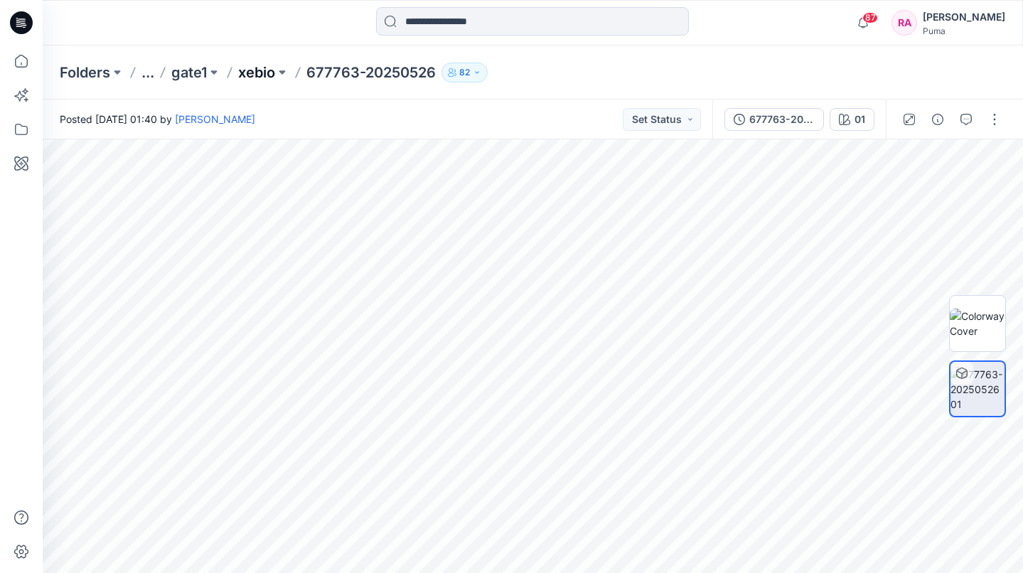
click at [258, 74] on p "xebio" at bounding box center [256, 73] width 37 height 20
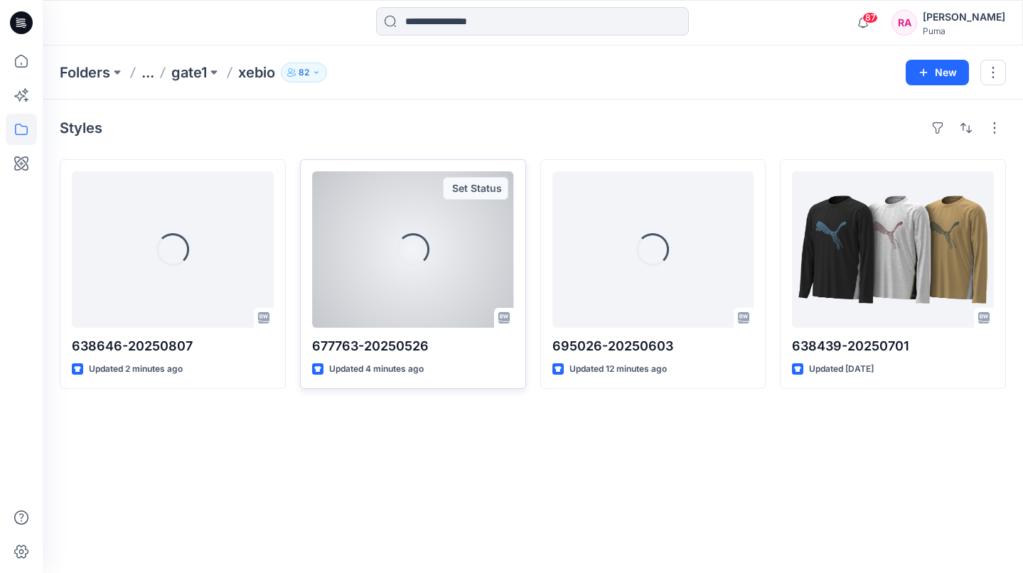
click at [389, 296] on div "Loading..." at bounding box center [413, 249] width 202 height 156
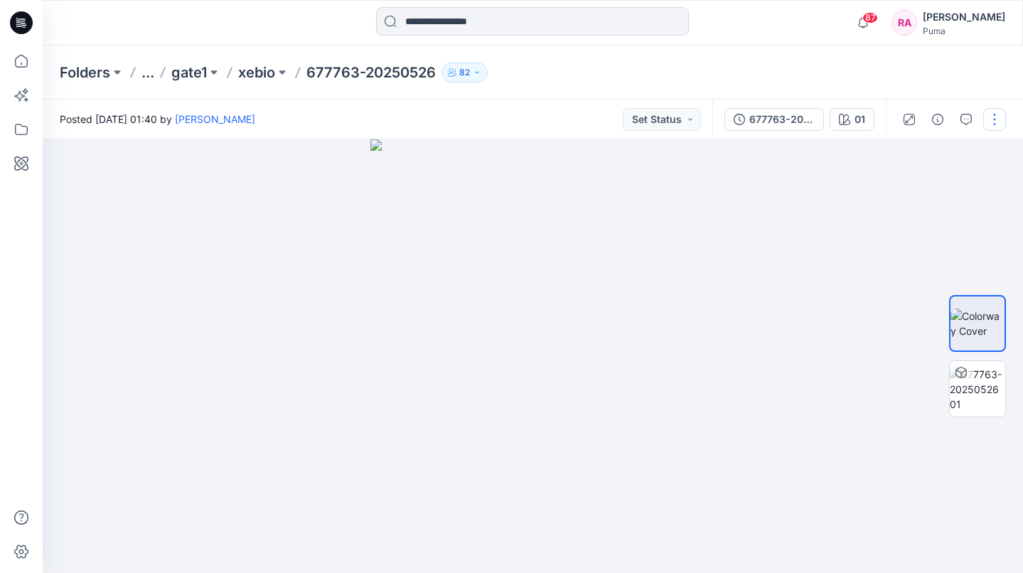
click at [993, 124] on button "button" at bounding box center [994, 119] width 23 height 23
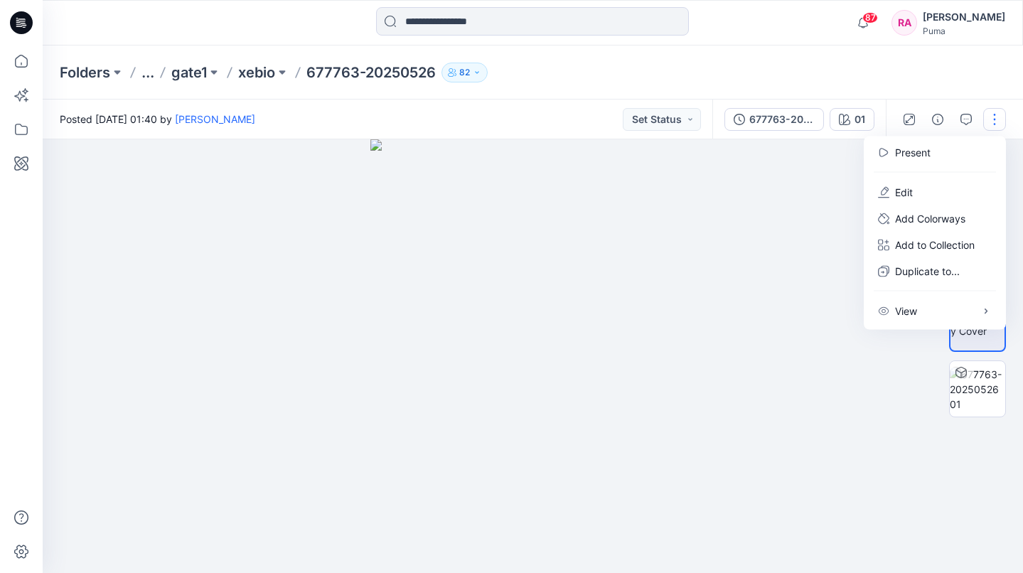
click at [785, 268] on div at bounding box center [533, 355] width 980 height 433
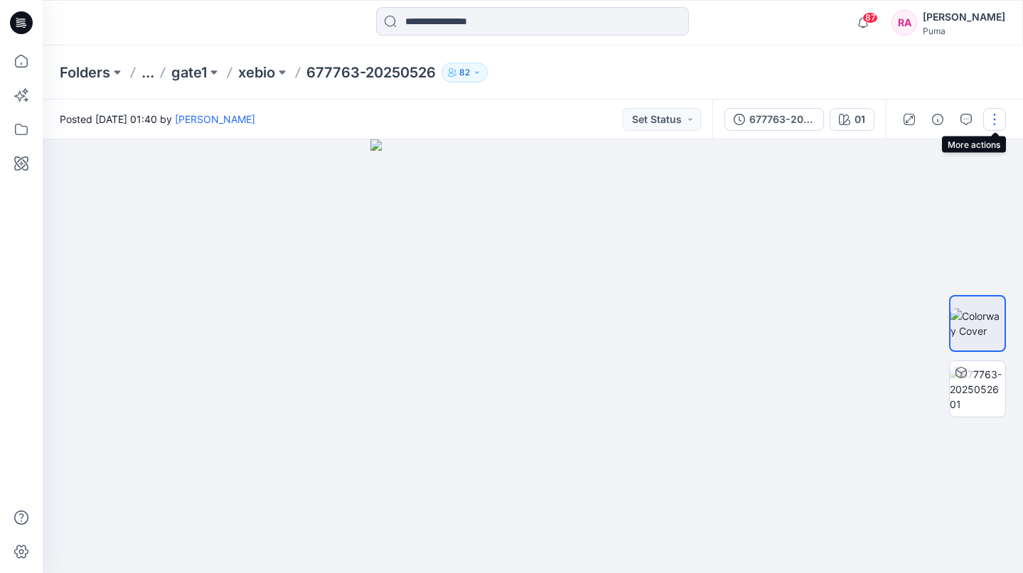
click at [992, 115] on button "button" at bounding box center [994, 119] width 23 height 23
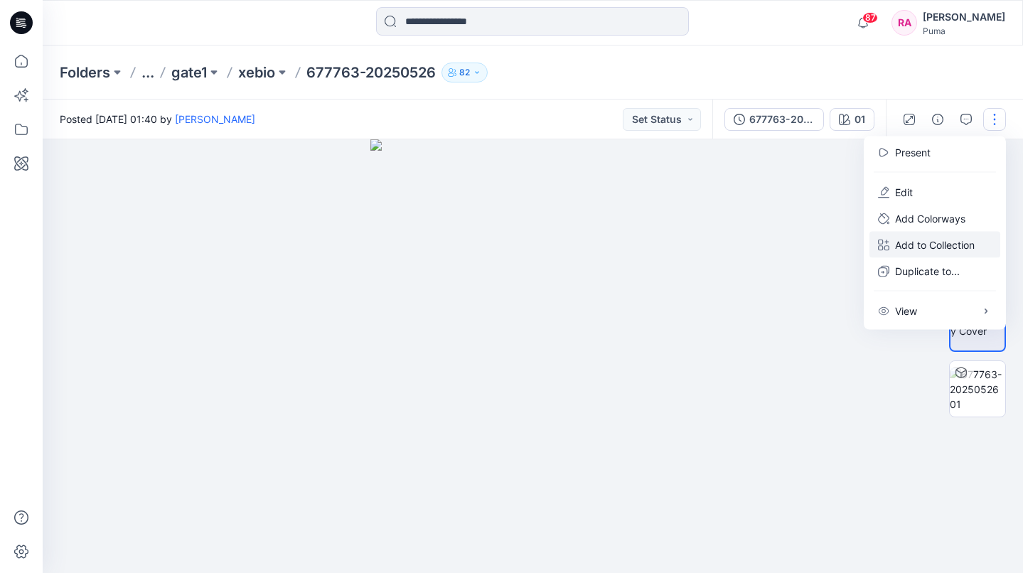
click at [941, 247] on p "Add to Collection" at bounding box center [935, 244] width 80 height 15
click at [824, 241] on button "New Collection" at bounding box center [783, 248] width 153 height 26
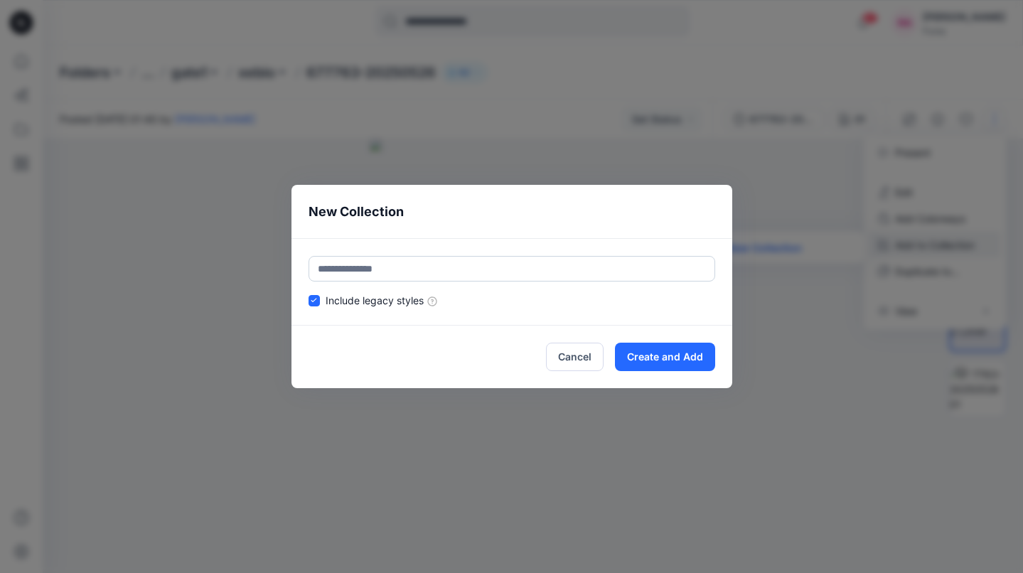
click at [582, 347] on button "Cancel" at bounding box center [575, 357] width 58 height 28
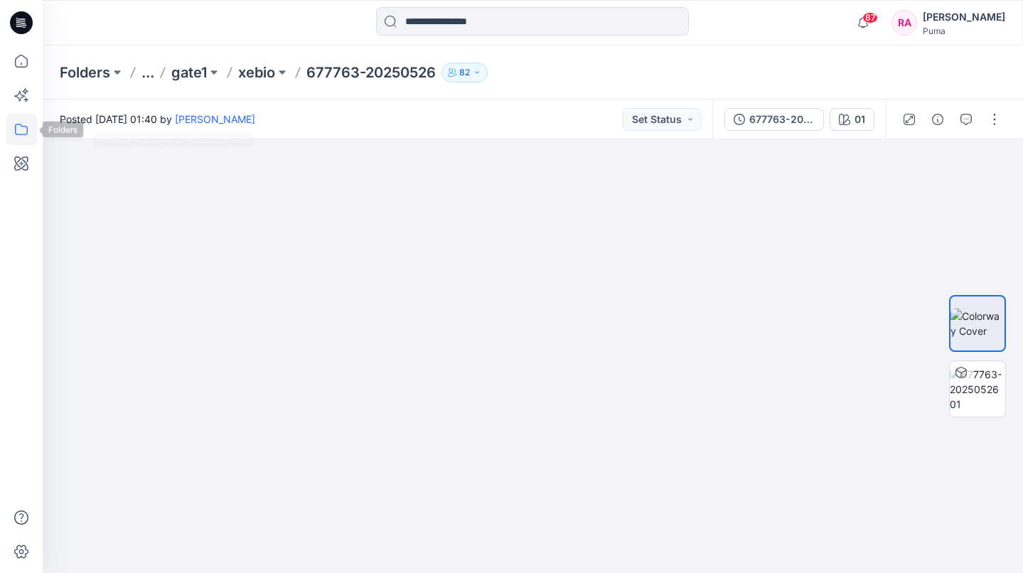
click at [16, 126] on icon at bounding box center [21, 129] width 13 height 11
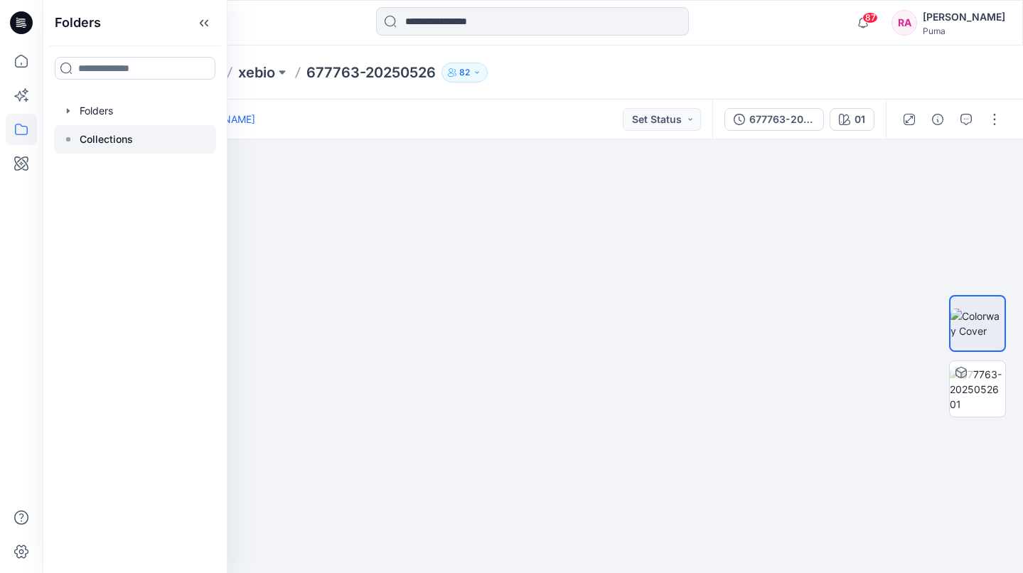
click at [96, 144] on p "Collections" at bounding box center [106, 139] width 53 height 17
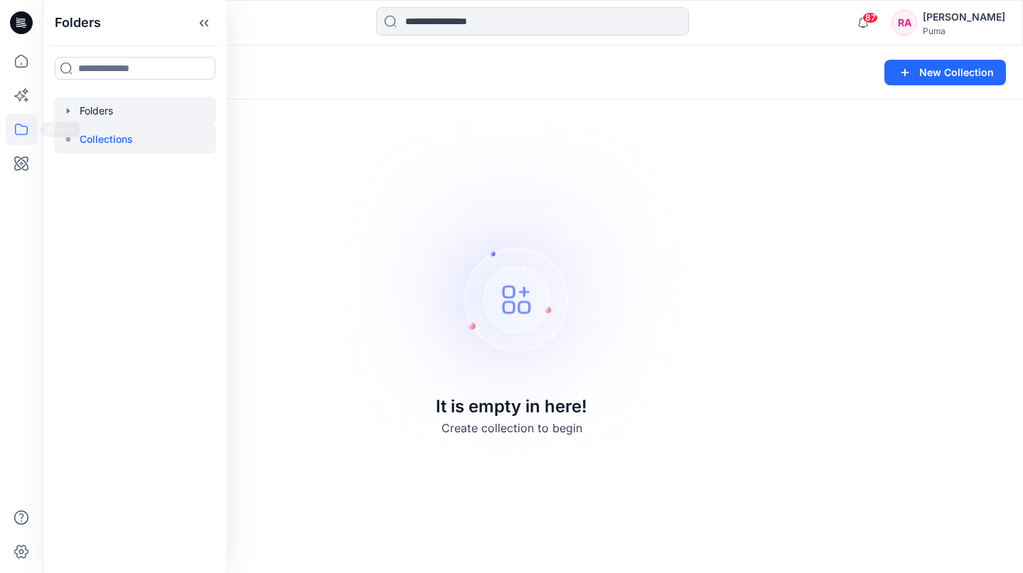
click at [94, 121] on div at bounding box center [135, 111] width 162 height 28
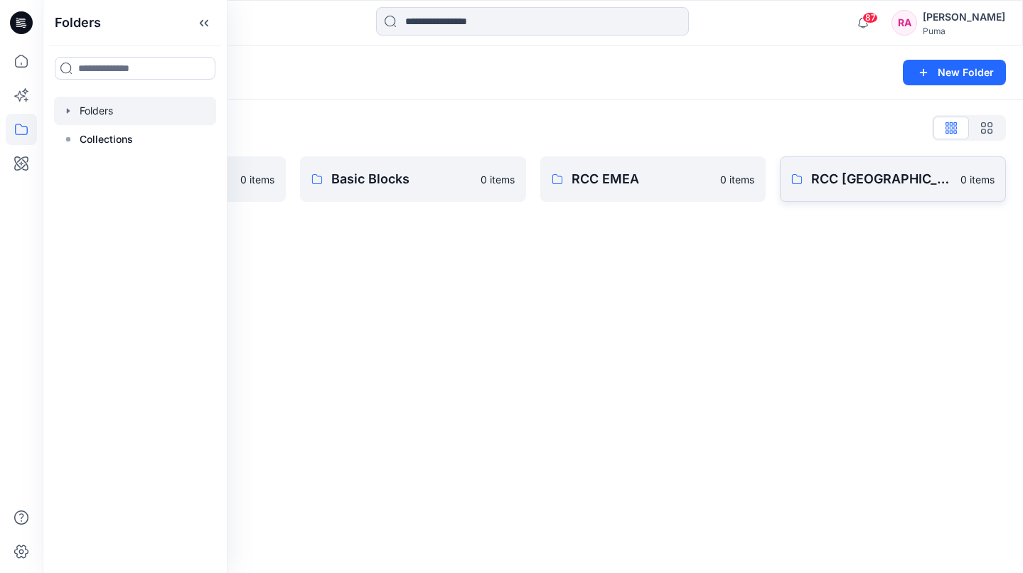
click at [844, 176] on p "RCC Japan" at bounding box center [881, 179] width 141 height 20
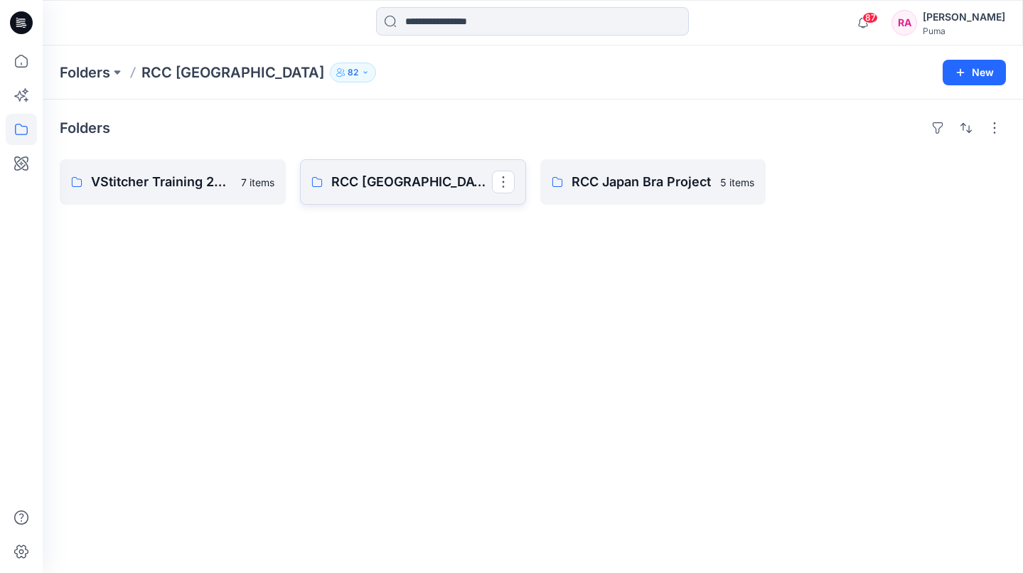
click at [379, 177] on p "RCC Japan" at bounding box center [411, 182] width 161 height 20
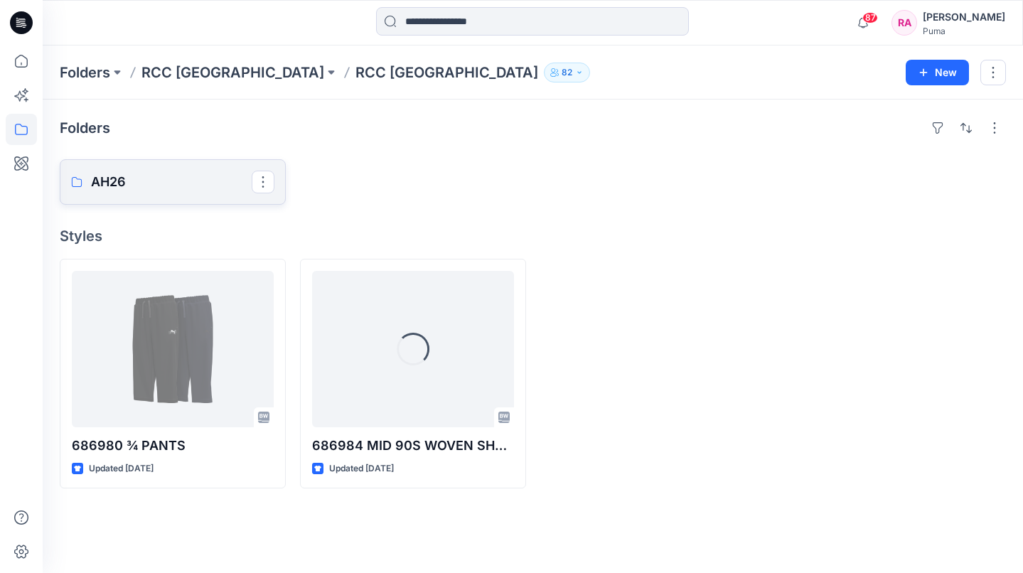
click at [130, 181] on p "AH26" at bounding box center [171, 182] width 161 height 20
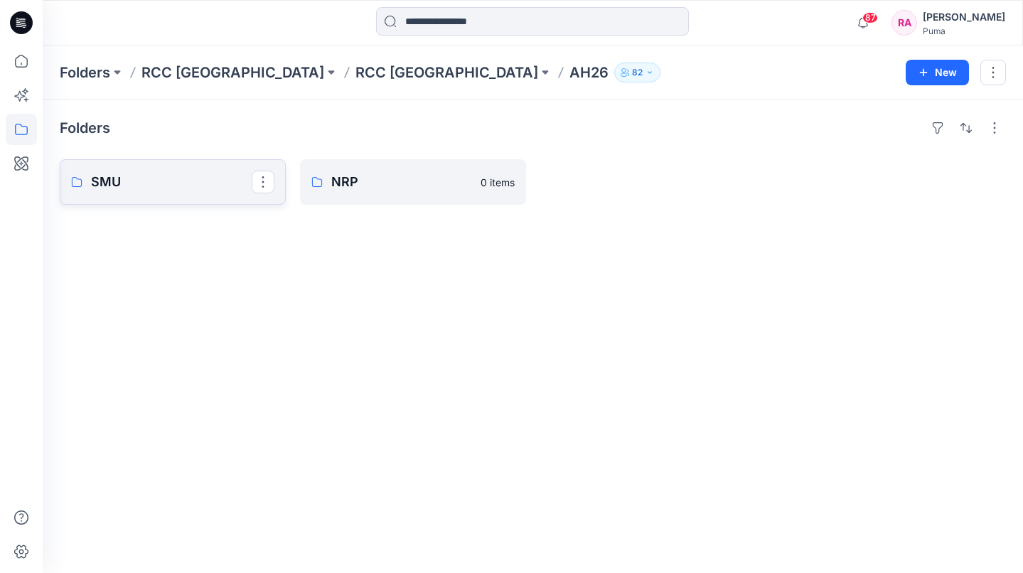
click at [210, 181] on p "SMU" at bounding box center [171, 182] width 161 height 20
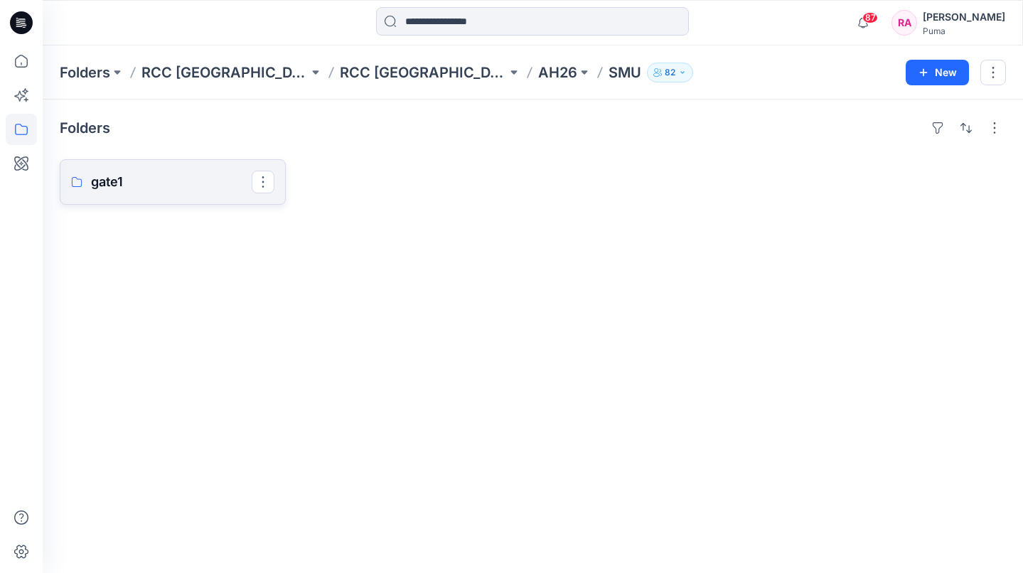
click at [167, 165] on link "gate1" at bounding box center [173, 181] width 226 height 45
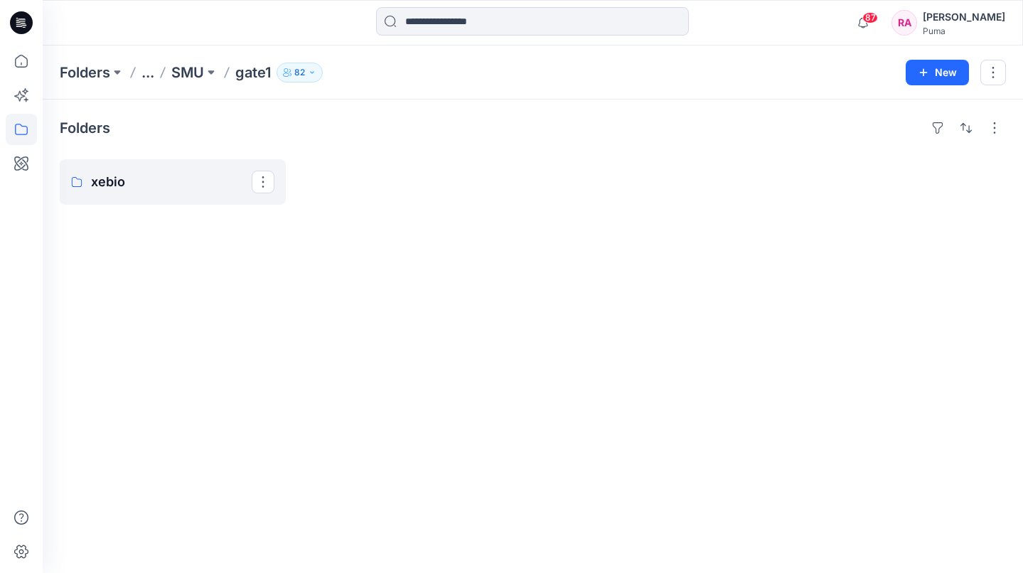
click at [167, 165] on link "xebio" at bounding box center [173, 181] width 226 height 45
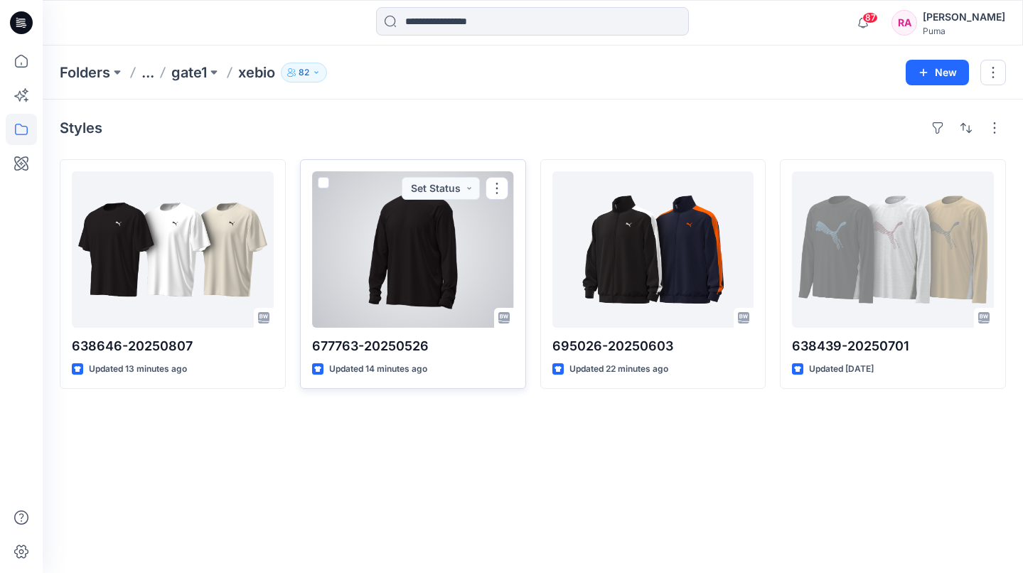
click at [444, 230] on div at bounding box center [413, 249] width 202 height 156
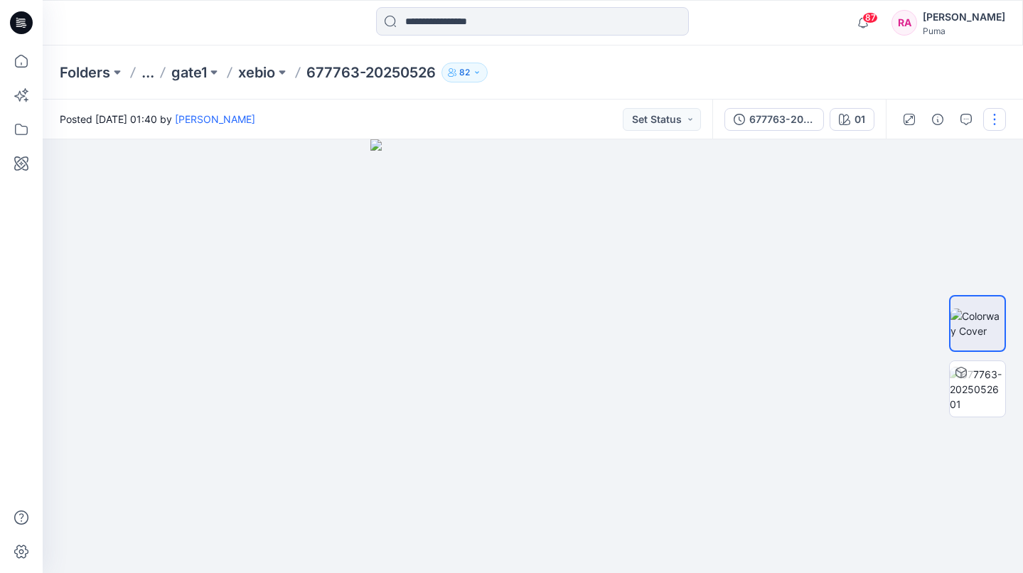
click at [988, 117] on button "button" at bounding box center [994, 119] width 23 height 23
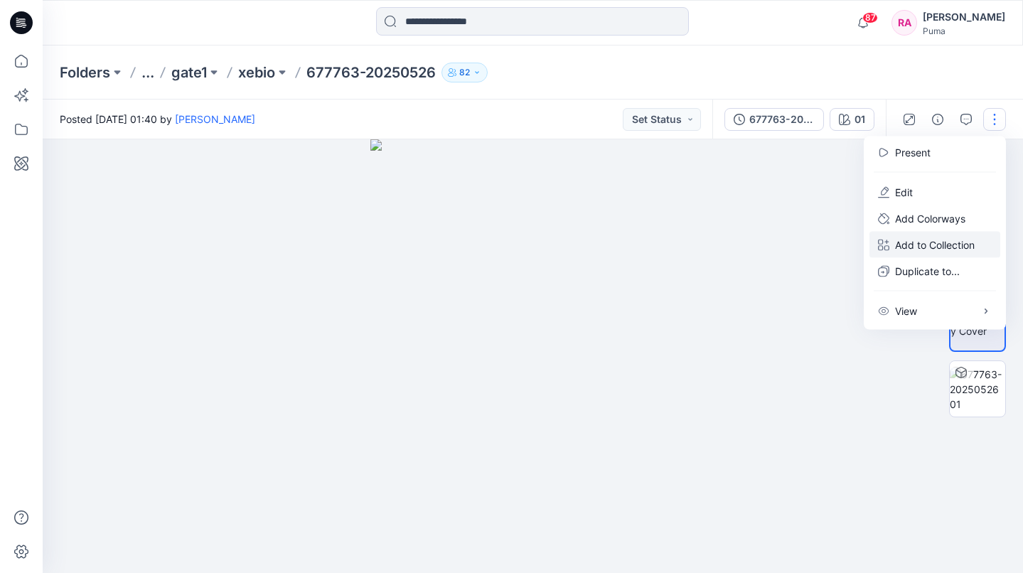
click at [937, 243] on p "Add to Collection" at bounding box center [935, 244] width 80 height 15
click at [837, 252] on button "New Collection" at bounding box center [783, 248] width 153 height 26
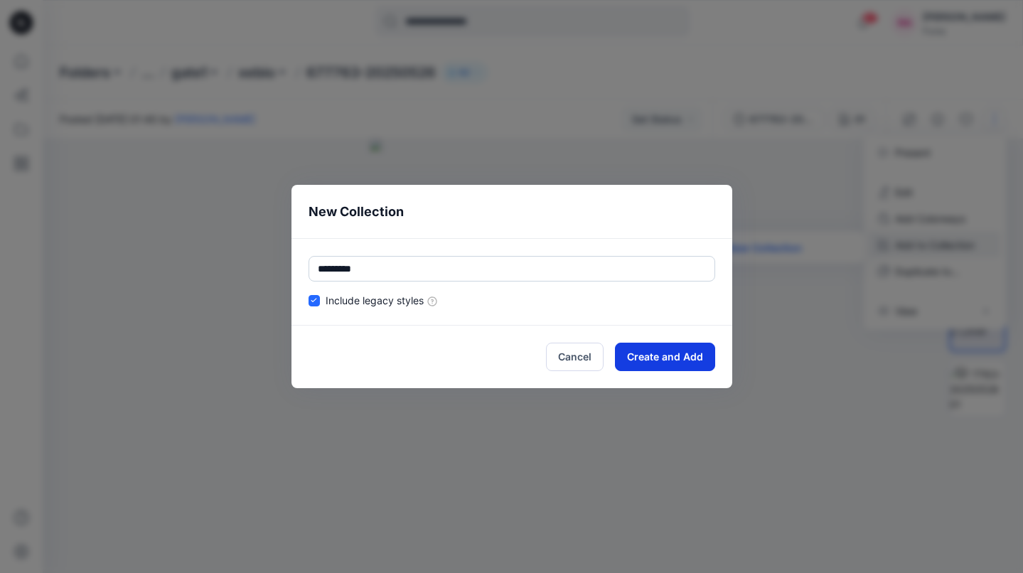
type input "*********"
click at [665, 352] on button "Create and Add" at bounding box center [665, 357] width 100 height 28
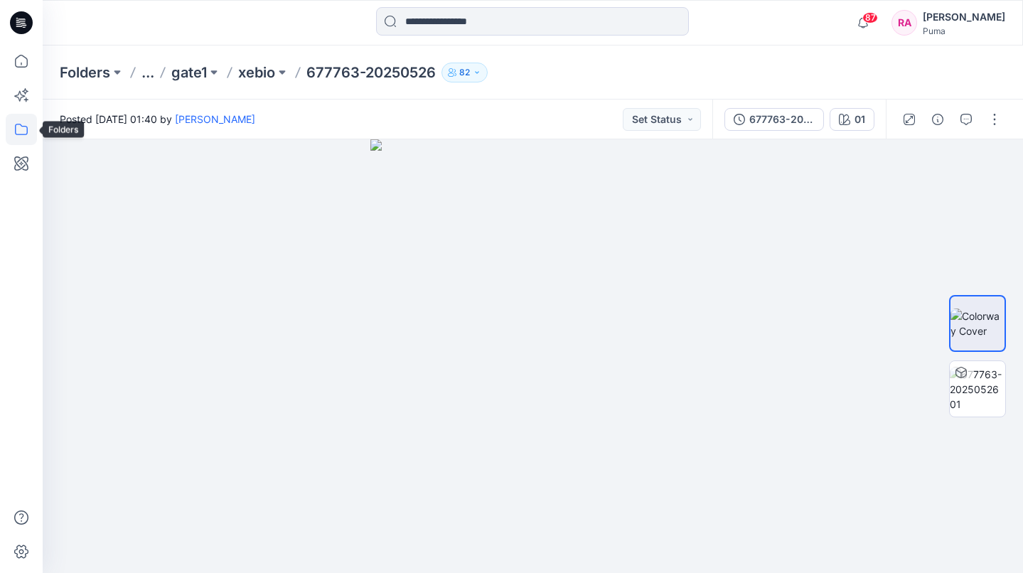
click at [33, 134] on icon at bounding box center [21, 129] width 31 height 31
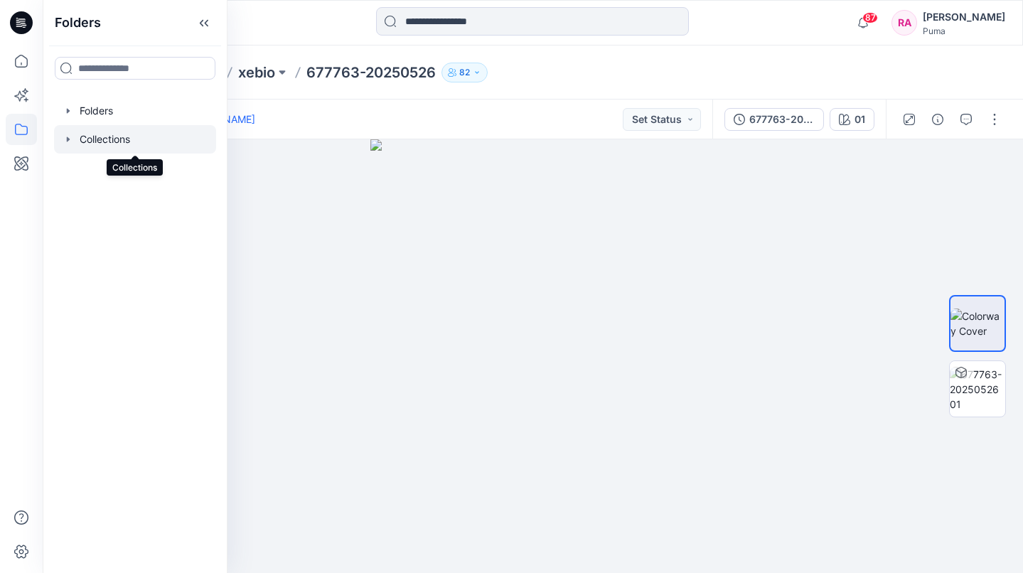
click at [141, 143] on div at bounding box center [135, 139] width 162 height 28
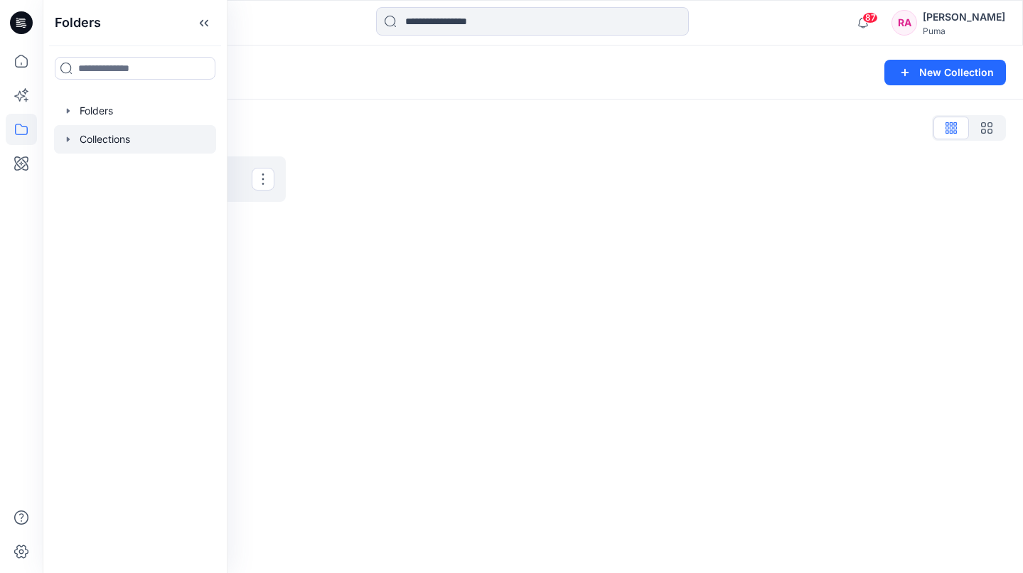
click at [247, 185] on p "ss26 test" at bounding box center [171, 179] width 161 height 20
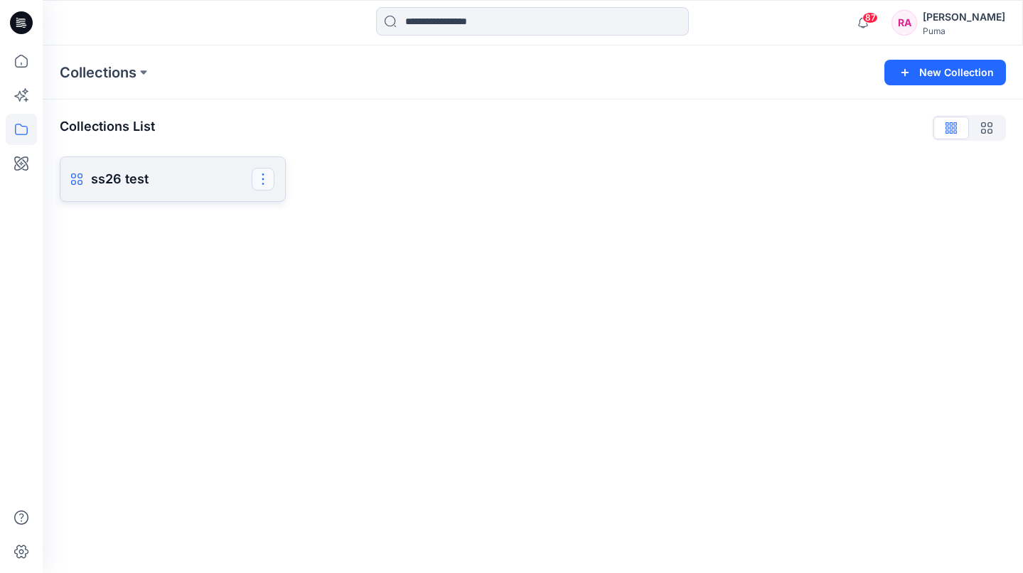
click at [264, 179] on button "button" at bounding box center [263, 179] width 23 height 23
click at [185, 168] on link "ss26 test Rename Collection Clone Collection Present Collection Delete Collecti…" at bounding box center [173, 178] width 226 height 45
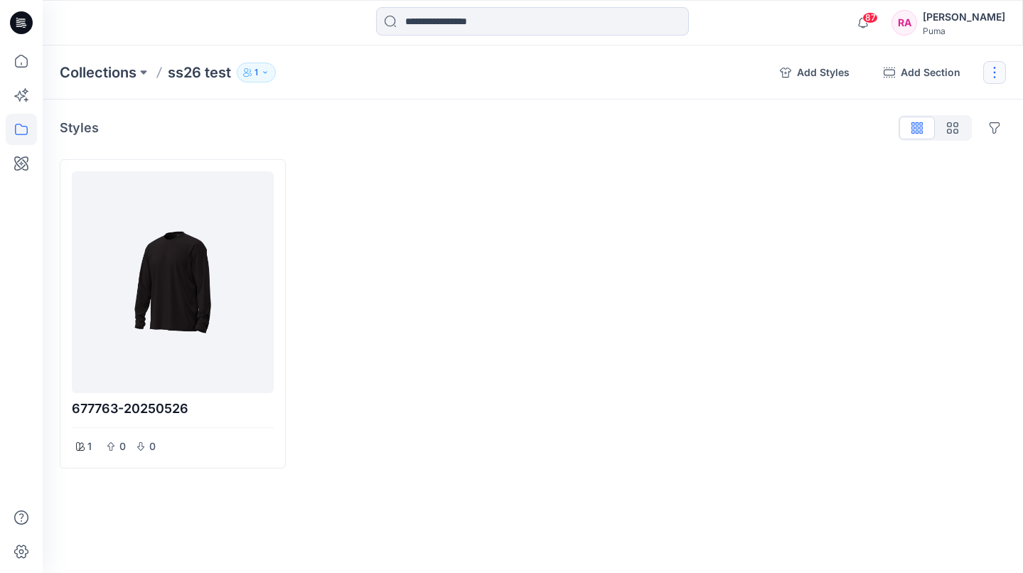
click at [995, 70] on button "button" at bounding box center [994, 72] width 23 height 23
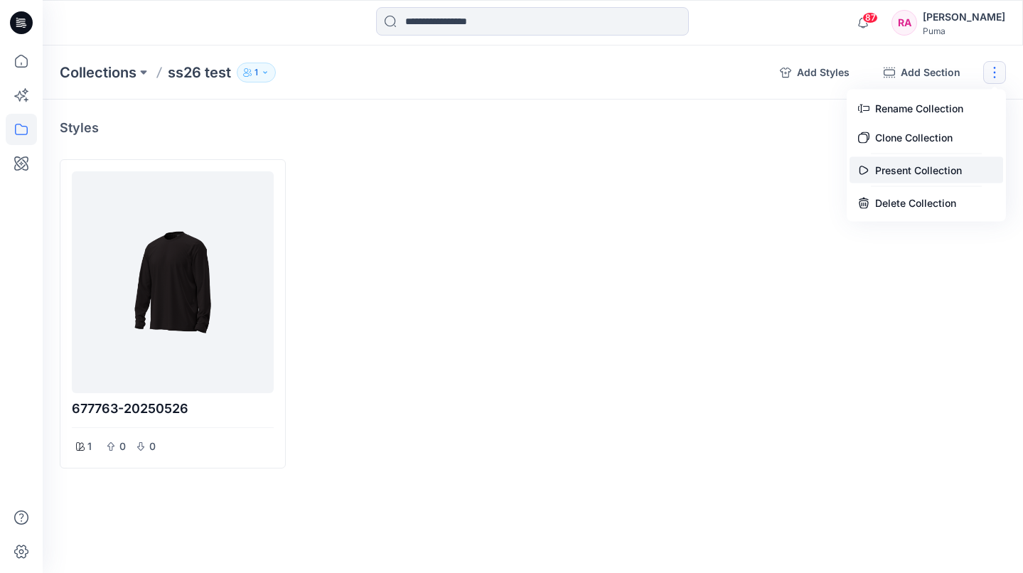
click at [909, 173] on button "Present Collection" at bounding box center [925, 170] width 153 height 26
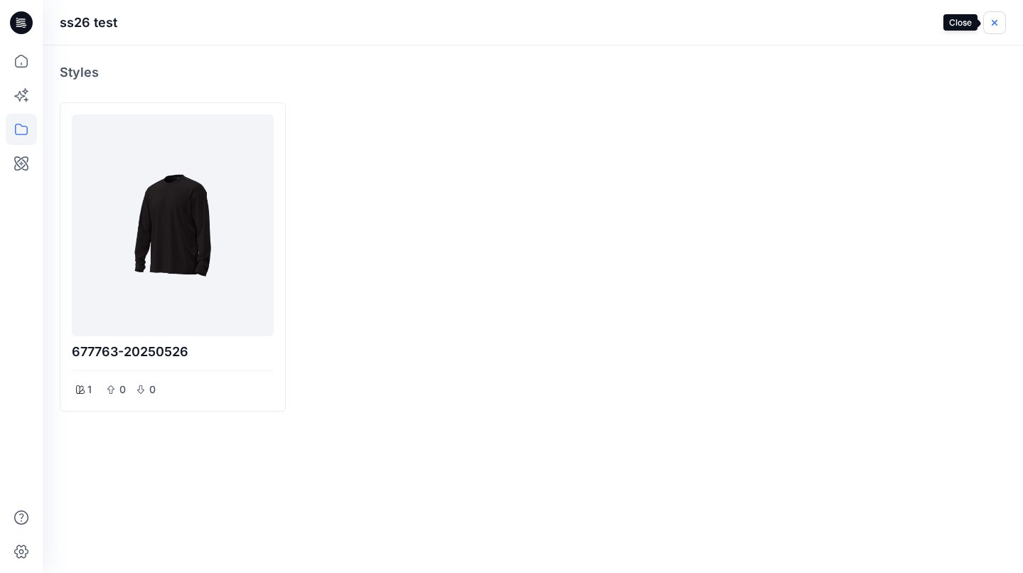
click at [994, 19] on icon "button" at bounding box center [993, 22] width 11 height 11
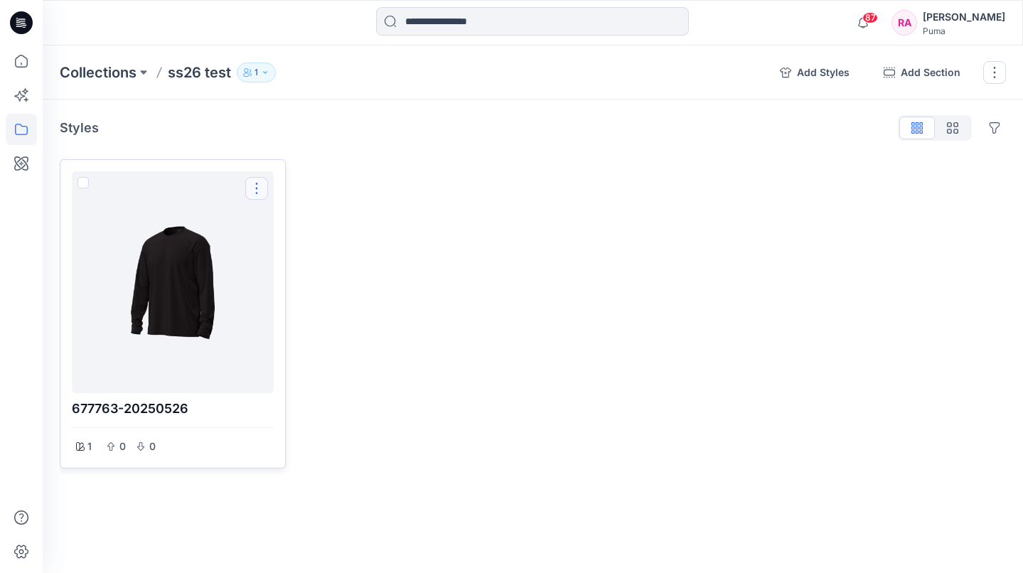
click at [258, 189] on button "Options" at bounding box center [256, 188] width 23 height 23
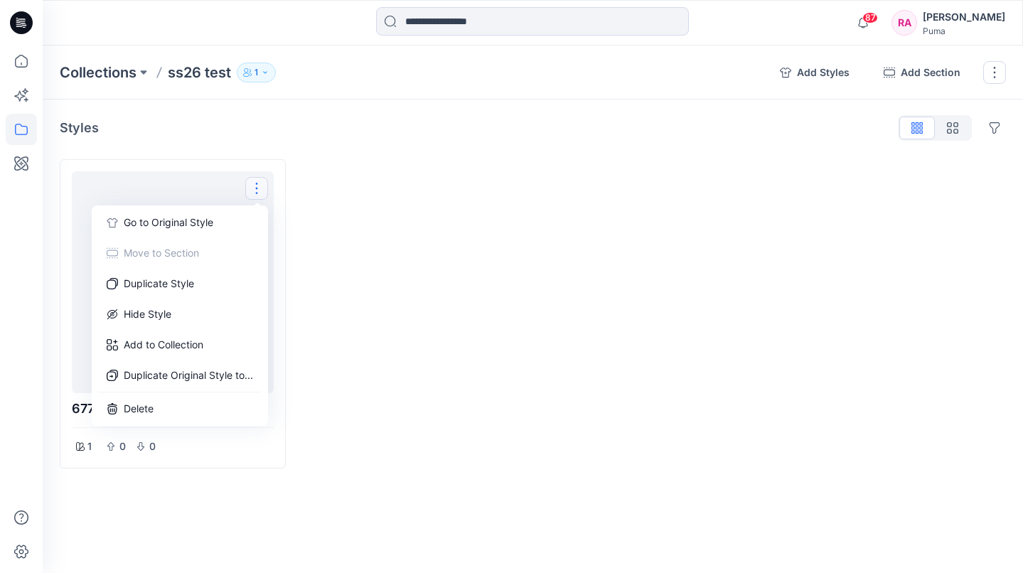
drag, startPoint x: 409, startPoint y: 210, endPoint x: 322, endPoint y: 203, distance: 87.7
click at [409, 210] on div at bounding box center [413, 313] width 226 height 309
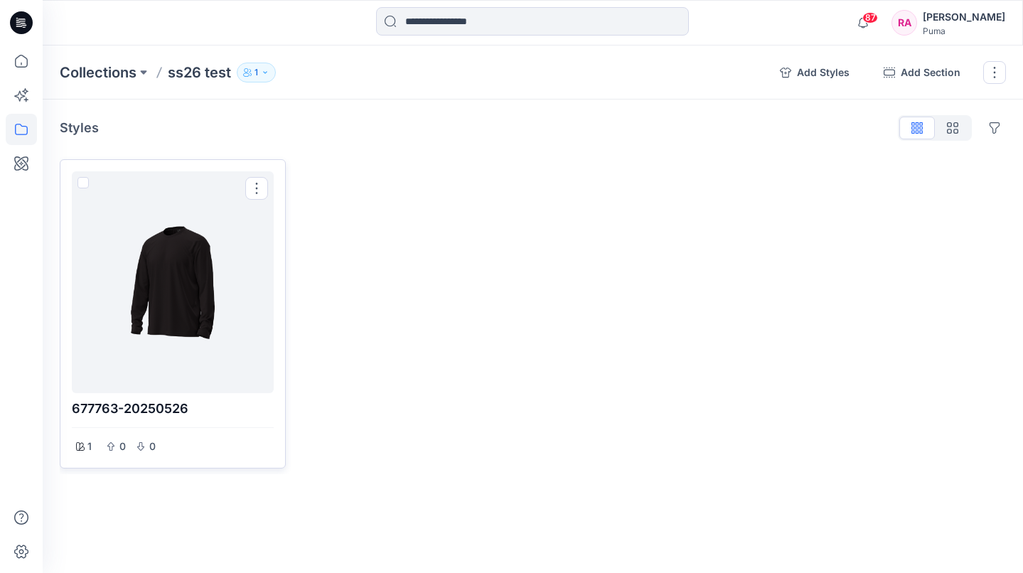
click at [198, 225] on div at bounding box center [172, 282] width 190 height 210
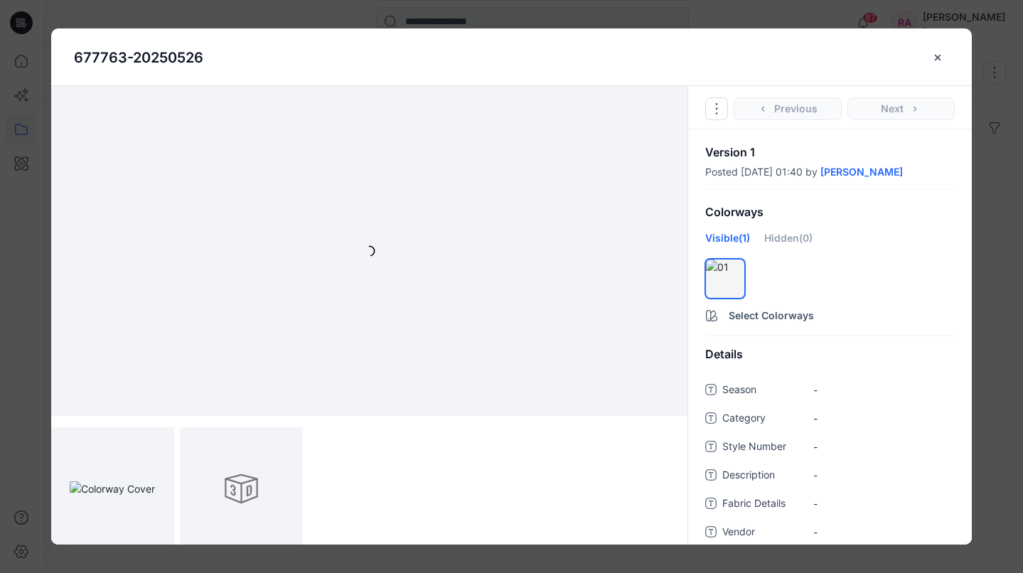
click at [942, 58] on icon "close-btn" at bounding box center [937, 57] width 11 height 11
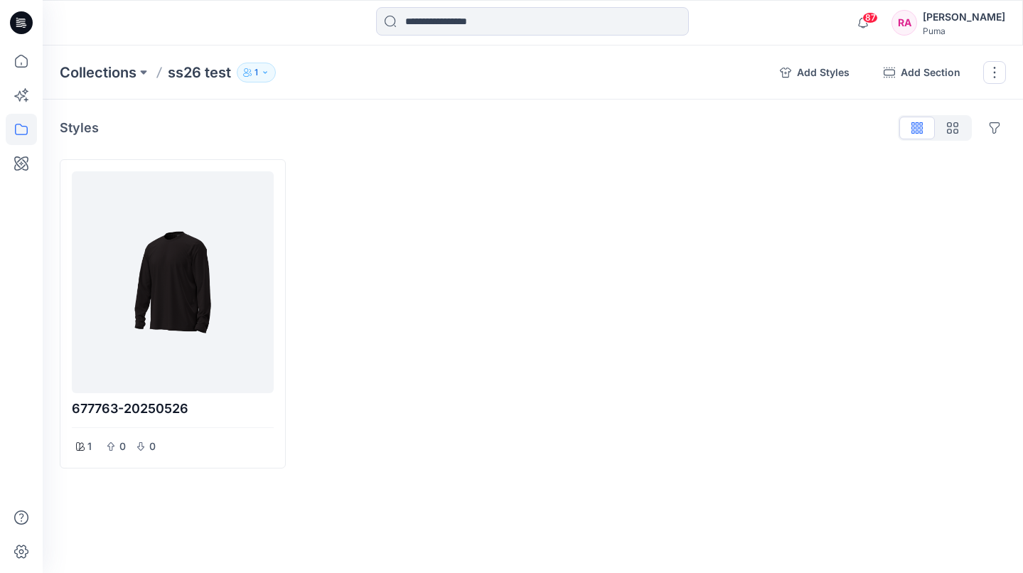
click at [265, 75] on icon "button" at bounding box center [265, 72] width 9 height 9
click at [424, 115] on icon "button" at bounding box center [427, 115] width 11 height 11
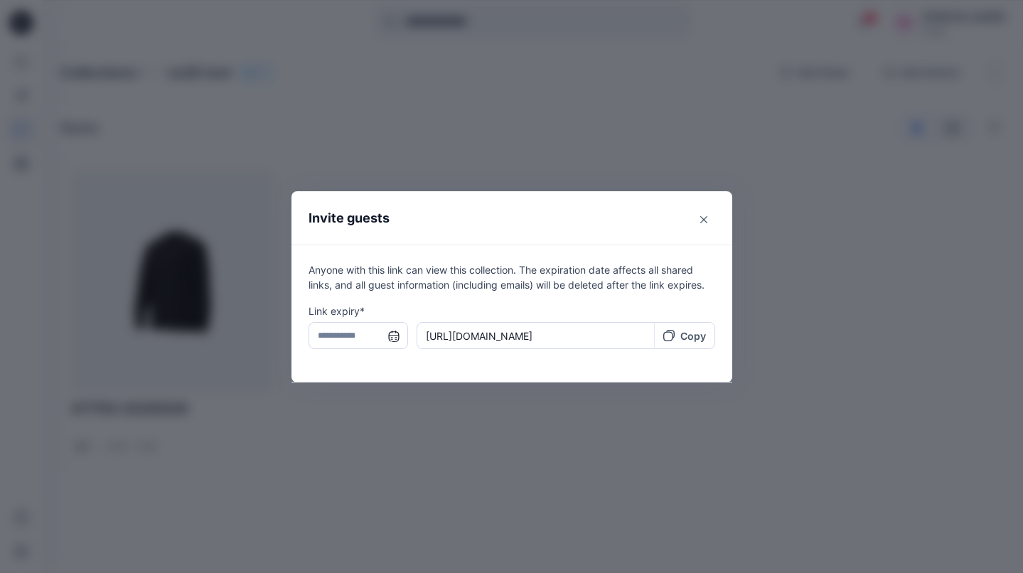
click at [393, 335] on input "text" at bounding box center [357, 335] width 99 height 27
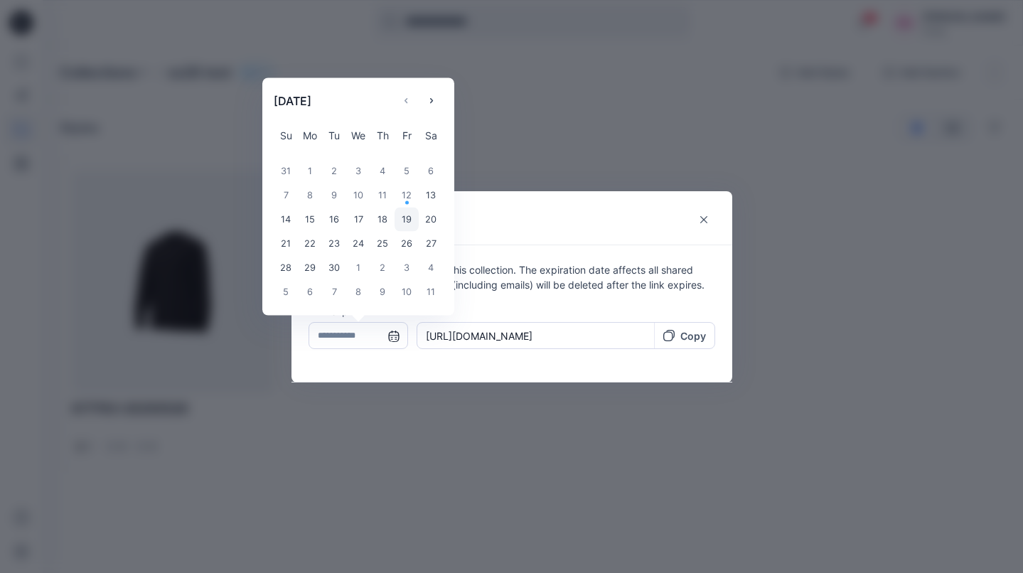
click at [409, 226] on div "19" at bounding box center [406, 219] width 24 height 24
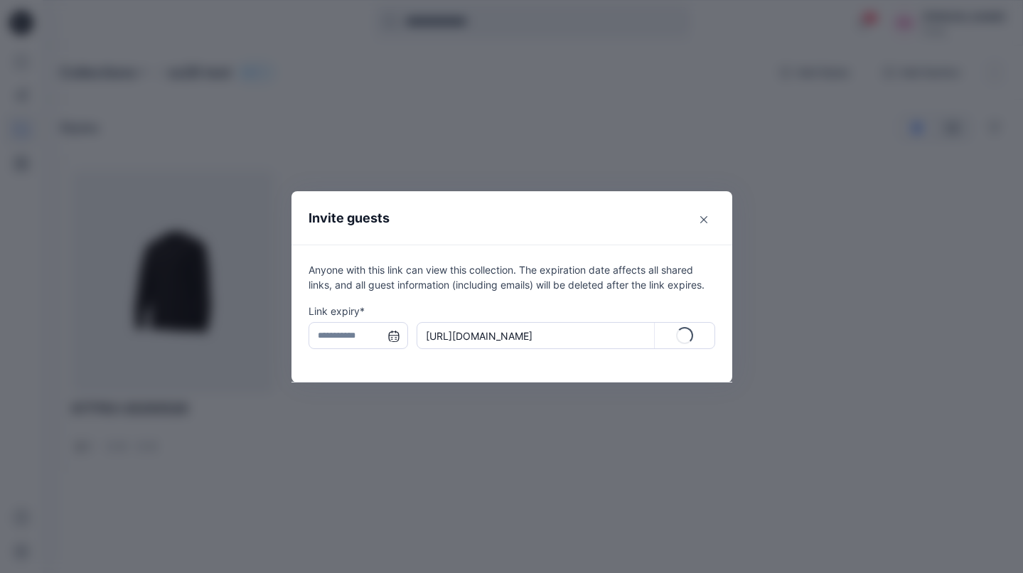
type input "**********"
click at [672, 338] on icon at bounding box center [668, 335] width 11 height 11
click at [709, 217] on button "Close" at bounding box center [703, 219] width 23 height 23
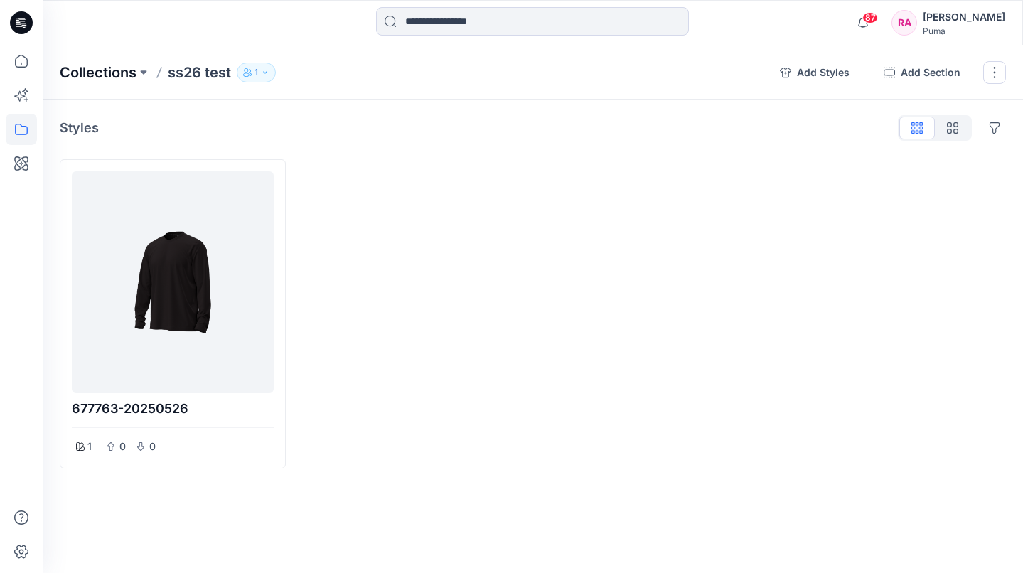
click at [96, 69] on p "Collections" at bounding box center [98, 73] width 77 height 20
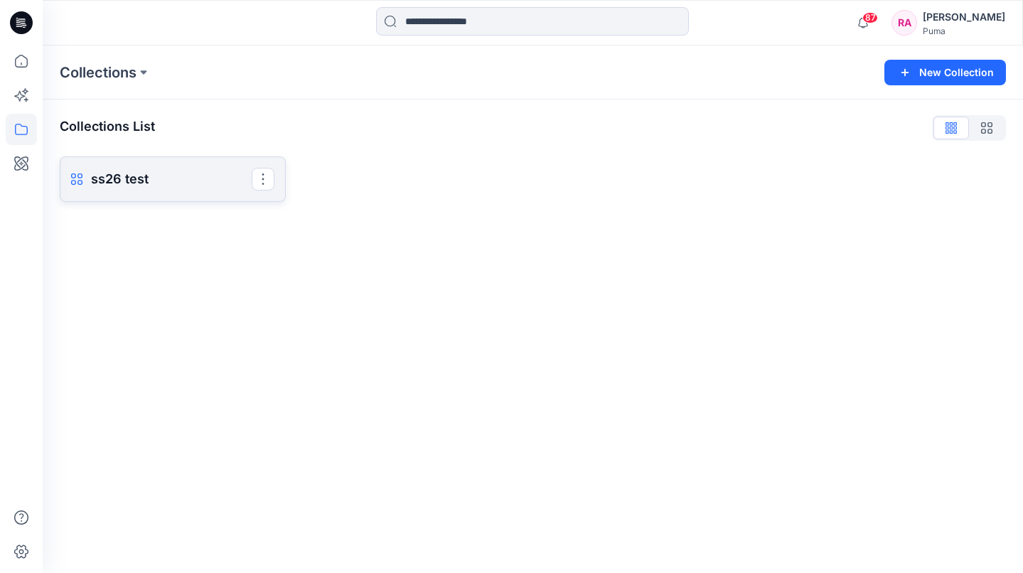
click at [176, 175] on p "ss26 test" at bounding box center [171, 179] width 161 height 20
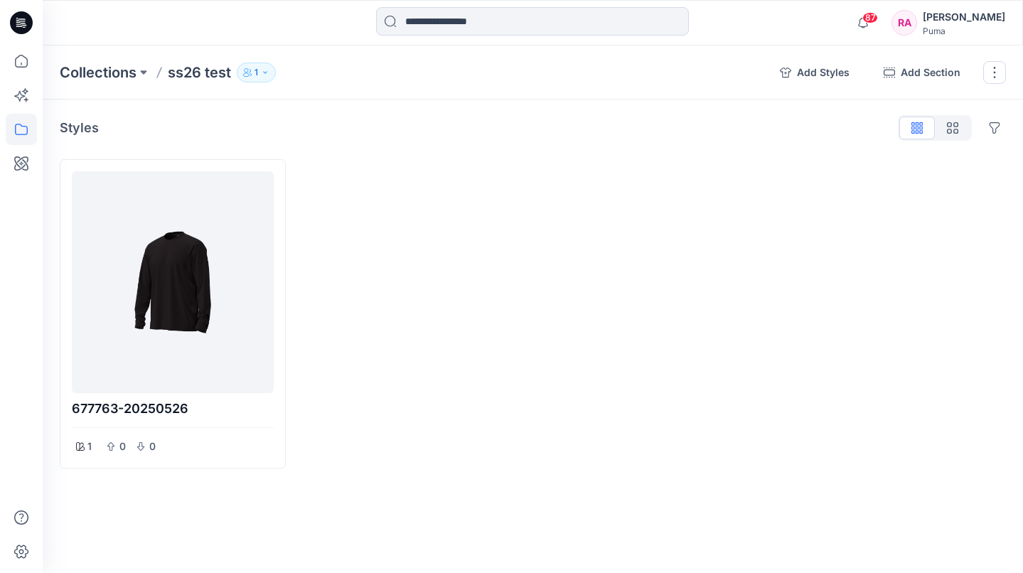
click at [257, 72] on p "1" at bounding box center [256, 73] width 4 height 16
click at [396, 112] on icon "Manage users" at bounding box center [399, 115] width 6 height 11
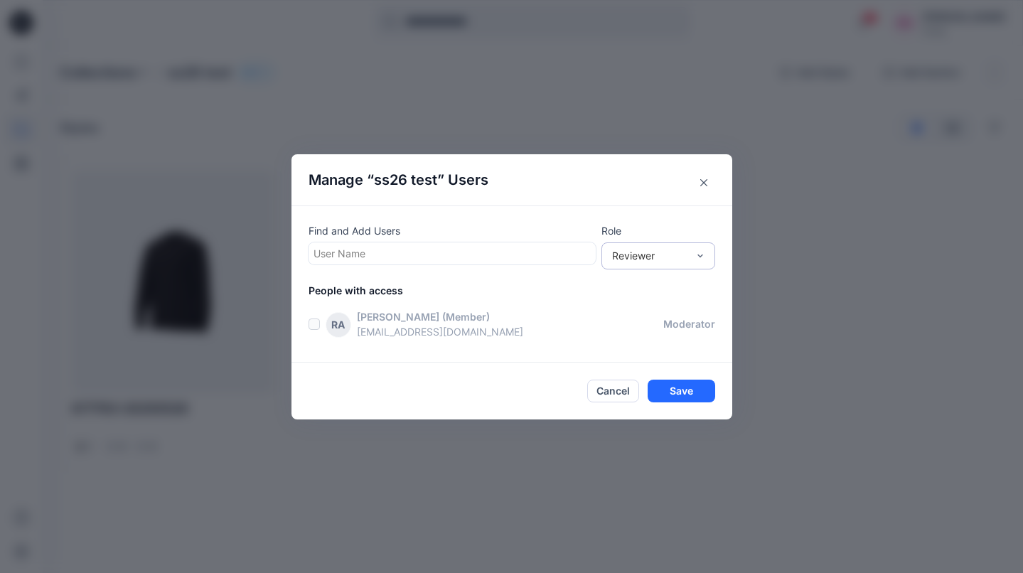
click at [653, 257] on div "Reviewer" at bounding box center [649, 255] width 75 height 15
click at [654, 257] on div "Reviewer" at bounding box center [649, 255] width 75 height 15
click at [701, 176] on button "Close" at bounding box center [703, 182] width 23 height 23
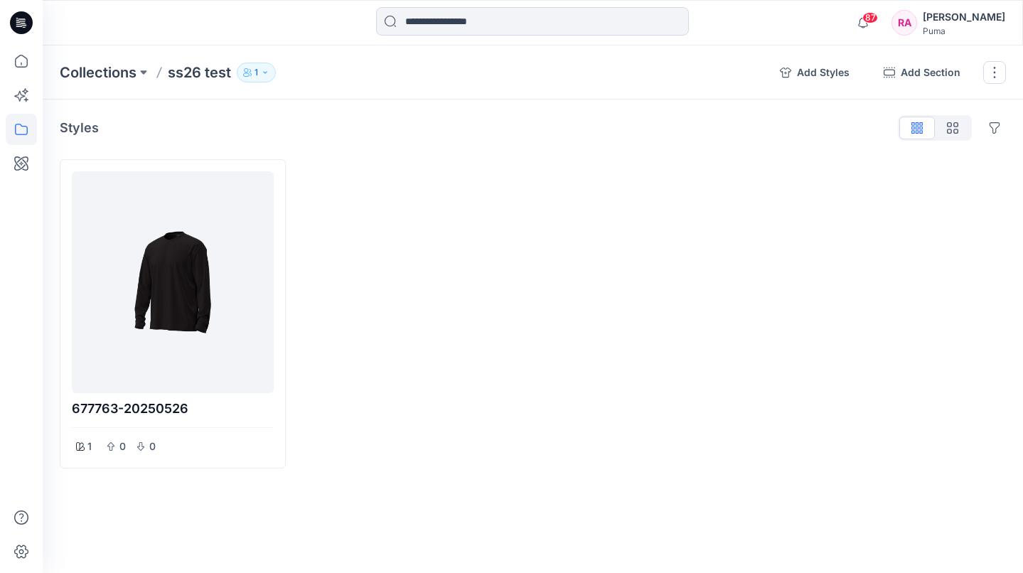
click at [249, 72] on icon "button" at bounding box center [250, 71] width 2 height 4
click at [394, 117] on icon "Manage users" at bounding box center [398, 115] width 11 height 11
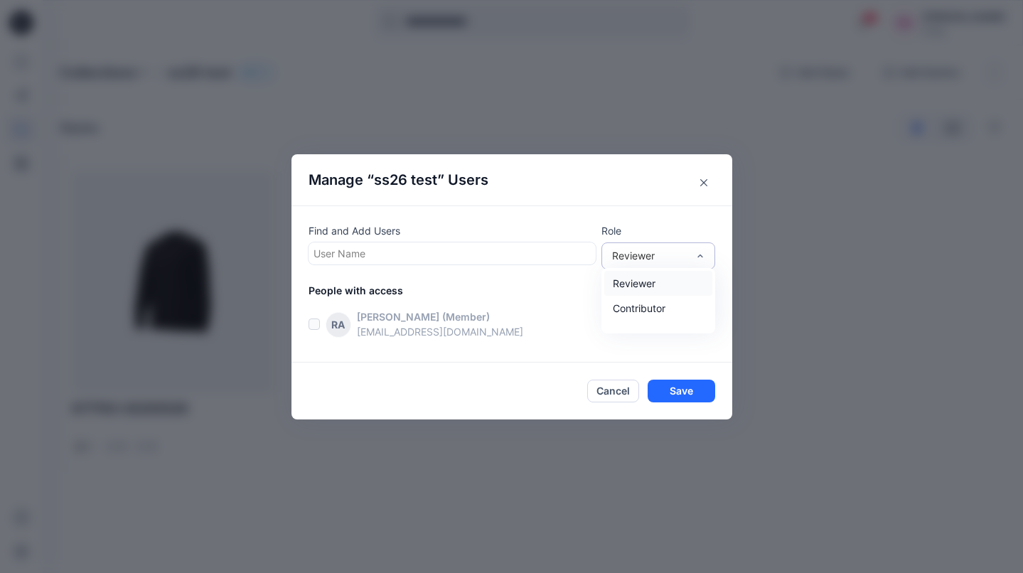
click at [692, 252] on div "Reviewer" at bounding box center [650, 255] width 90 height 15
click at [550, 392] on div "Cancel Save" at bounding box center [511, 390] width 406 height 23
drag, startPoint x: 611, startPoint y: 386, endPoint x: 588, endPoint y: 377, distance: 25.2
click at [611, 385] on button "Cancel" at bounding box center [613, 390] width 52 height 23
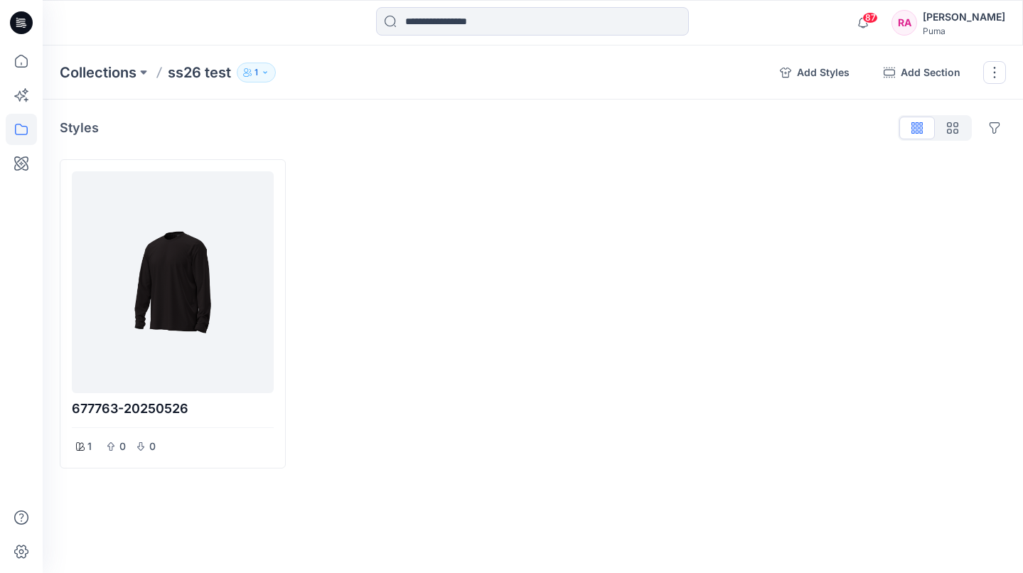
click at [269, 77] on button "1" at bounding box center [256, 73] width 39 height 20
click at [429, 120] on icon "button" at bounding box center [427, 115] width 11 height 11
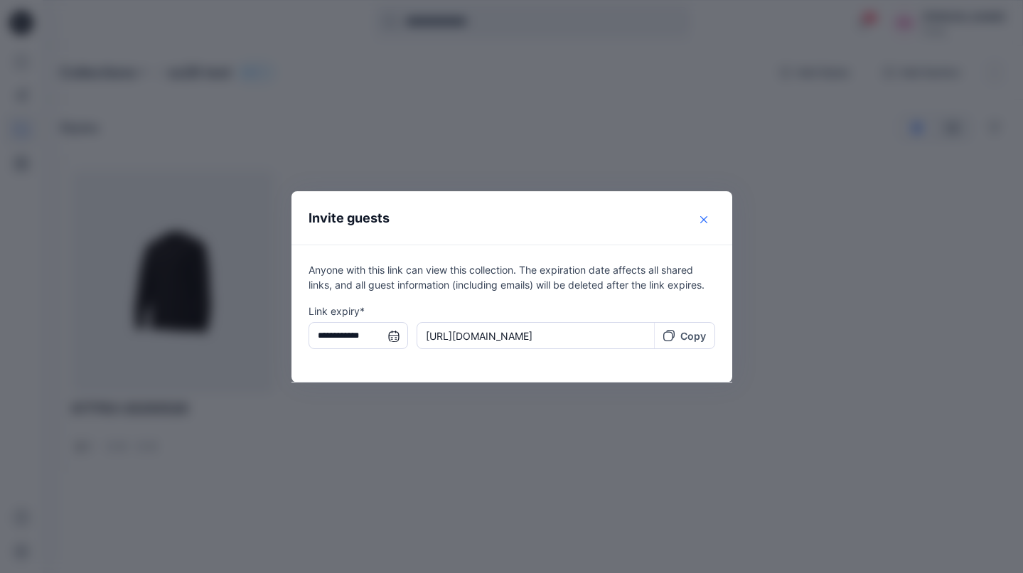
click at [704, 220] on icon "Close" at bounding box center [703, 219] width 7 height 7
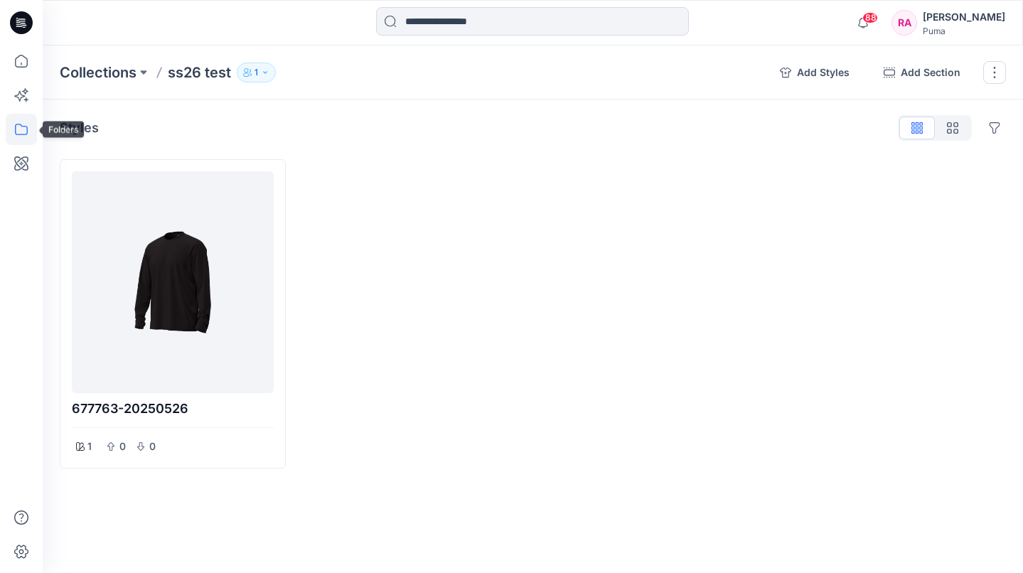
click at [26, 129] on icon at bounding box center [21, 129] width 31 height 31
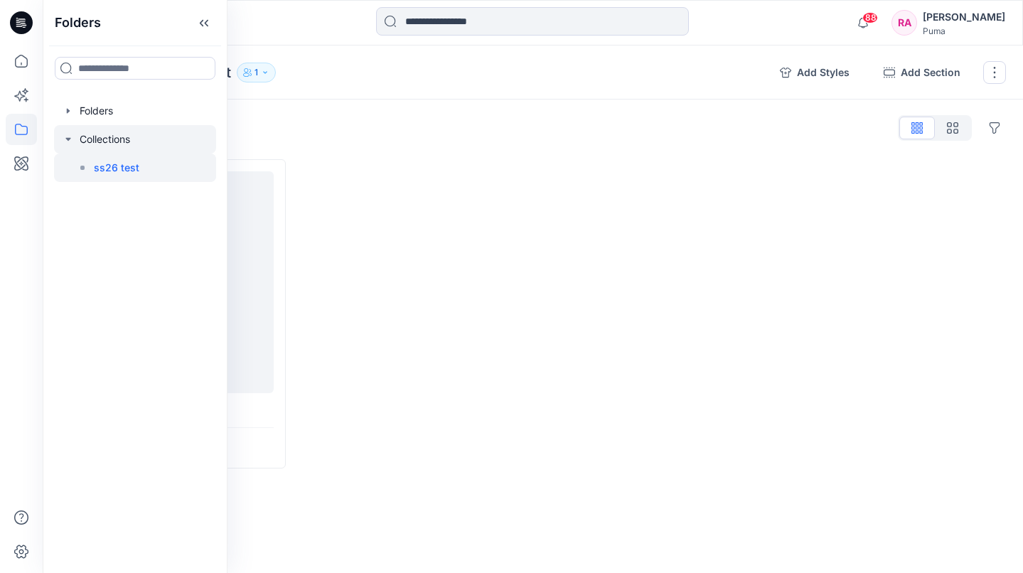
click at [155, 140] on div at bounding box center [135, 139] width 162 height 28
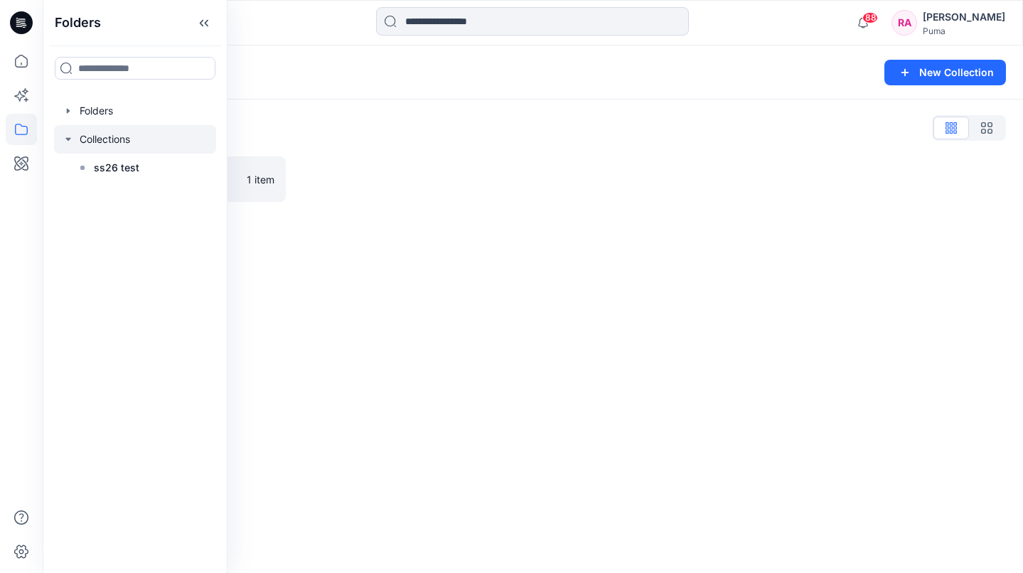
click at [392, 176] on div at bounding box center [413, 178] width 226 height 45
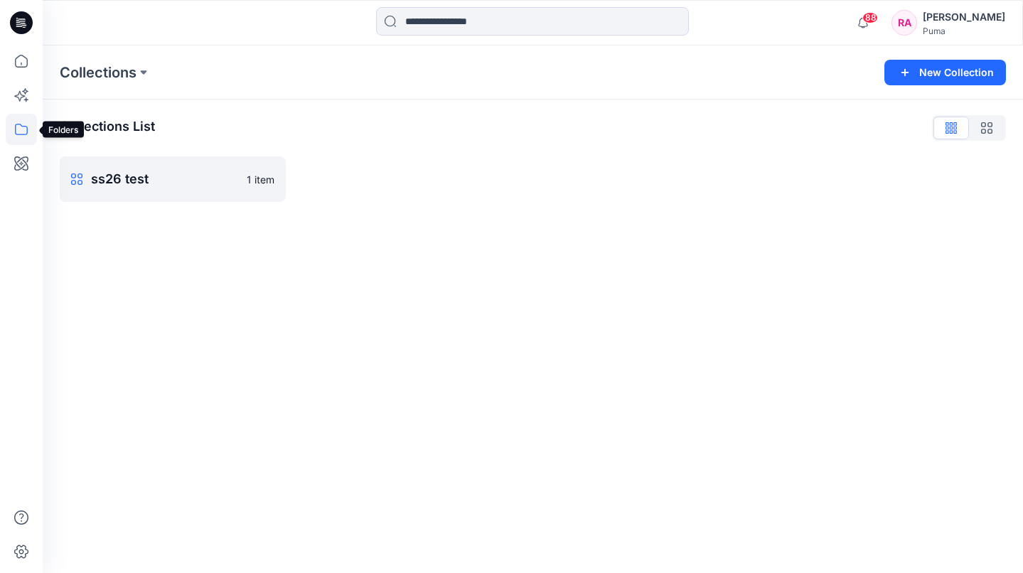
click at [19, 129] on icon at bounding box center [21, 129] width 31 height 31
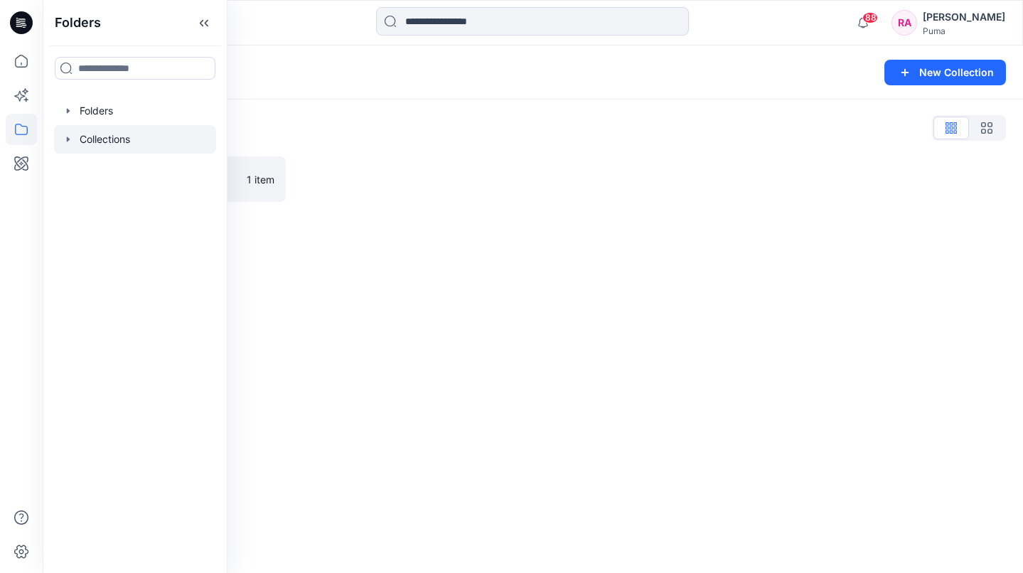
click at [103, 139] on div at bounding box center [135, 139] width 162 height 28
click at [57, 151] on div at bounding box center [135, 139] width 162 height 28
click at [399, 165] on div at bounding box center [413, 178] width 226 height 45
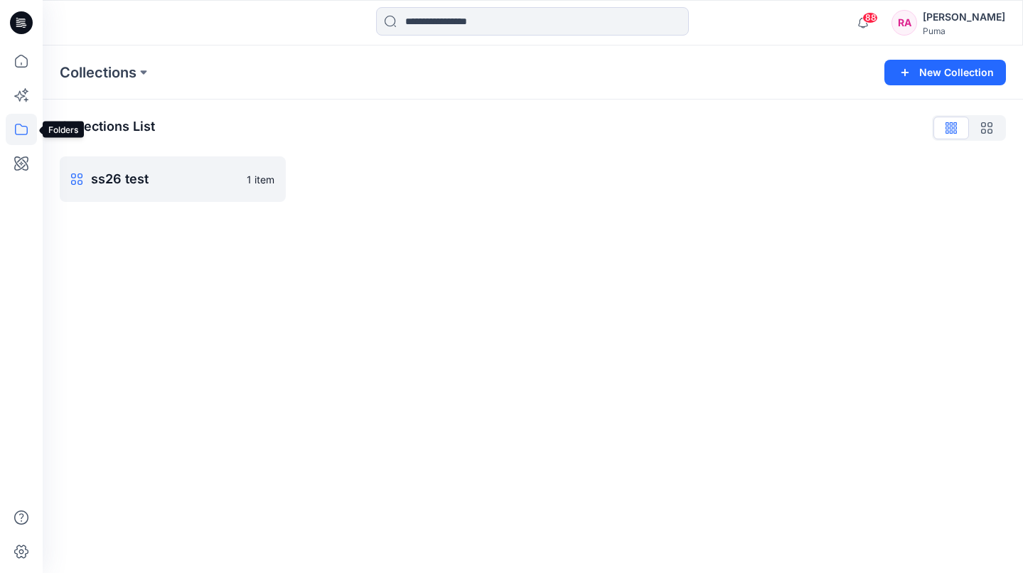
click at [19, 126] on icon at bounding box center [21, 129] width 31 height 31
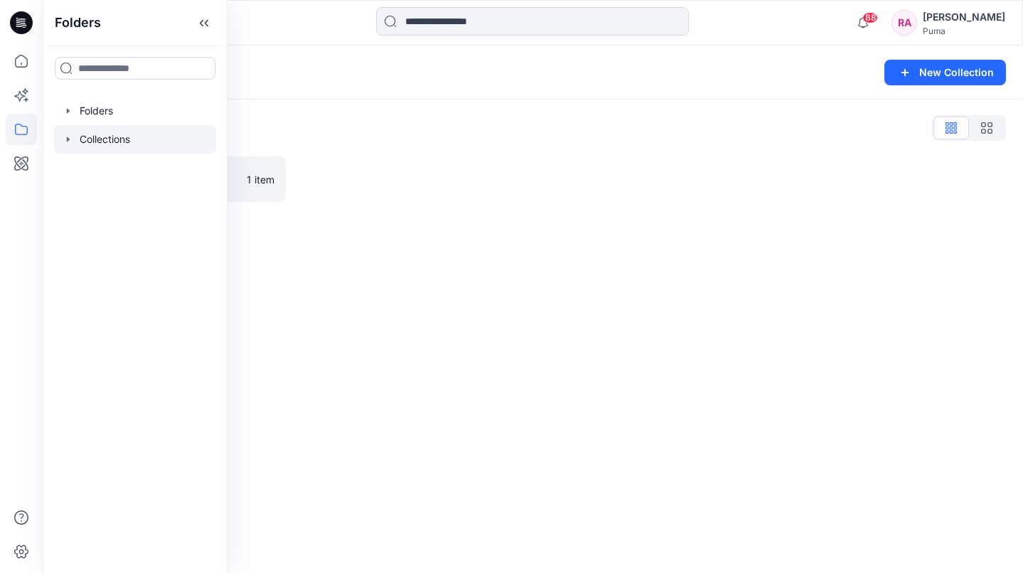
click at [97, 141] on div at bounding box center [135, 139] width 162 height 28
click at [335, 149] on div "Collections List ss26 test 1 item" at bounding box center [533, 158] width 980 height 119
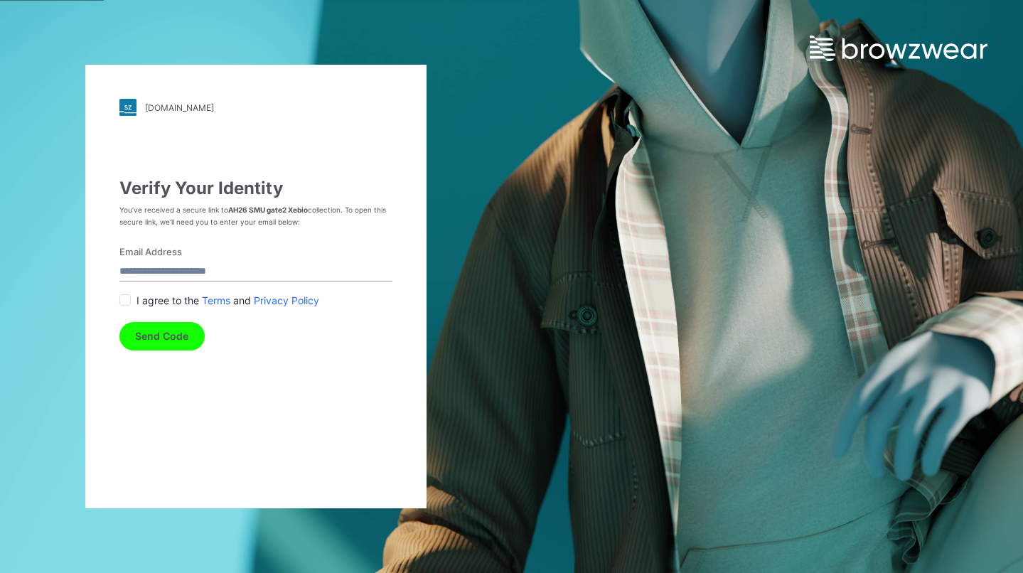
click at [196, 272] on input "Email Address" at bounding box center [255, 271] width 273 height 19
click at [202, 269] on input "Email Address" at bounding box center [255, 271] width 273 height 19
type input "**********"
click at [127, 296] on span at bounding box center [124, 299] width 11 height 11
click at [150, 334] on button "Send Code" at bounding box center [161, 336] width 85 height 28
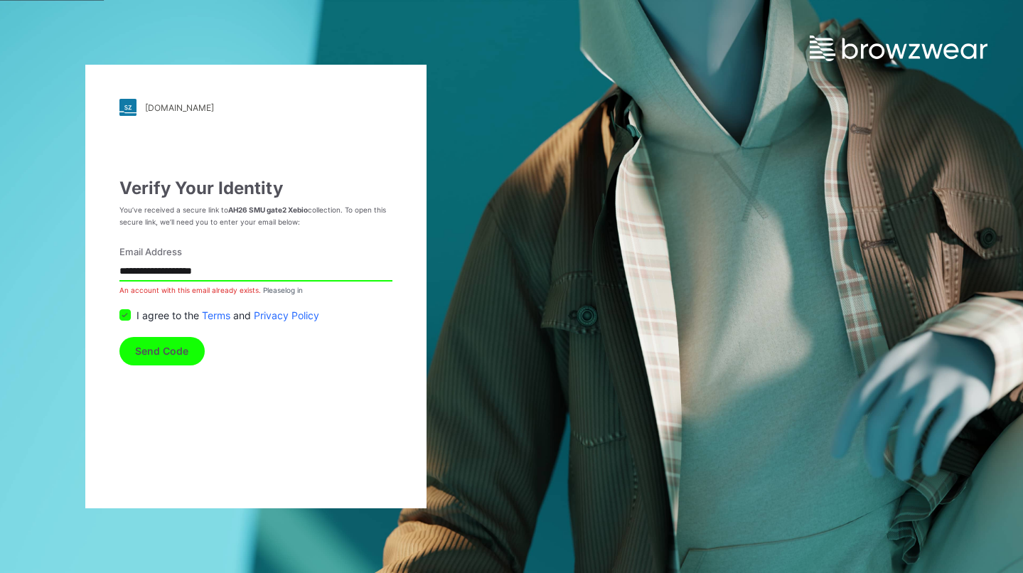
click at [269, 269] on input "**********" at bounding box center [255, 271] width 273 height 19
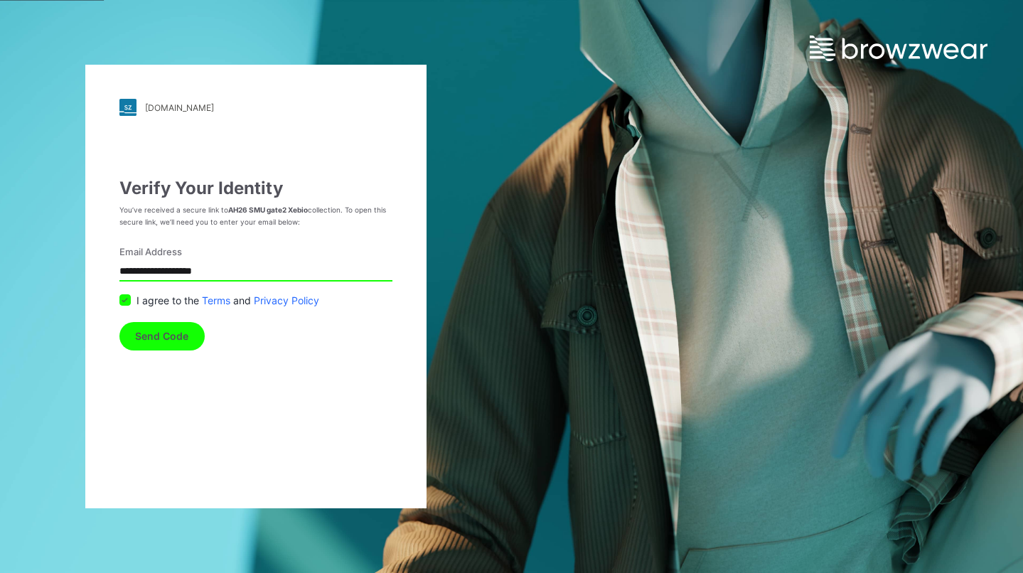
drag, startPoint x: 26, startPoint y: 249, endPoint x: -3, endPoint y: 244, distance: 28.9
click at [0, 244] on html "87 Notifications [PERSON_NAME] shared 638646-20250807 in xebio (不明) 8 minutes a…" at bounding box center [511, 286] width 1023 height 573
click at [239, 324] on form "**********" at bounding box center [255, 297] width 273 height 105
drag, startPoint x: 235, startPoint y: 272, endPoint x: 219, endPoint y: 276, distance: 16.0
click at [220, 271] on input "**********" at bounding box center [255, 271] width 273 height 19
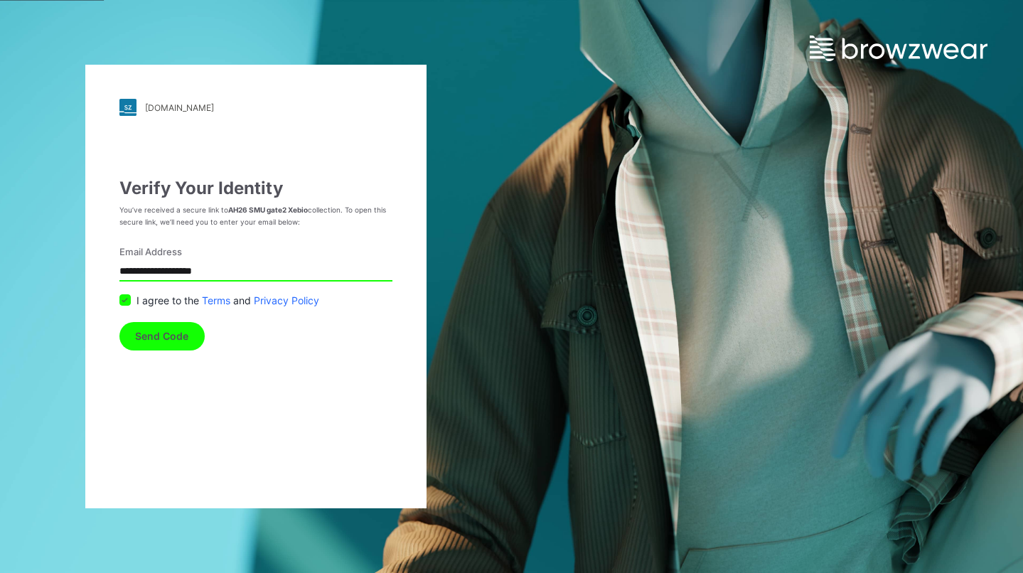
drag, startPoint x: 227, startPoint y: 347, endPoint x: 210, endPoint y: 347, distance: 17.8
click at [227, 347] on form "**********" at bounding box center [255, 297] width 273 height 105
click at [185, 347] on button "Send Code" at bounding box center [161, 336] width 85 height 28
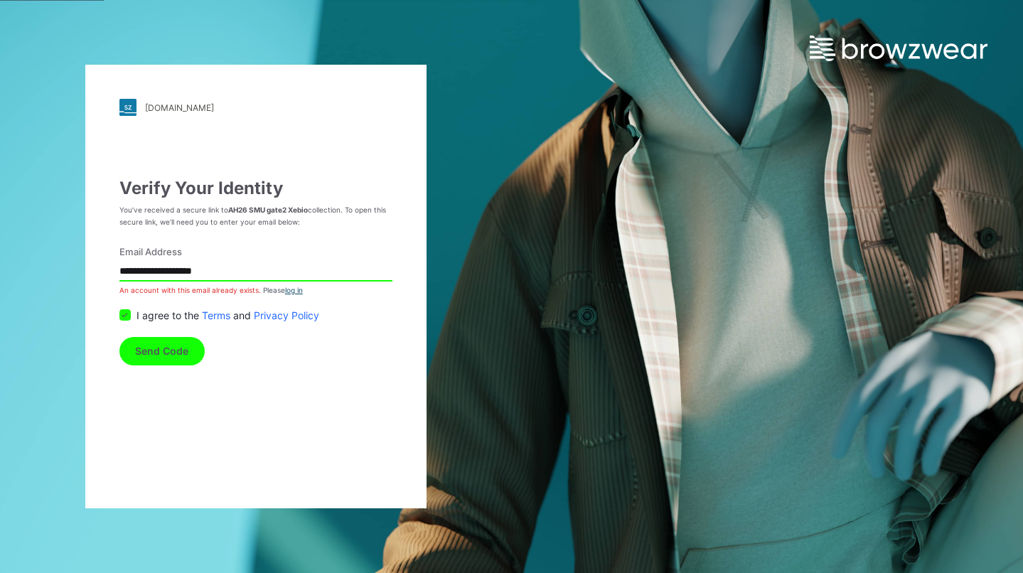
click at [293, 289] on link "log in" at bounding box center [294, 290] width 18 height 9
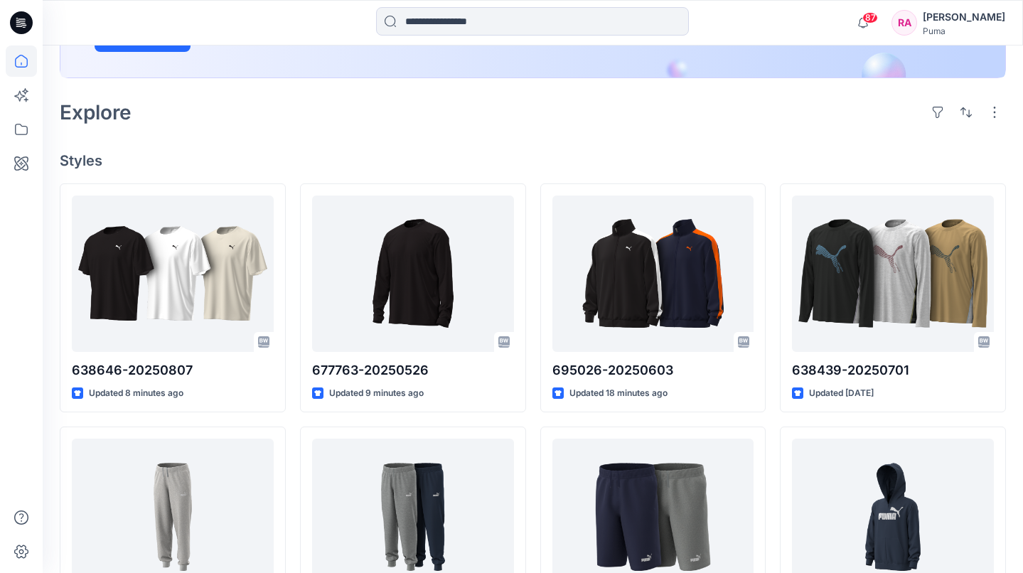
scroll to position [292, 0]
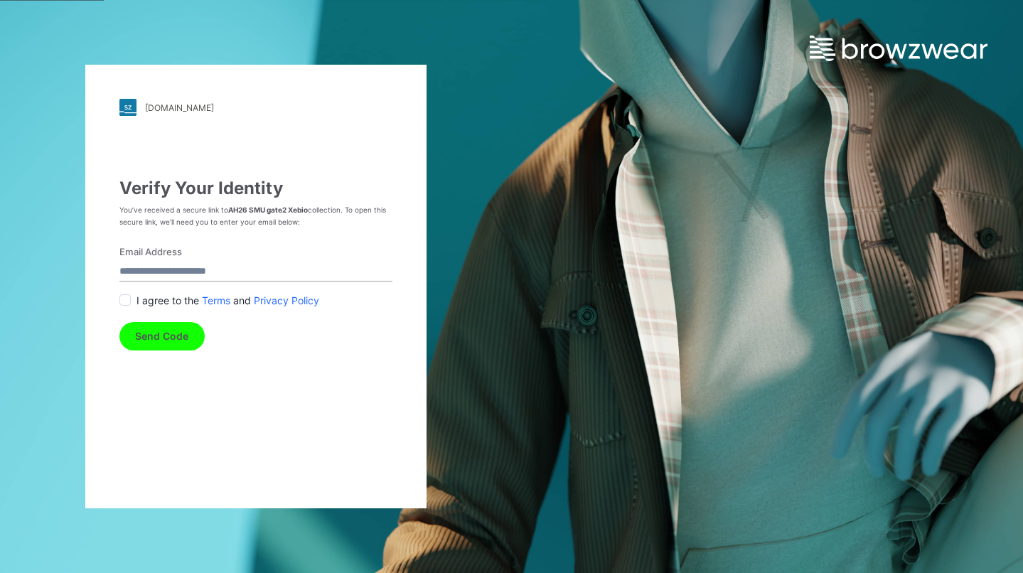
click at [233, 266] on input "Email Address" at bounding box center [255, 271] width 273 height 19
type input "**********"
click at [151, 346] on button "Send Code" at bounding box center [161, 336] width 85 height 28
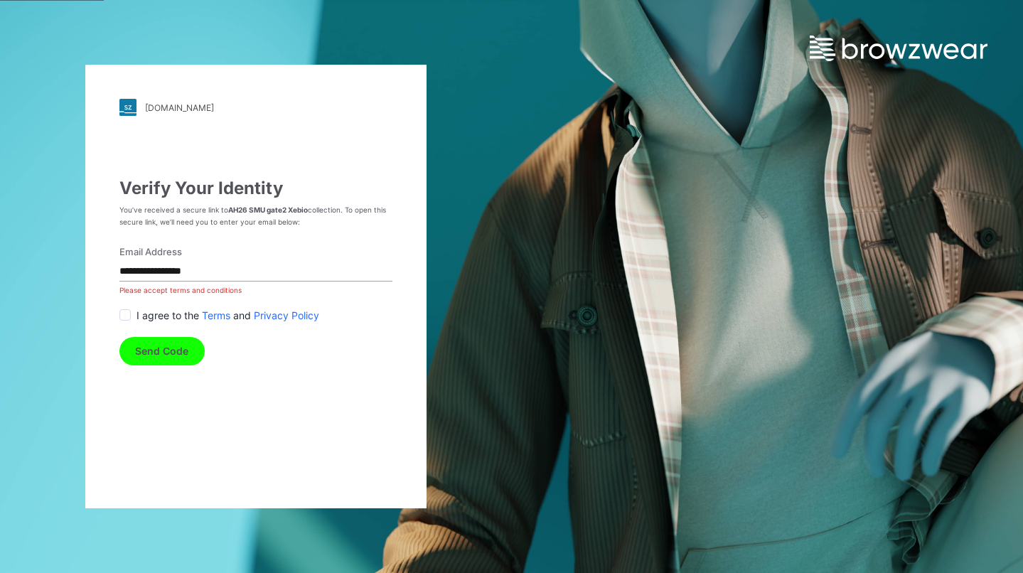
click at [133, 318] on div "I agree to the Terms and Privacy Policy" at bounding box center [255, 315] width 273 height 15
click at [125, 318] on span at bounding box center [124, 314] width 11 height 11
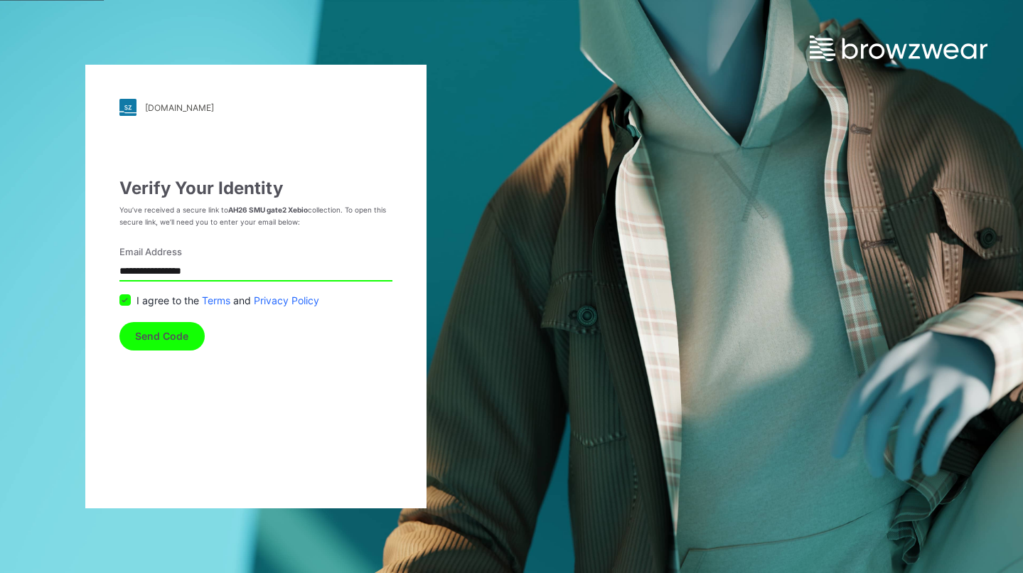
click at [156, 338] on button "Send Code" at bounding box center [161, 336] width 85 height 28
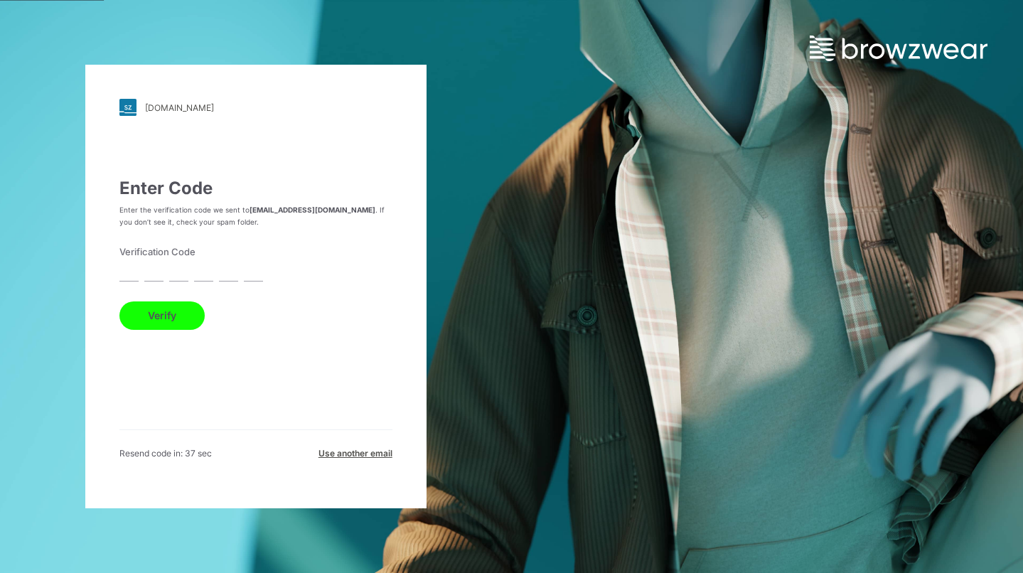
click at [135, 269] on input "text" at bounding box center [128, 271] width 19 height 19
type input "*"
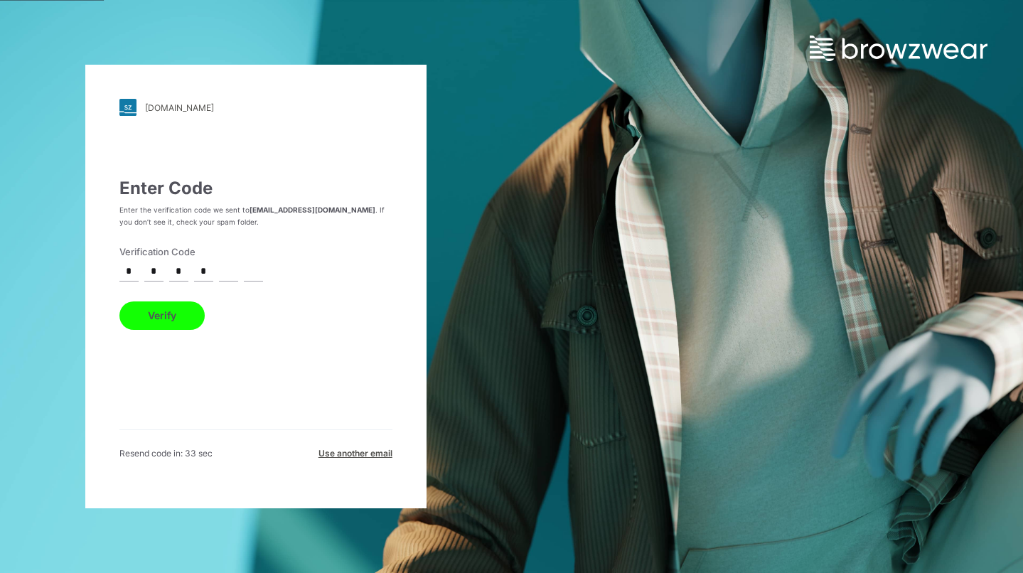
type input "*"
click at [119, 301] on button "Verify" at bounding box center [161, 315] width 85 height 28
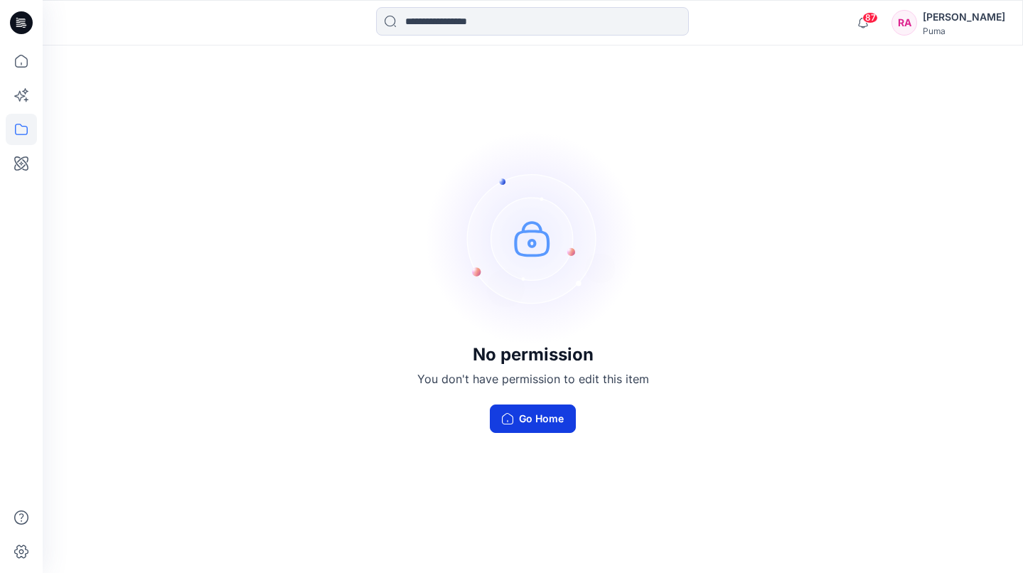
click at [523, 420] on button "Go Home" at bounding box center [533, 418] width 86 height 28
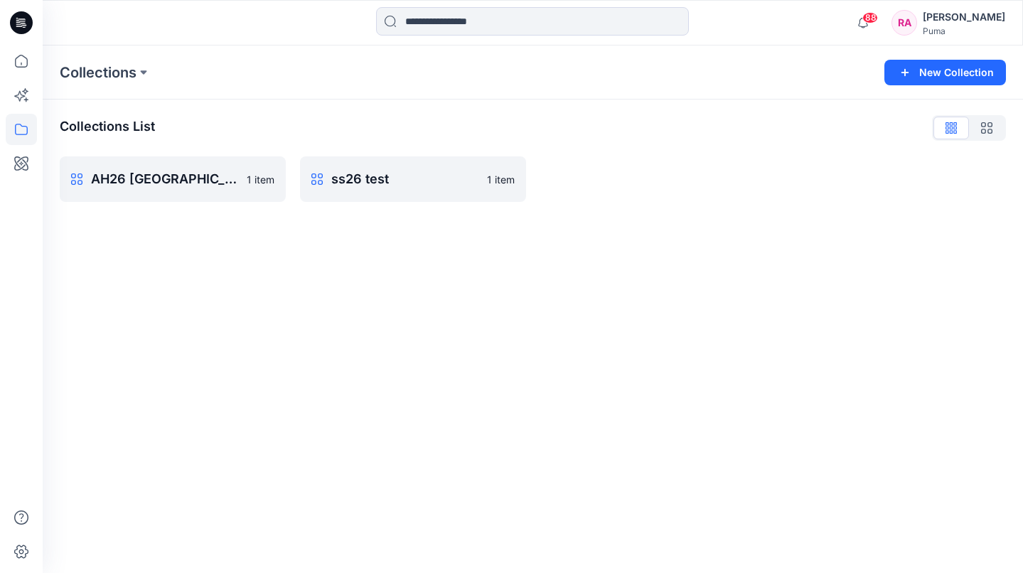
click at [188, 171] on p "AH26 [GEOGRAPHIC_DATA]" at bounding box center [164, 179] width 147 height 20
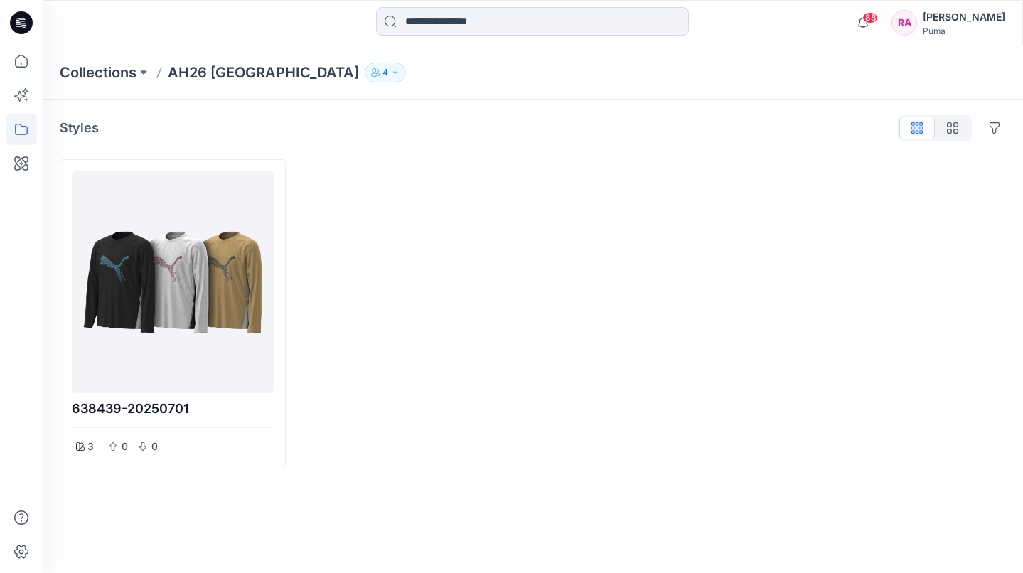
click at [181, 241] on div at bounding box center [172, 282] width 190 height 210
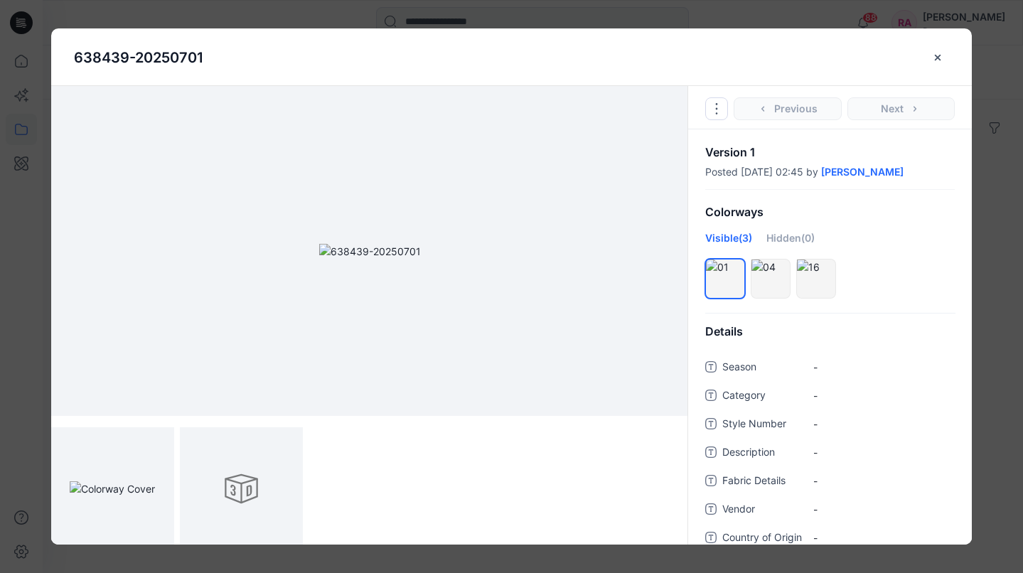
scroll to position [6, 0]
click at [234, 485] on div at bounding box center [241, 482] width 123 height 123
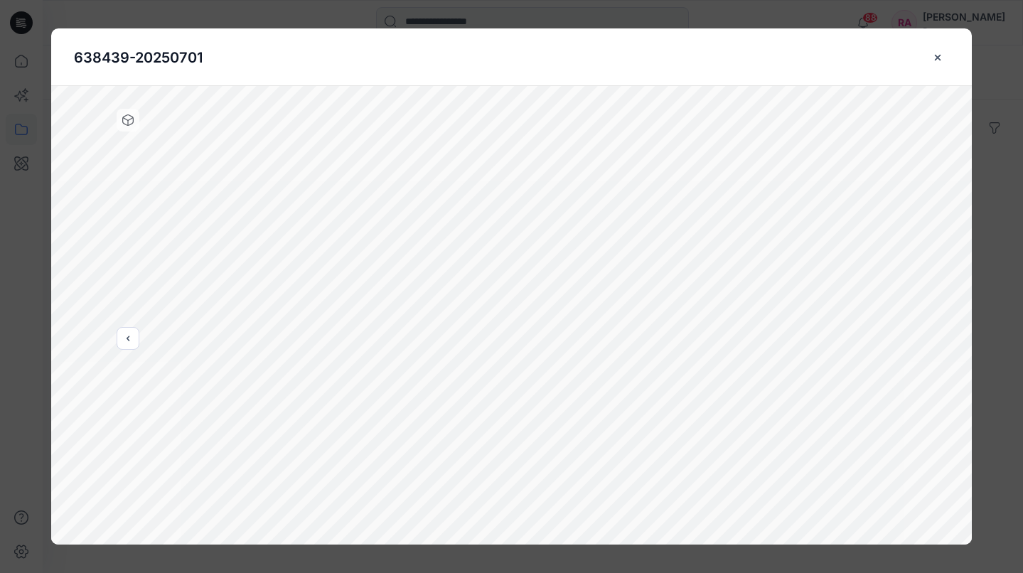
click at [944, 58] on button "close-btn" at bounding box center [938, 57] width 22 height 23
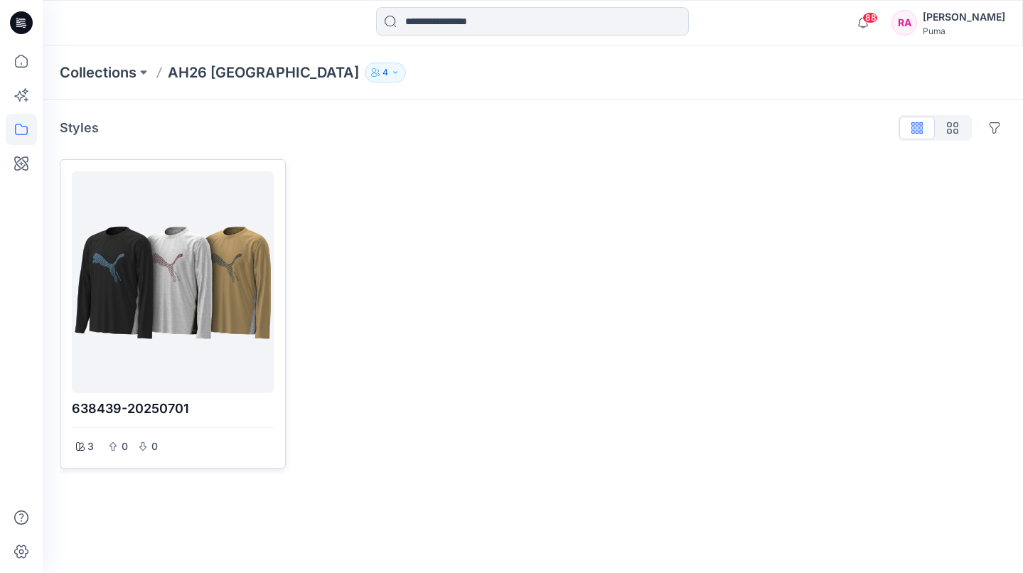
click at [136, 260] on div at bounding box center [172, 282] width 190 height 210
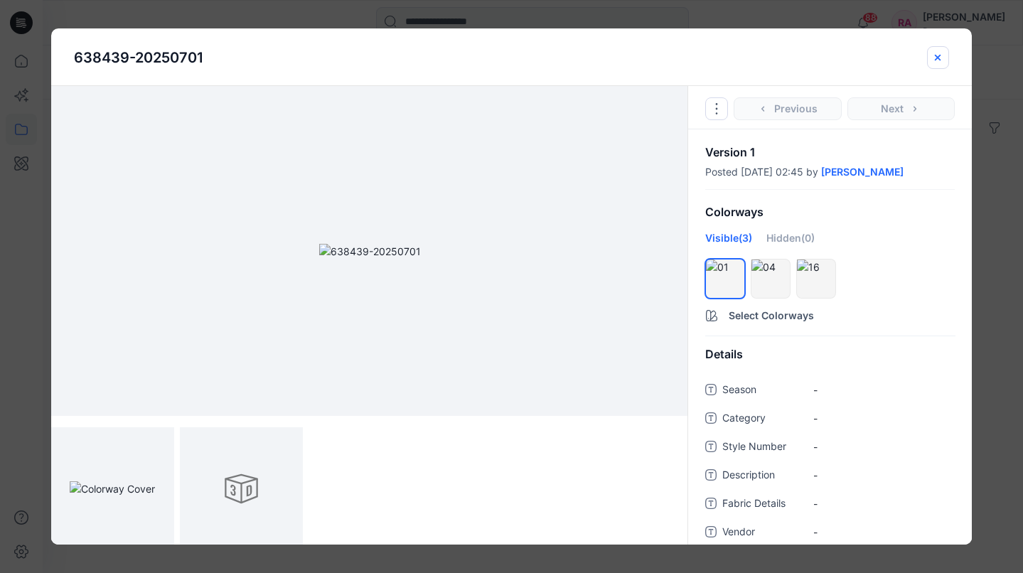
click at [933, 53] on icon "close-btn" at bounding box center [937, 57] width 11 height 11
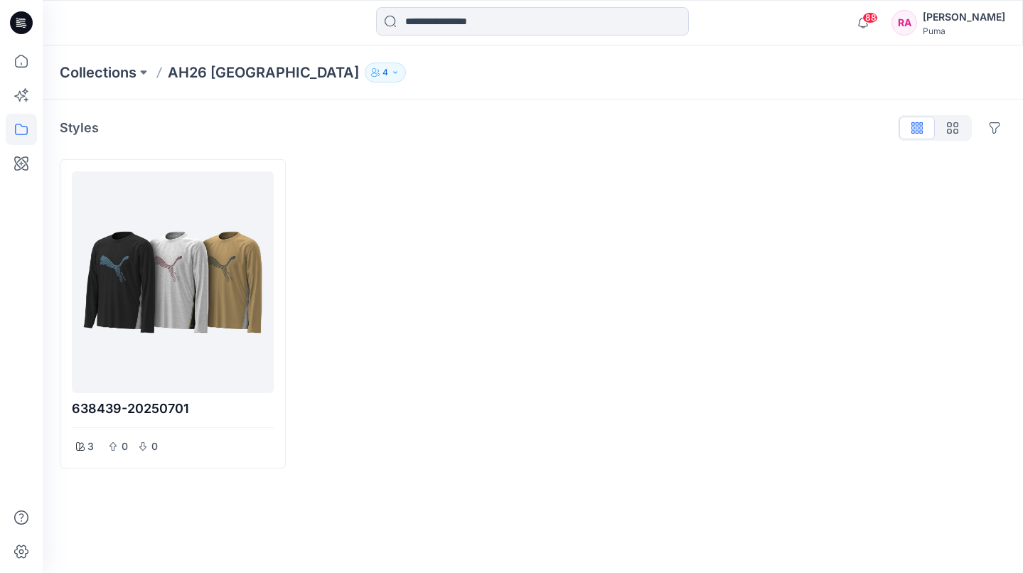
click at [382, 75] on p "4" at bounding box center [385, 73] width 6 height 16
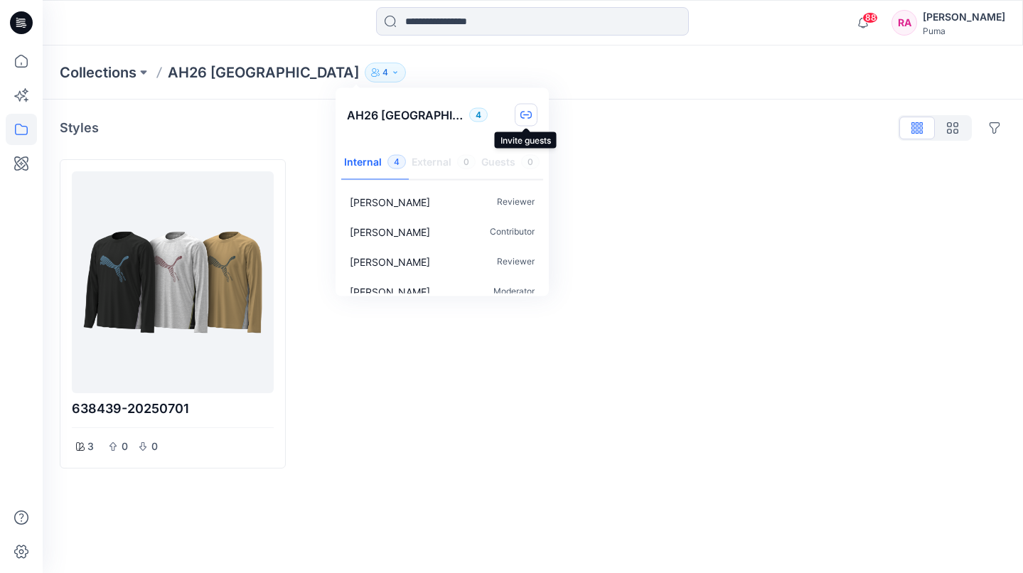
click at [533, 118] on button "button" at bounding box center [525, 115] width 23 height 23
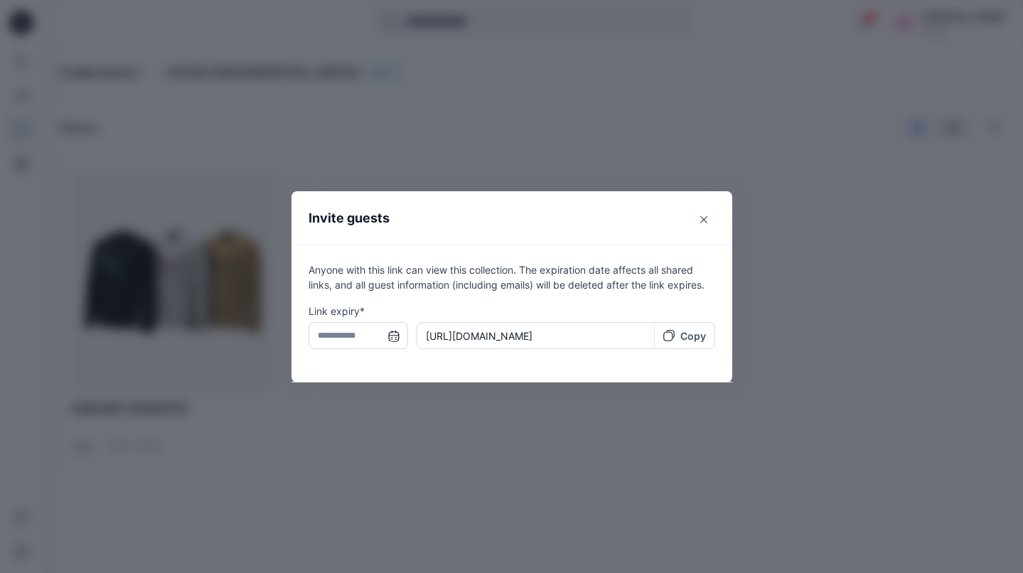
click at [699, 218] on button "Close" at bounding box center [703, 219] width 23 height 23
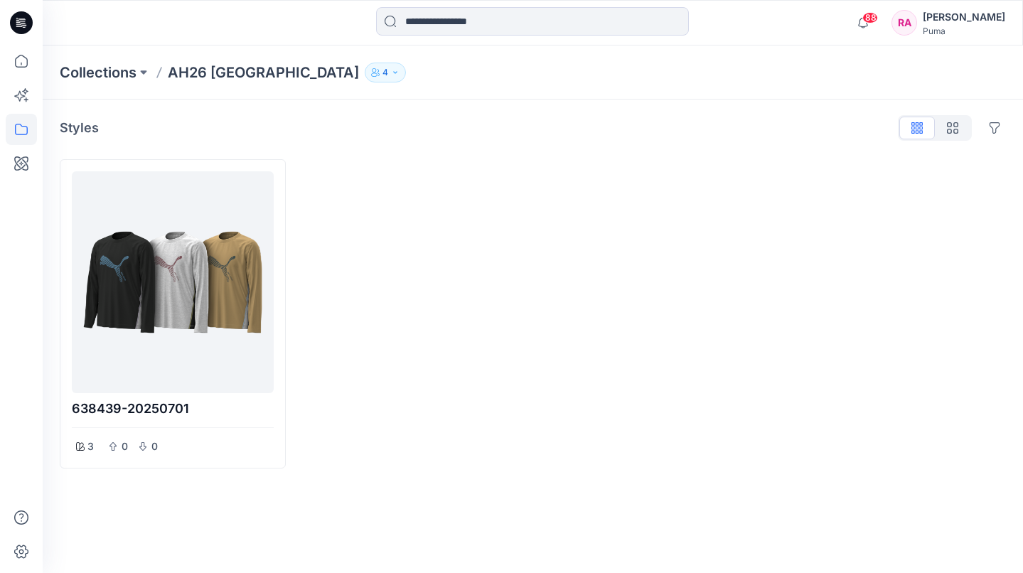
click at [365, 63] on button "4" at bounding box center [385, 73] width 41 height 20
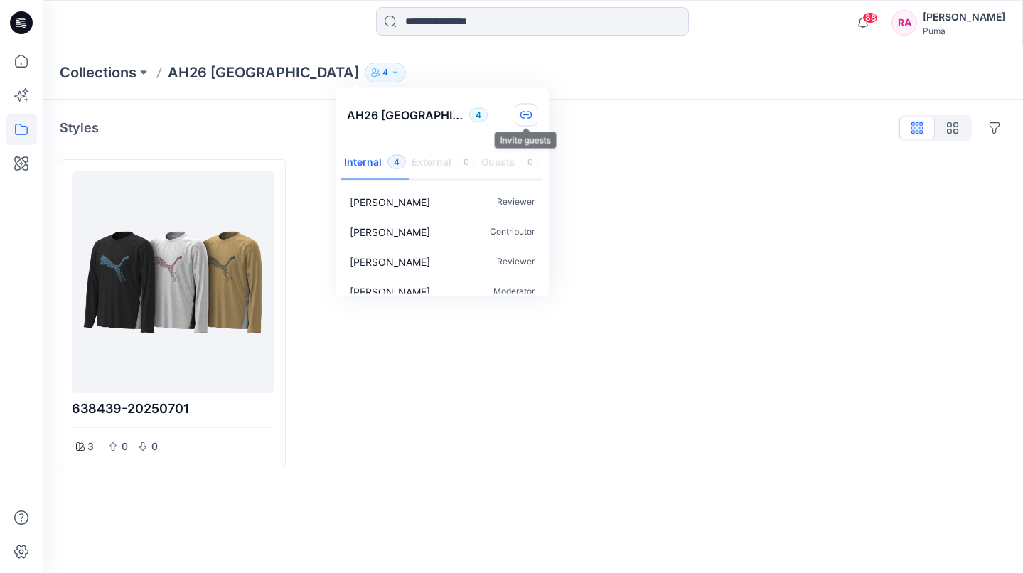
click at [524, 120] on icon "button" at bounding box center [525, 114] width 11 height 11
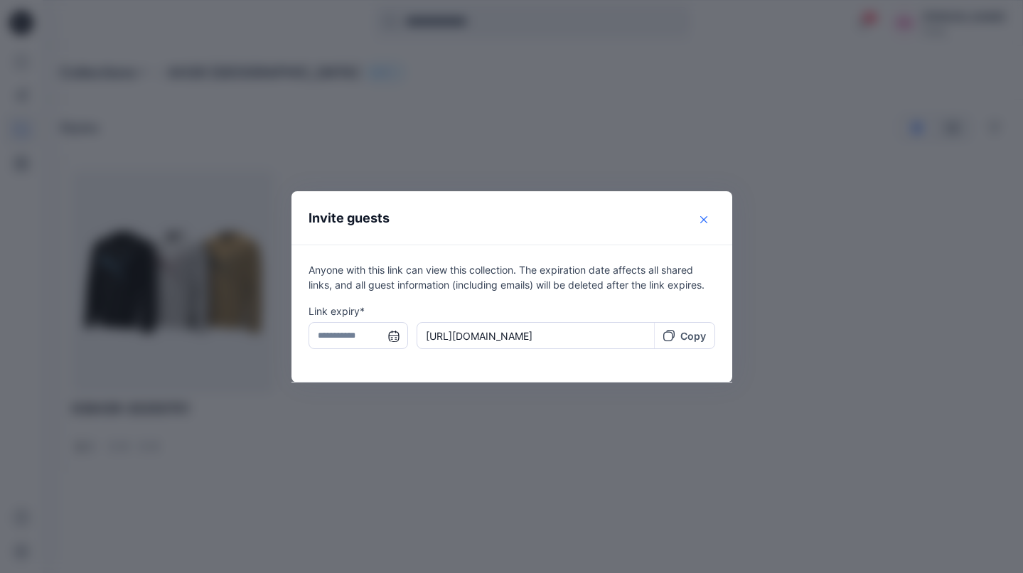
click at [708, 220] on button "Close" at bounding box center [703, 219] width 23 height 23
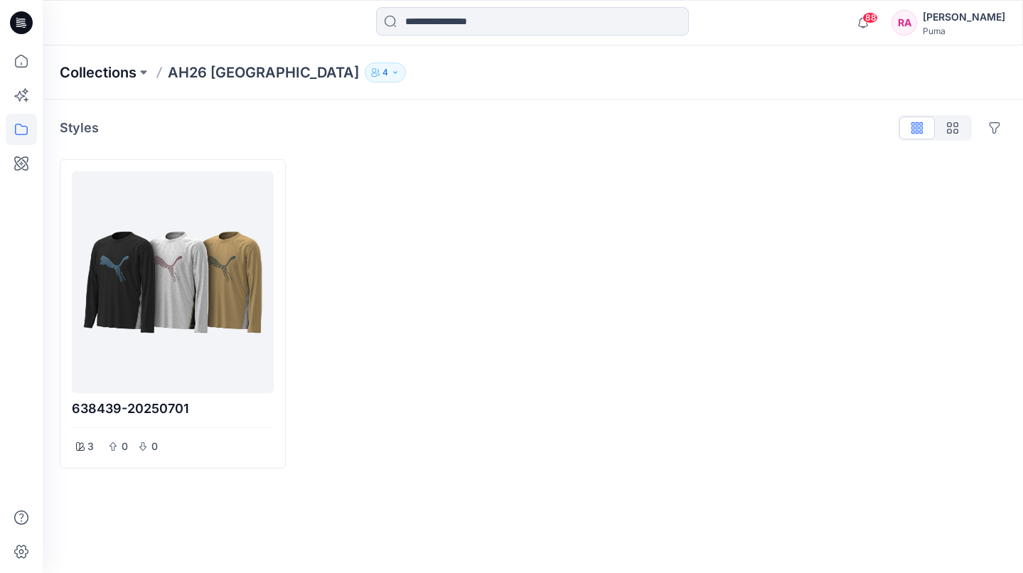
click at [119, 68] on p "Collections" at bounding box center [98, 73] width 77 height 20
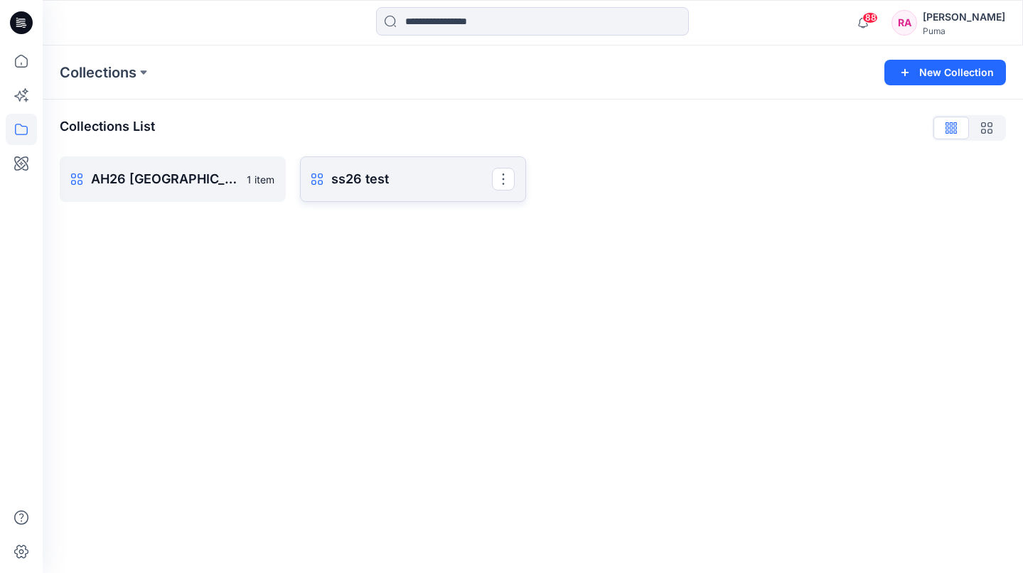
click at [514, 178] on link "ss26 test Rename Collection Clone Collection Present Collection Delete Collecti…" at bounding box center [413, 178] width 226 height 45
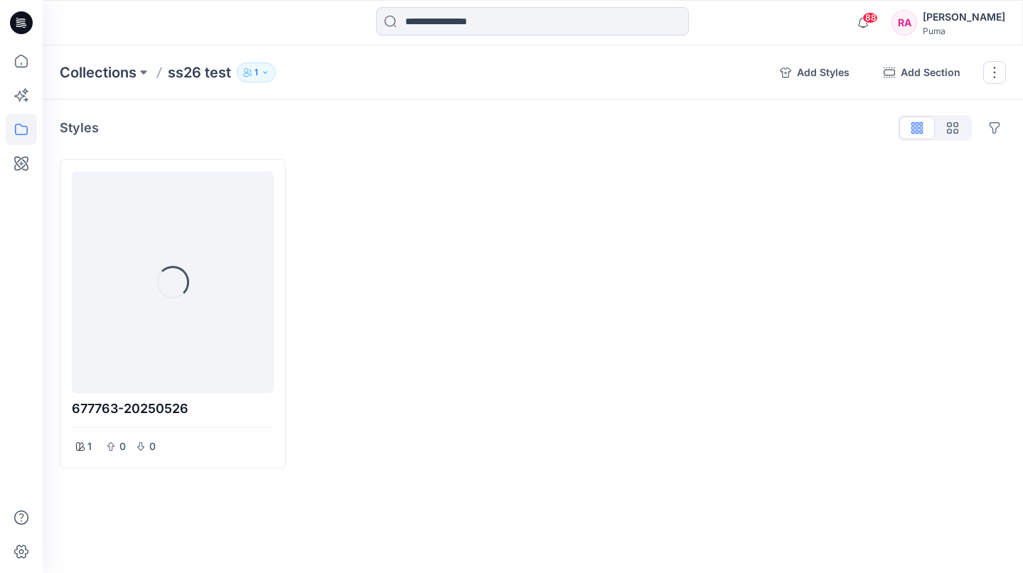
click at [256, 72] on p "1" at bounding box center [256, 73] width 4 height 16
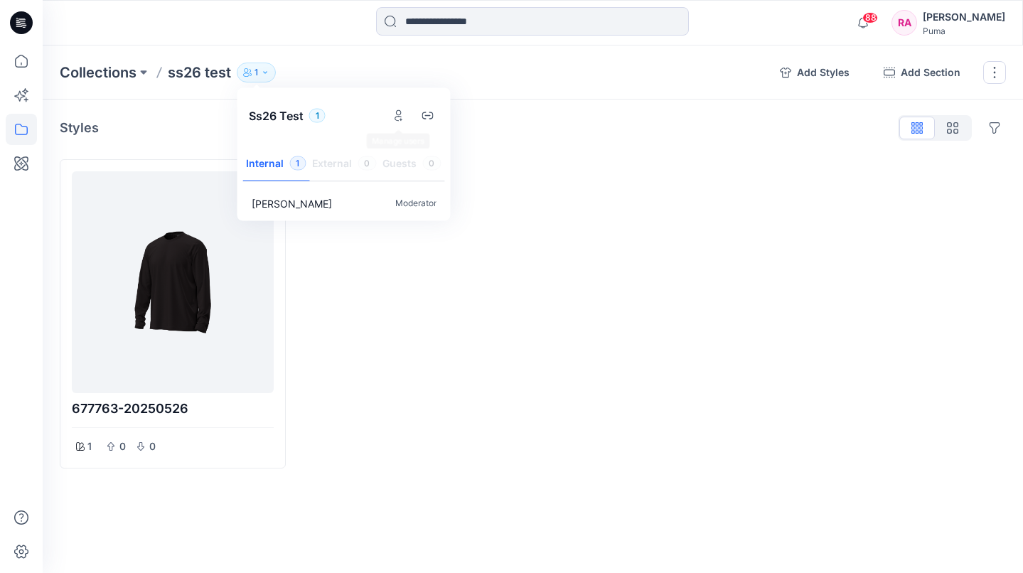
click at [545, 147] on div "Styles Hide Legacy Styles 677763-20250526 1 0 0 Add Section To pick up a dragga…" at bounding box center [533, 319] width 980 height 440
click at [982, 74] on div "Add Styles Add Section Rename Collection Clone Collection Present Collection De…" at bounding box center [895, 72] width 254 height 23
click at [986, 74] on button "button" at bounding box center [994, 72] width 23 height 23
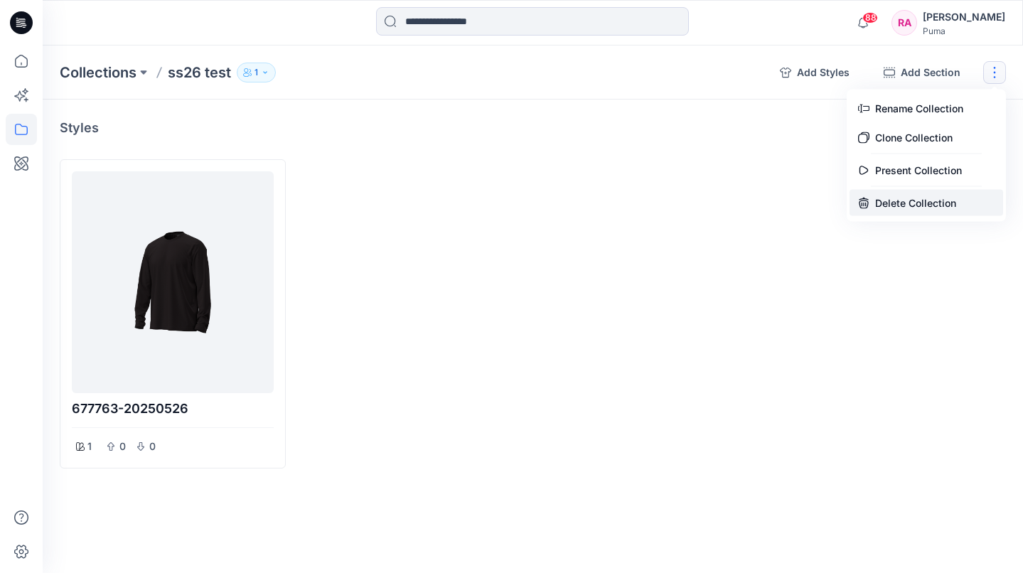
click at [936, 198] on button "Delete Collection" at bounding box center [925, 203] width 153 height 26
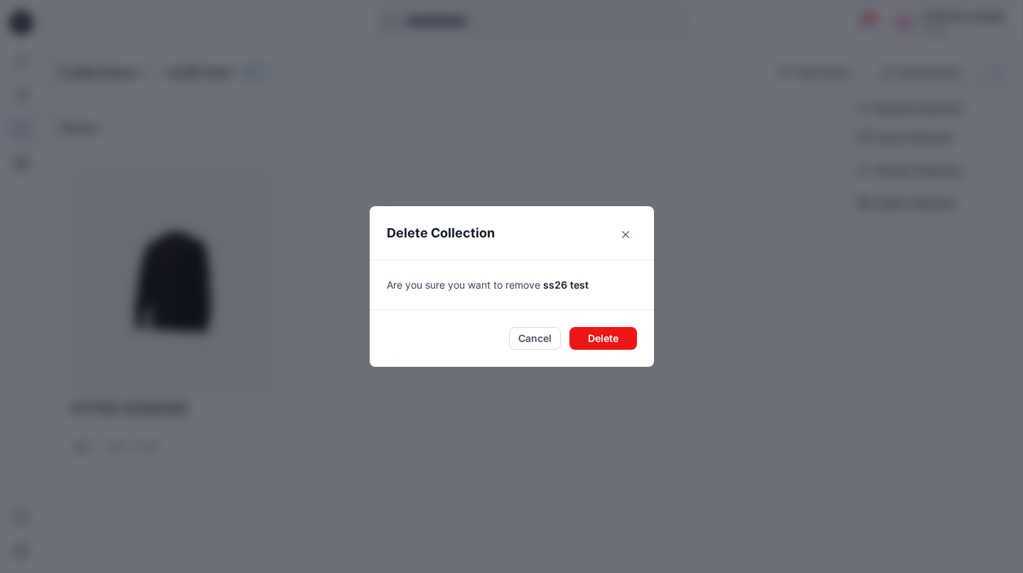
click at [603, 330] on button "Delete" at bounding box center [603, 338] width 68 height 23
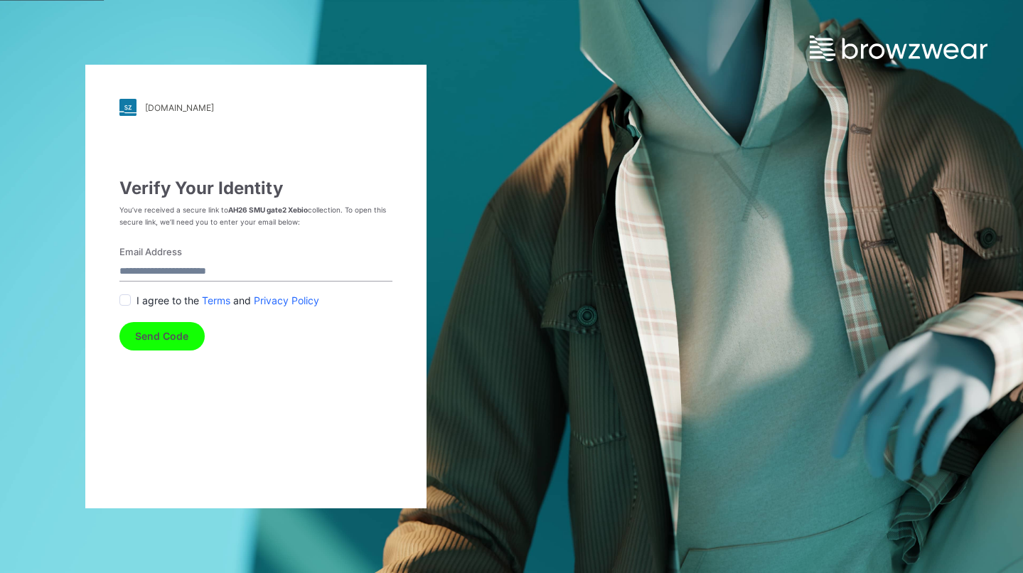
click at [269, 271] on input "Email Address" at bounding box center [255, 271] width 273 height 19
type input "**********"
click at [117, 295] on div "**********" at bounding box center [255, 286] width 341 height 443
click at [122, 300] on span at bounding box center [124, 299] width 11 height 11
click at [140, 329] on button "Send Code" at bounding box center [161, 336] width 85 height 28
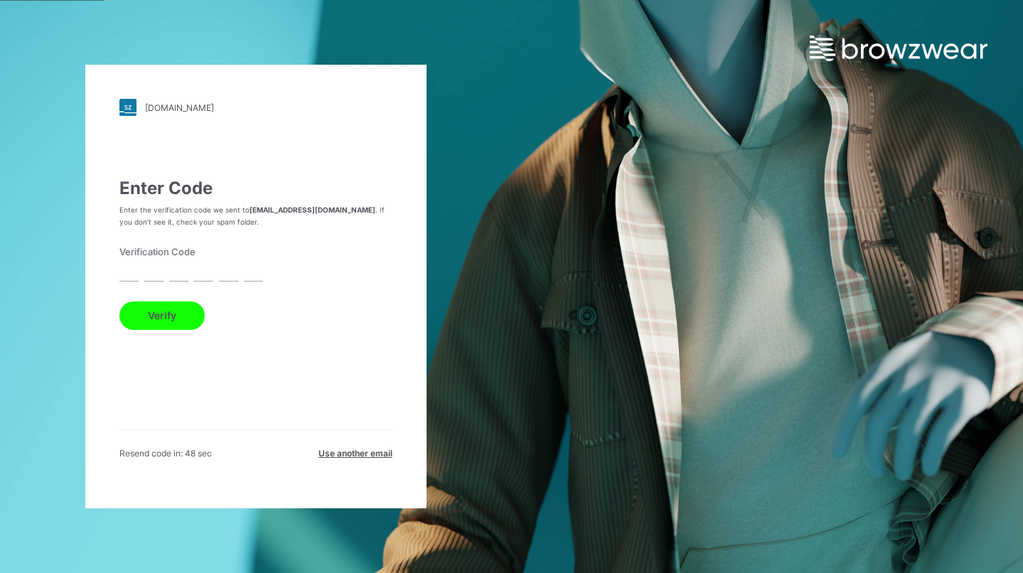
click at [130, 275] on input "text" at bounding box center [128, 271] width 19 height 19
type input "*"
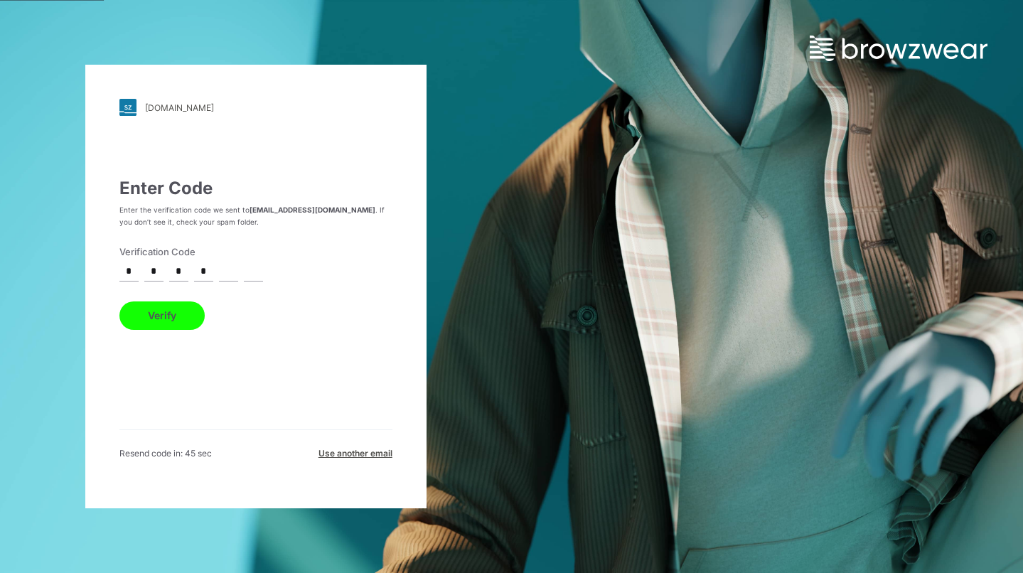
type input "*"
click at [141, 310] on button "Verify" at bounding box center [161, 315] width 85 height 28
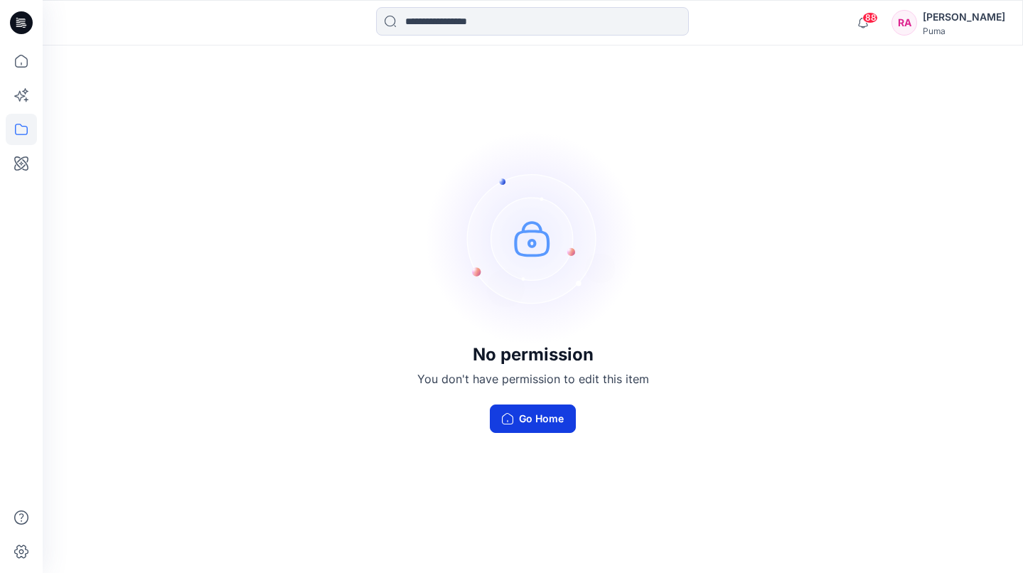
click at [534, 424] on button "Go Home" at bounding box center [533, 418] width 86 height 28
